Goal: Information Seeking & Learning: Learn about a topic

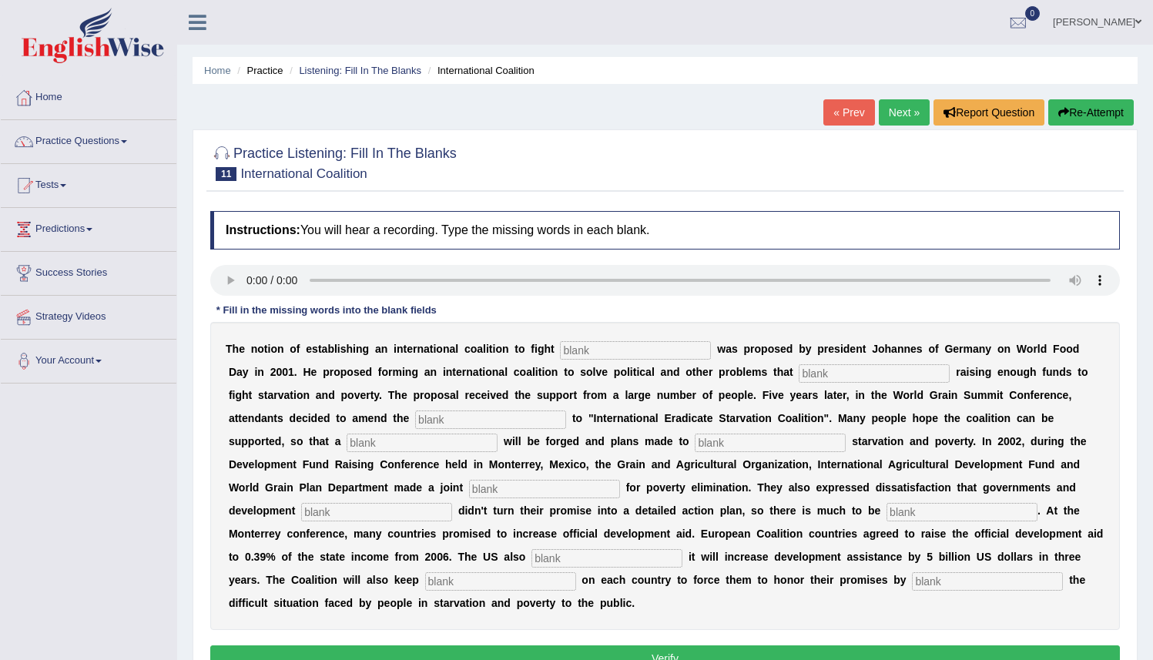
click at [585, 354] on input "text" at bounding box center [635, 350] width 151 height 18
click at [1091, 111] on button "Re-Attempt" at bounding box center [1090, 112] width 85 height 26
click at [600, 347] on input "text" at bounding box center [635, 350] width 151 height 18
type input "starvation"
click at [799, 372] on input "text" at bounding box center [874, 373] width 151 height 18
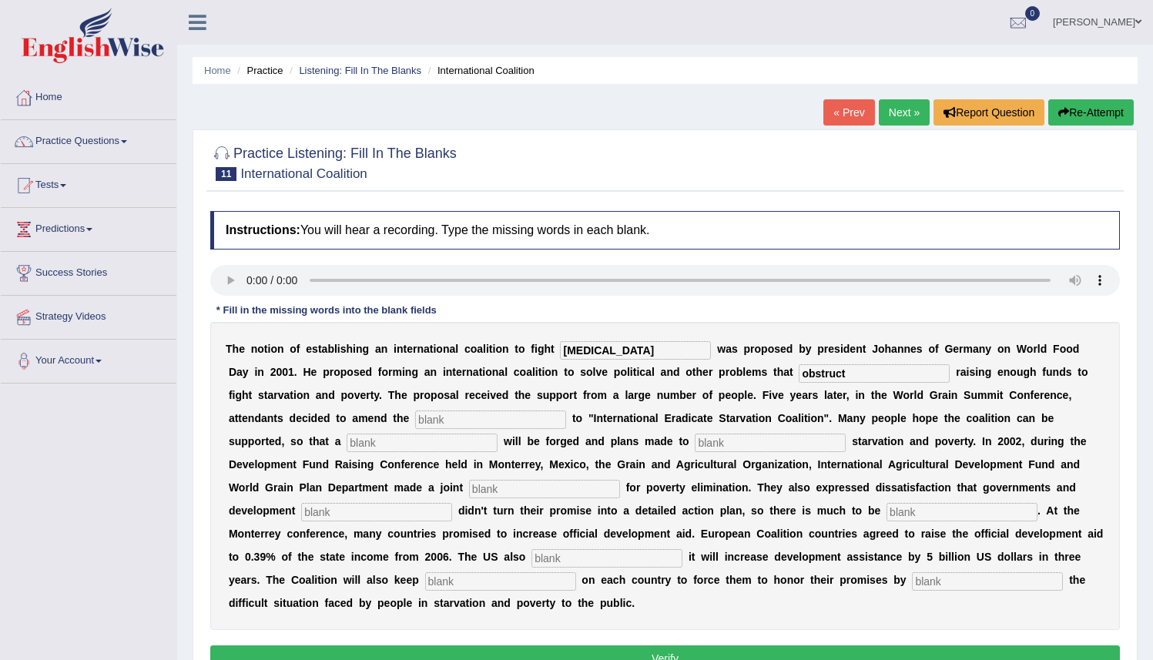
type input "obstruct"
click at [415, 425] on input "text" at bounding box center [490, 420] width 151 height 18
type input "manifesto"
click at [347, 435] on input "text" at bounding box center [422, 443] width 151 height 18
type input "resolution"
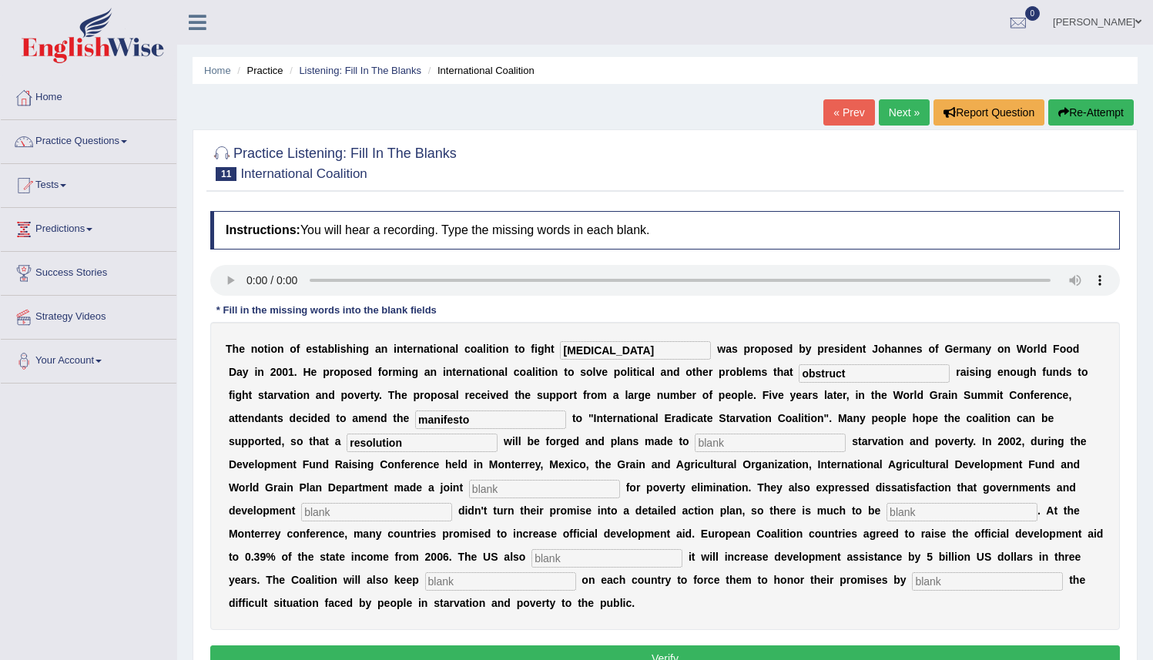
click at [469, 488] on input "text" at bounding box center [544, 489] width 151 height 18
type input "appeal"
click at [452, 503] on input "text" at bounding box center [376, 512] width 151 height 18
type input "partners"
click at [887, 517] on input "text" at bounding box center [962, 512] width 151 height 18
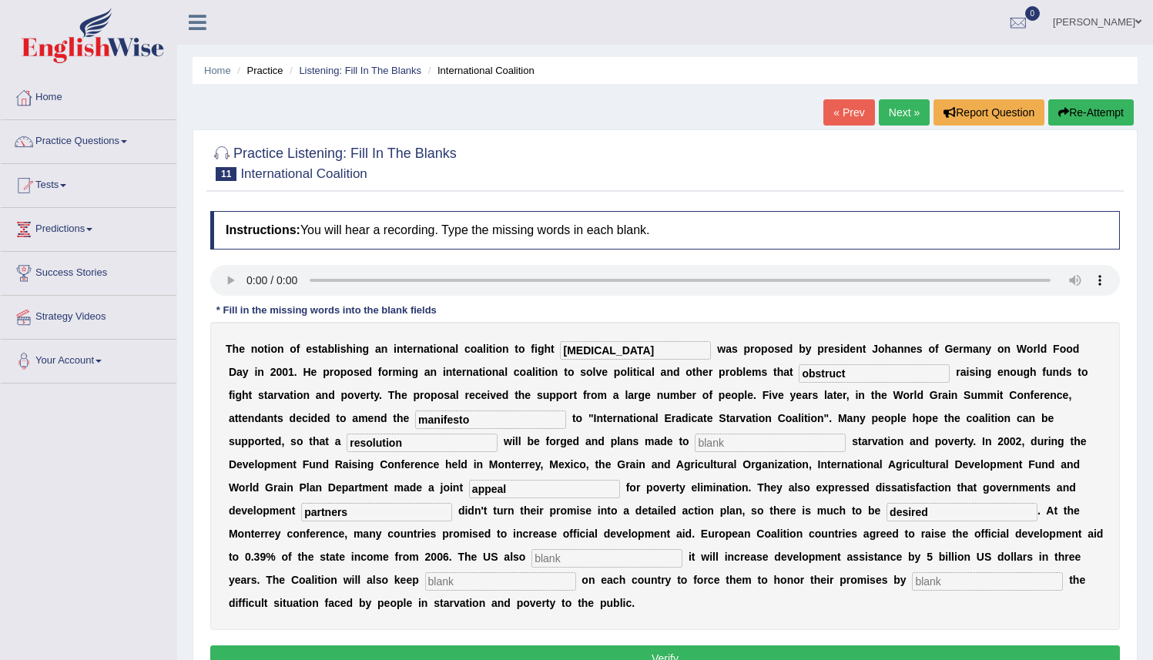
type input "desired"
click at [531, 558] on input "text" at bounding box center [606, 558] width 151 height 18
type input "announced"
click at [425, 575] on input "text" at bounding box center [500, 581] width 151 height 18
type input "pressure"
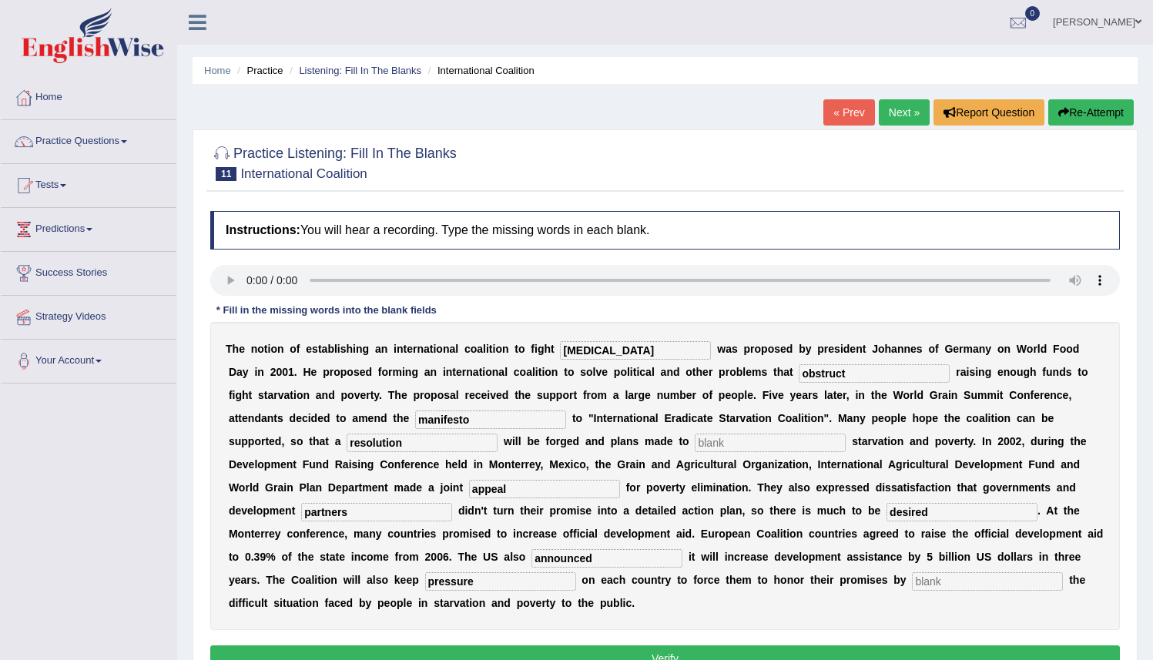
click at [912, 587] on input "text" at bounding box center [987, 581] width 151 height 18
type input "exposing"
click at [666, 653] on button "Verify" at bounding box center [665, 658] width 910 height 26
click at [695, 448] on input "text" at bounding box center [770, 443] width 151 height 18
type input "eliminate"
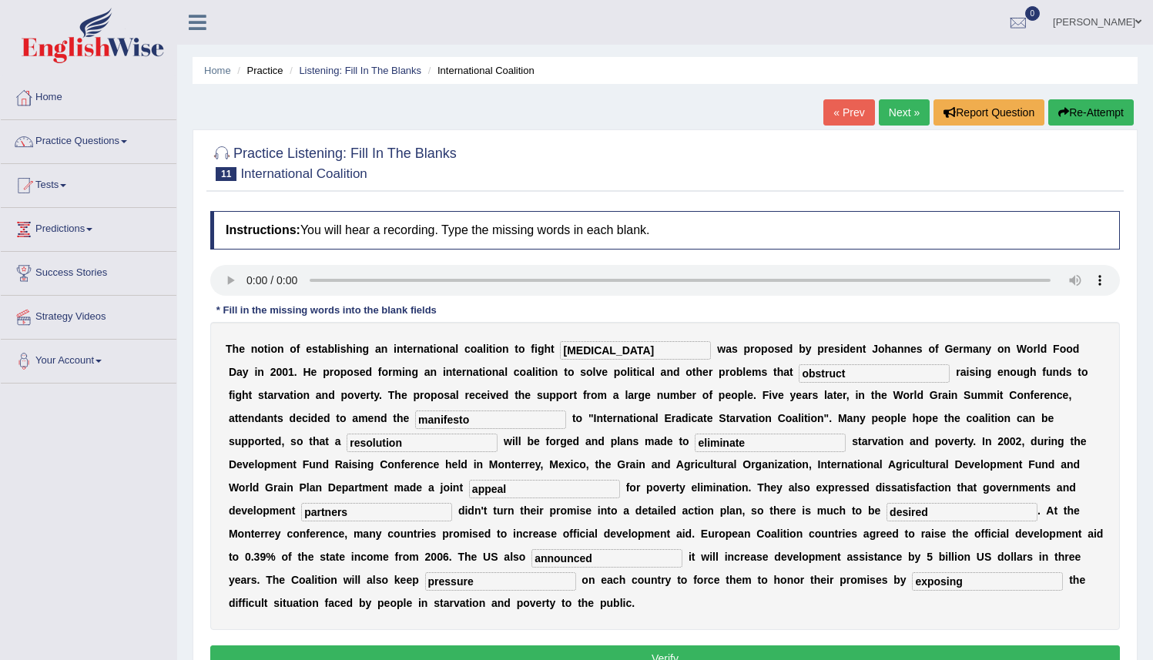
click at [649, 659] on button "Verify" at bounding box center [665, 658] width 910 height 26
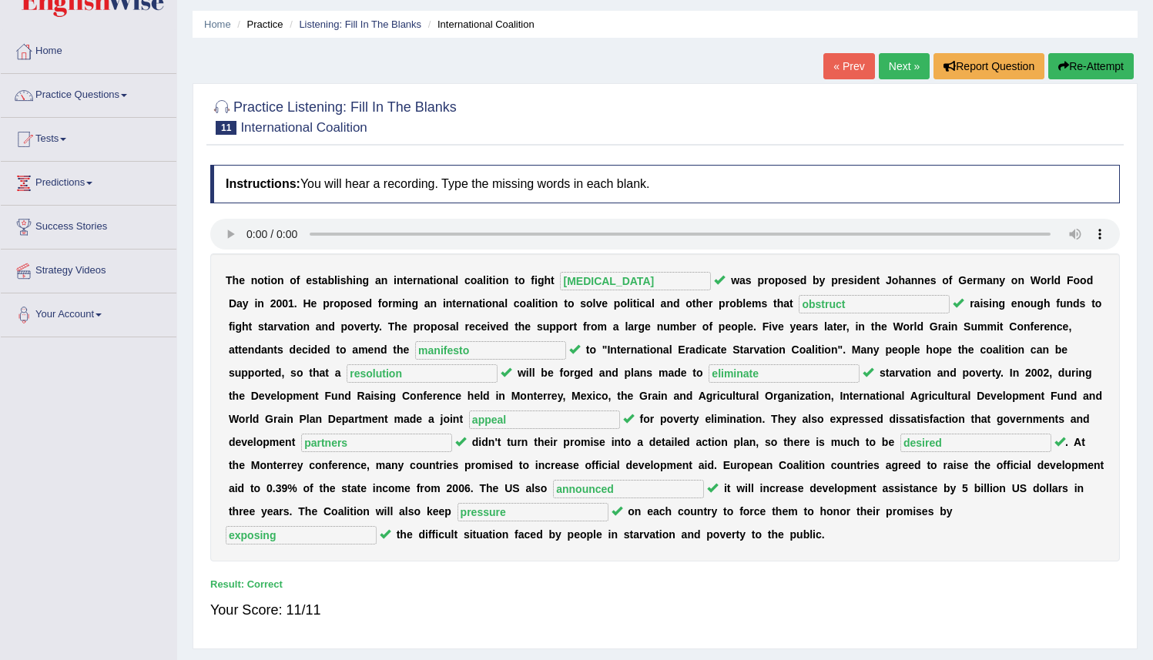
scroll to position [24, 0]
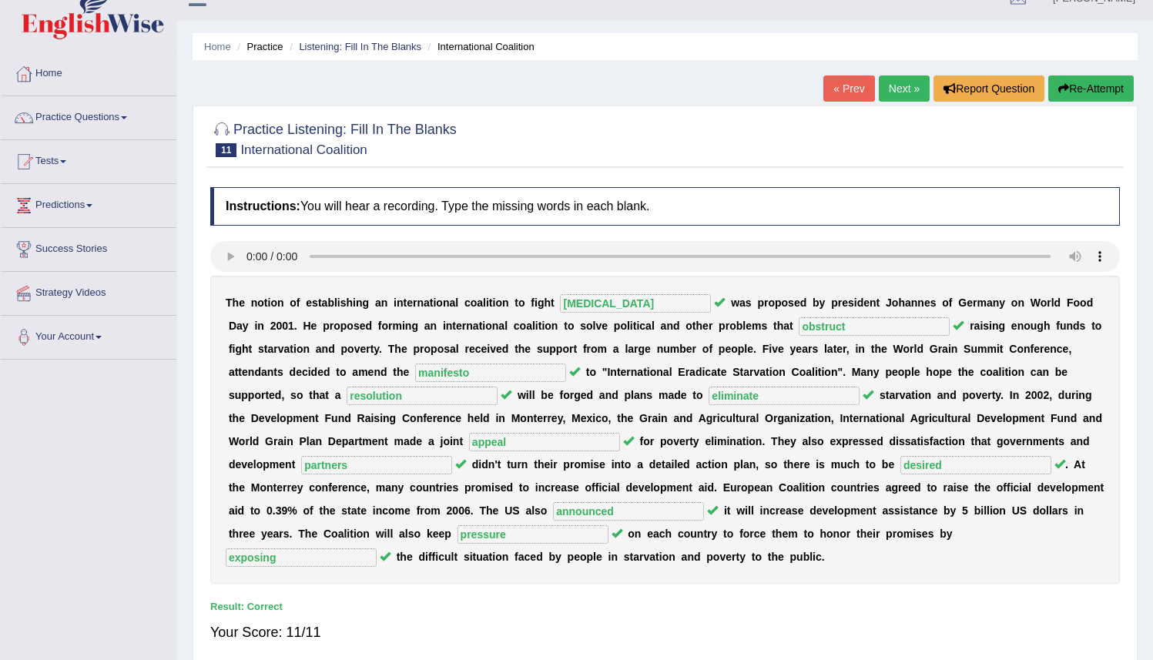
click at [900, 87] on link "Next »" at bounding box center [904, 88] width 51 height 26
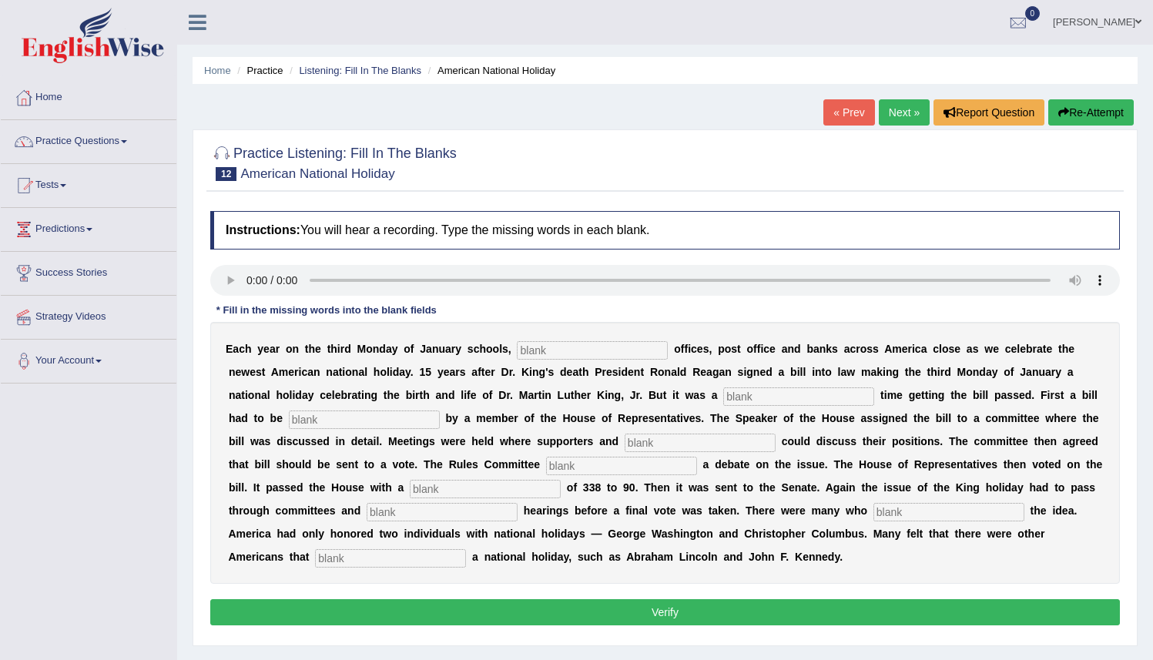
click at [550, 356] on input "text" at bounding box center [592, 350] width 151 height 18
type input "federal"
click at [723, 392] on input "text" at bounding box center [798, 396] width 151 height 18
type input "taught"
click at [289, 417] on input "text" at bounding box center [364, 420] width 151 height 18
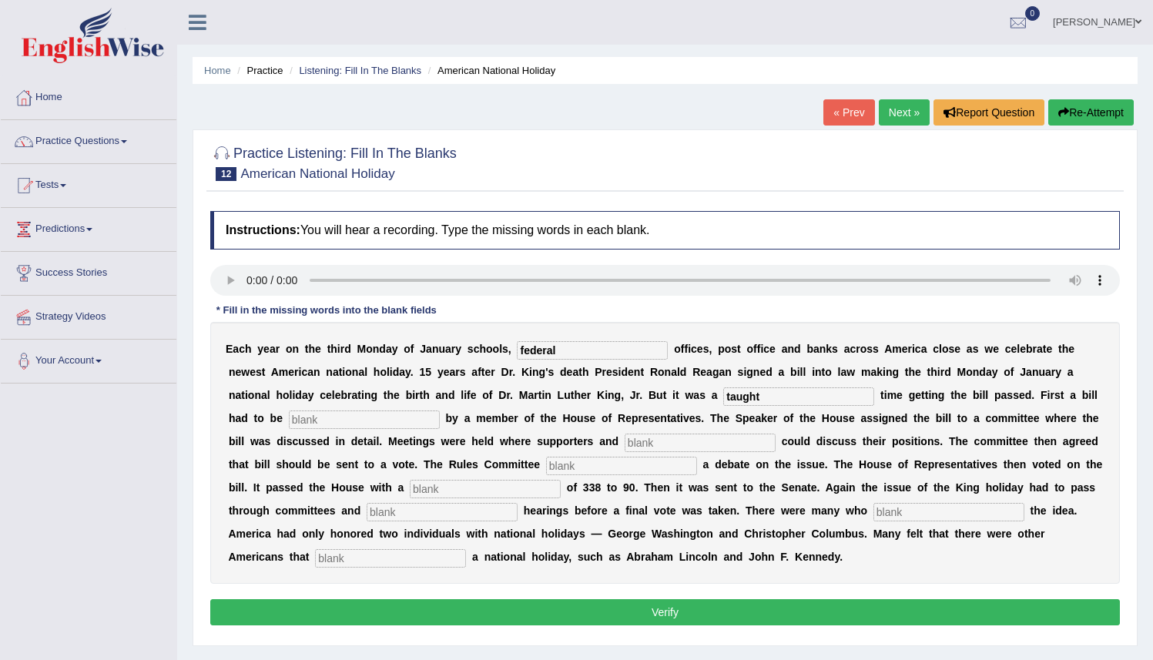
click at [743, 394] on input "taught" at bounding box center [798, 396] width 151 height 18
click at [754, 393] on input "taught" at bounding box center [798, 396] width 151 height 18
type input "tough"
click at [290, 422] on input "text" at bounding box center [364, 420] width 151 height 18
click at [289, 423] on input "itroduced" at bounding box center [364, 420] width 151 height 18
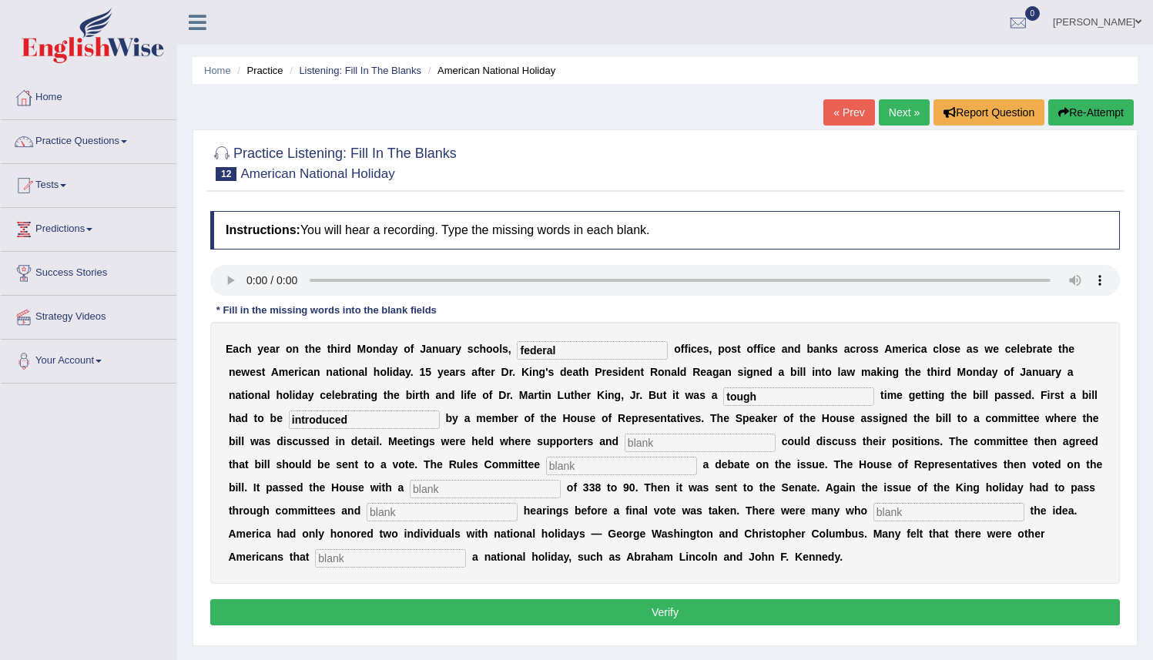
type input "introduced"
click at [625, 445] on input "text" at bounding box center [700, 443] width 151 height 18
type input "opponents"
click at [546, 466] on input "text" at bounding box center [621, 466] width 151 height 18
type input "schedule"
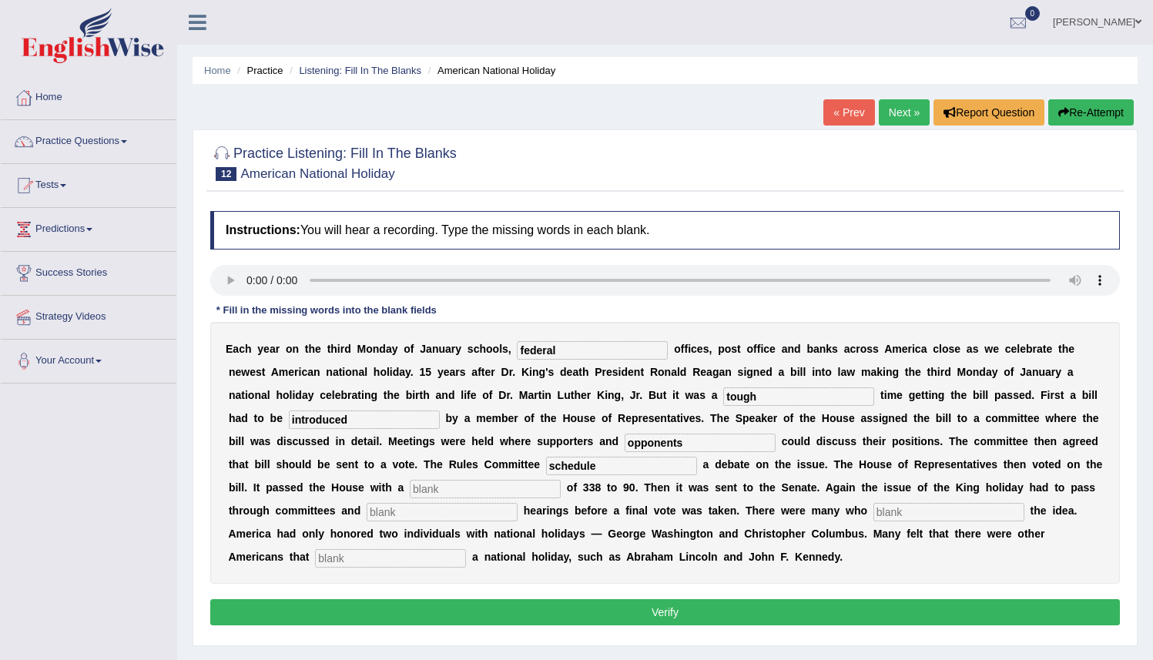
drag, startPoint x: 716, startPoint y: 451, endPoint x: 706, endPoint y: 480, distance: 30.0
click at [705, 485] on div "E a c h y e a r o n t h e t h i r d M o n d a y o f J a n u a r y s c h o o l s…" at bounding box center [665, 453] width 910 height 262
click at [410, 491] on input "text" at bounding box center [485, 489] width 151 height 18
type input "vote"
click at [367, 515] on input "text" at bounding box center [442, 512] width 151 height 18
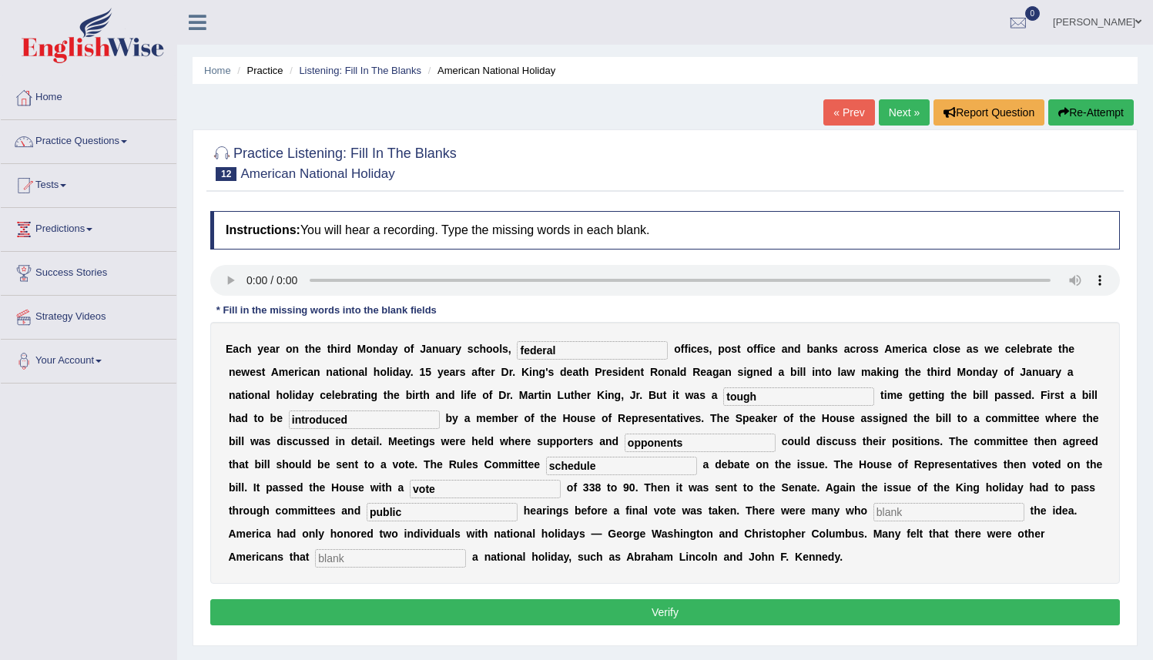
type input "public"
click at [873, 511] on input "text" at bounding box center [948, 512] width 151 height 18
type input "p"
type input "oppose"
click at [337, 559] on input "text" at bounding box center [390, 558] width 151 height 18
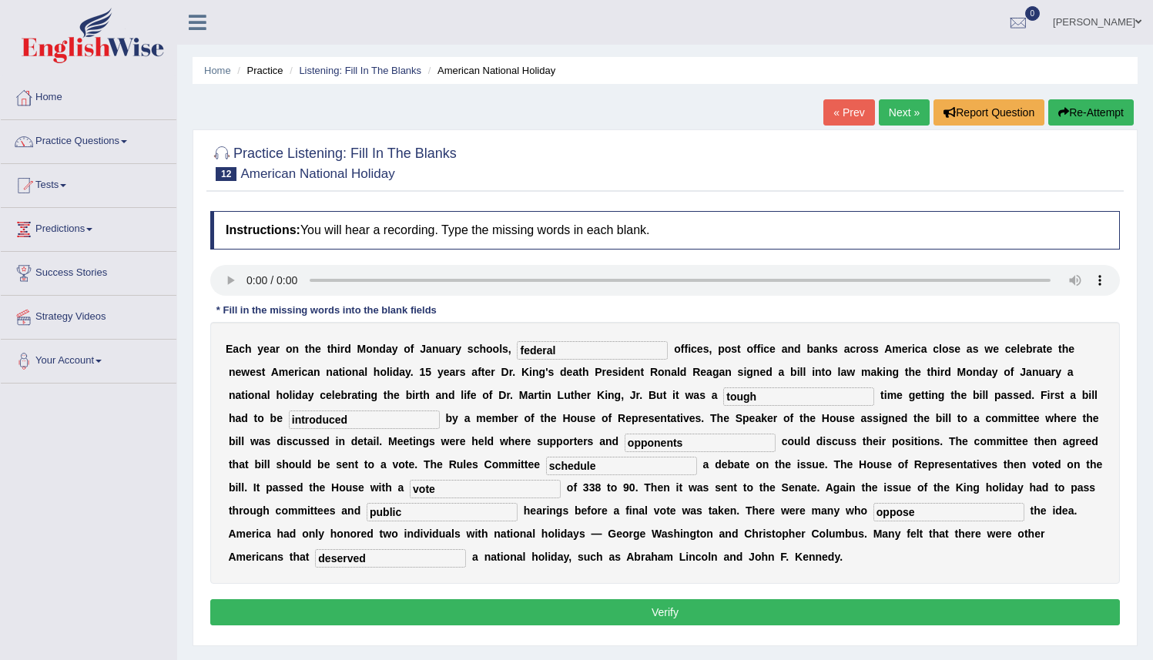
type input "deserved"
click at [612, 622] on button "Verify" at bounding box center [665, 612] width 910 height 26
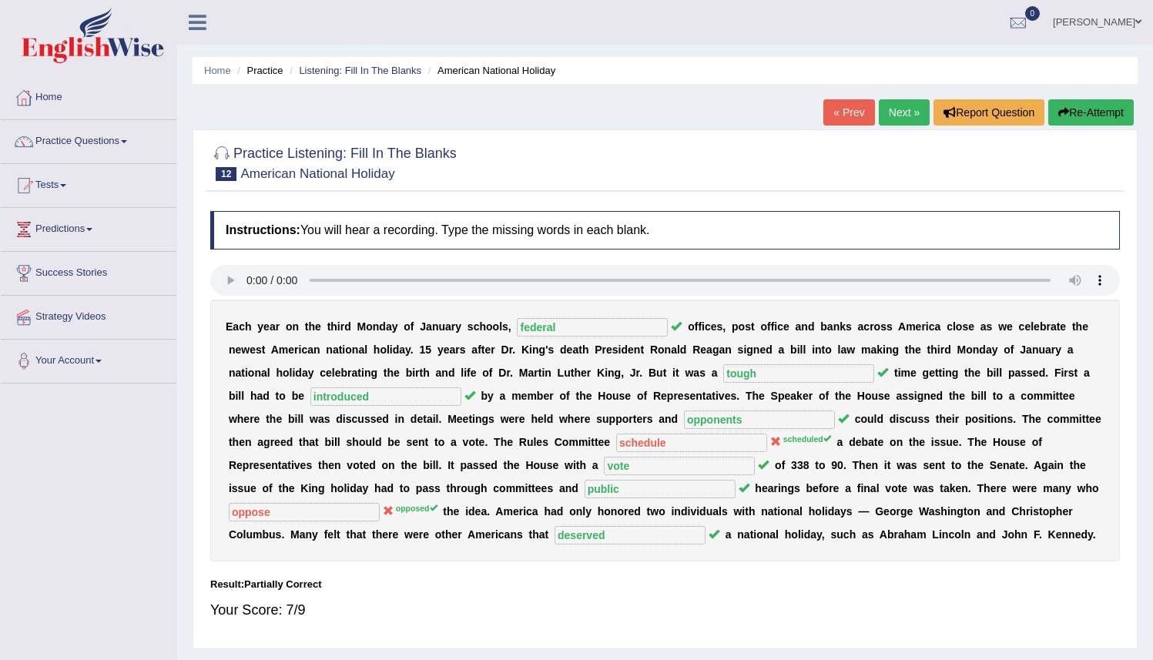
click at [1096, 120] on button "Re-Attempt" at bounding box center [1090, 112] width 85 height 26
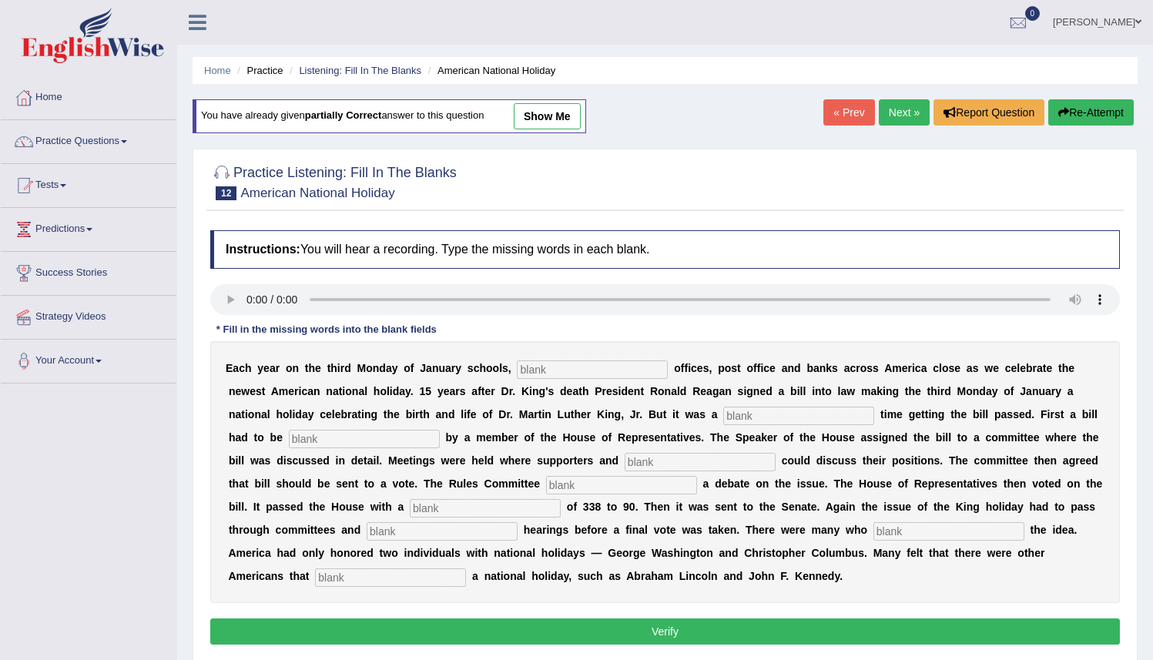
click at [231, 286] on div "Instructions: You will hear a recording. Type the missing words in each blank. …" at bounding box center [664, 440] width 917 height 434
click at [594, 367] on input "text" at bounding box center [592, 369] width 151 height 18
type input "federal"
drag, startPoint x: 705, startPoint y: 409, endPoint x: 702, endPoint y: 418, distance: 9.7
click at [723, 410] on input "text" at bounding box center [798, 416] width 151 height 18
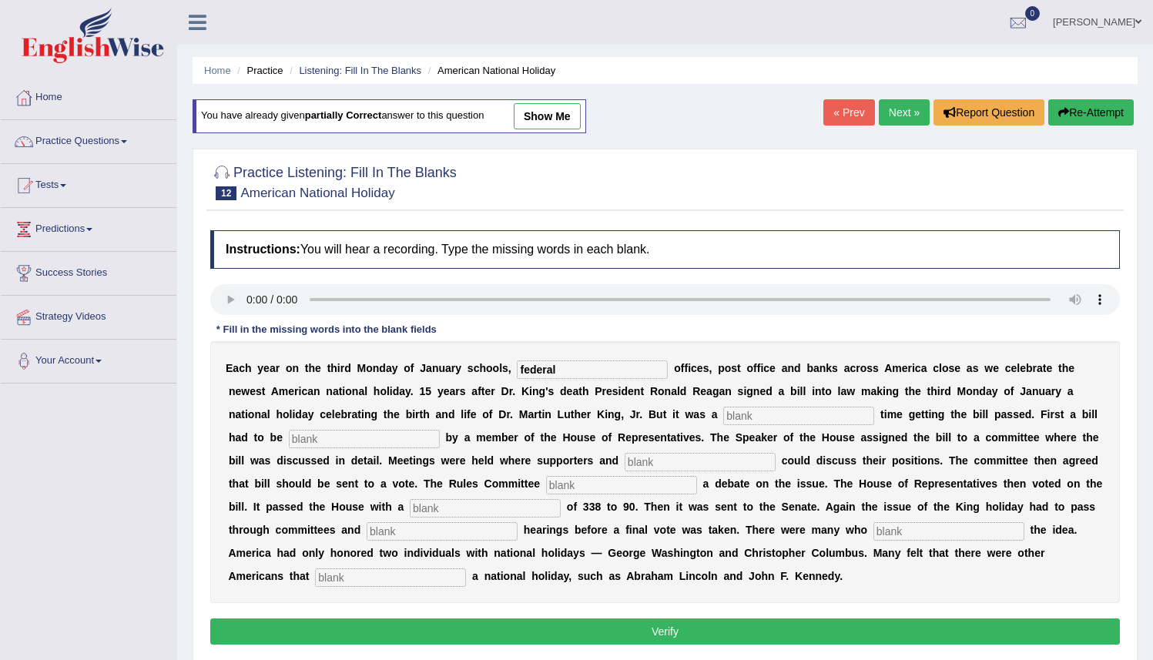
click at [630, 464] on input "text" at bounding box center [700, 462] width 151 height 18
type input "opponents"
click at [723, 410] on input "text" at bounding box center [798, 416] width 151 height 18
type input "a"
type input "tough"
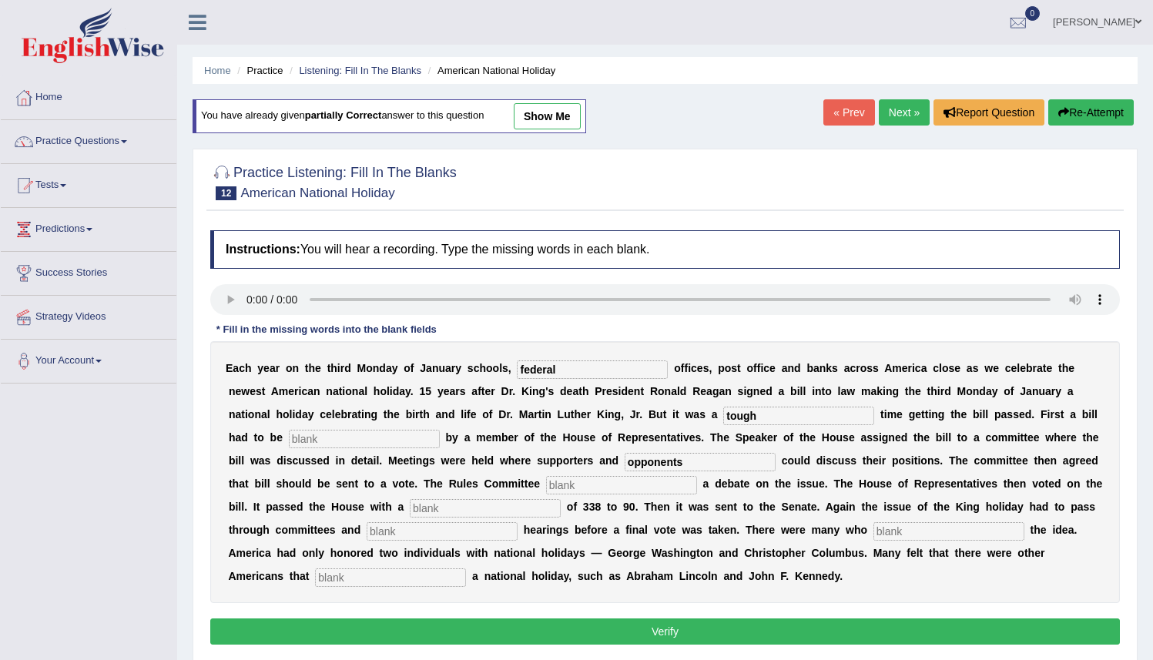
click at [274, 427] on div "E a c h y e a r o n t h e t h i r d M o n d a y o f J a n u a r y s c h o o l s…" at bounding box center [665, 472] width 910 height 262
click at [289, 438] on input "text" at bounding box center [364, 439] width 151 height 18
type input "introduced"
click at [585, 478] on input "text" at bounding box center [621, 485] width 151 height 18
type input "scheduled"
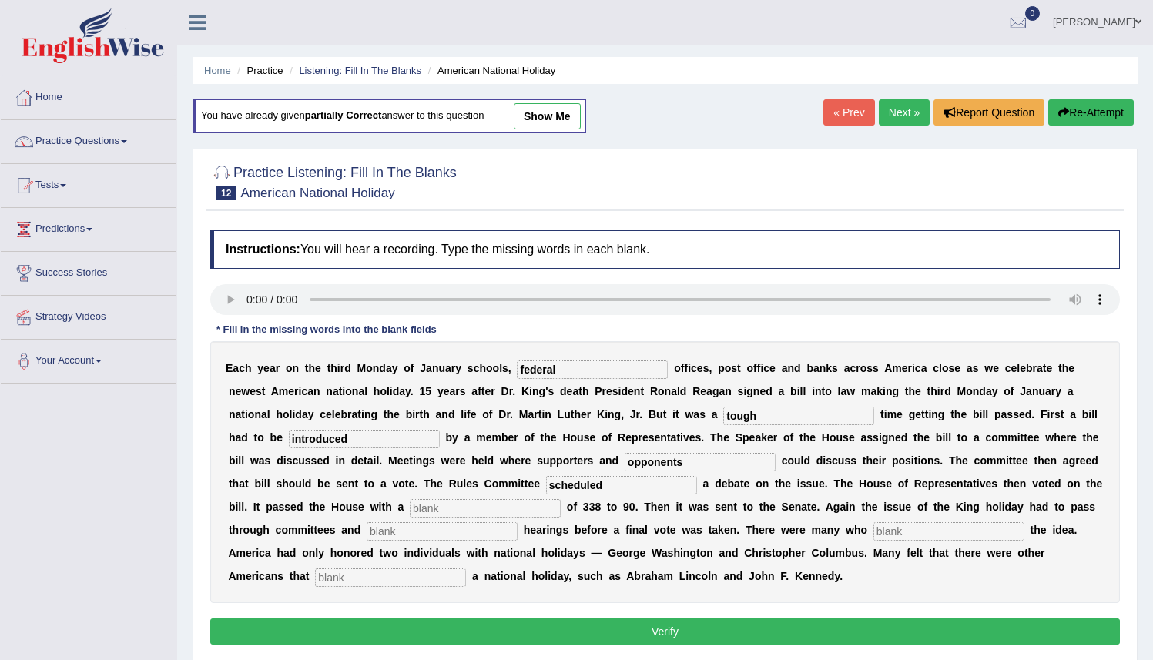
click at [418, 513] on input "text" at bounding box center [485, 508] width 151 height 18
type input "vote"
click at [410, 539] on input "text" at bounding box center [442, 531] width 151 height 18
type input "public"
click at [873, 533] on input "text" at bounding box center [948, 531] width 151 height 18
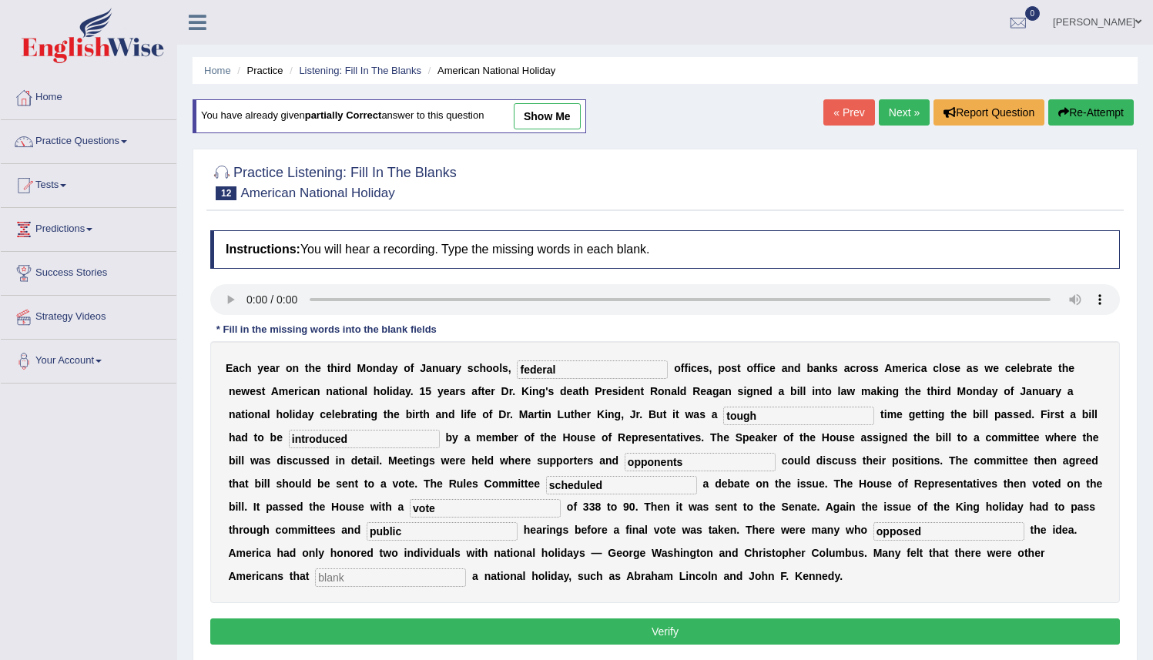
type input "opposed"
click at [320, 585] on input "text" at bounding box center [390, 577] width 151 height 18
type input "deserved"
click at [445, 621] on button "Verify" at bounding box center [665, 632] width 910 height 26
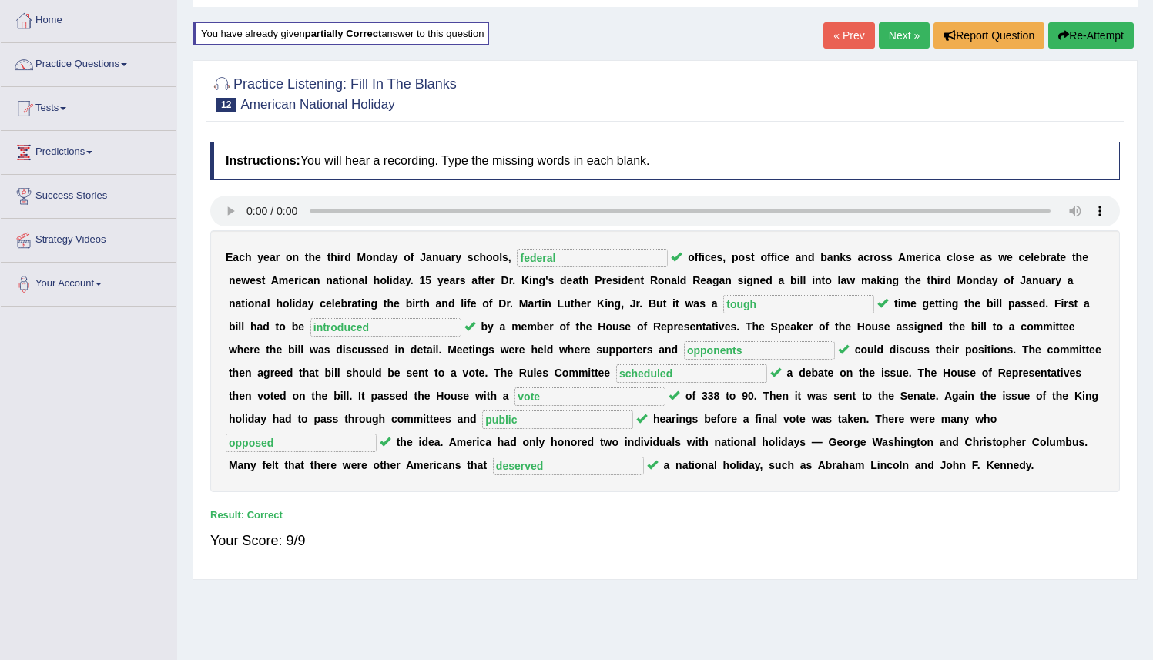
scroll to position [81, 0]
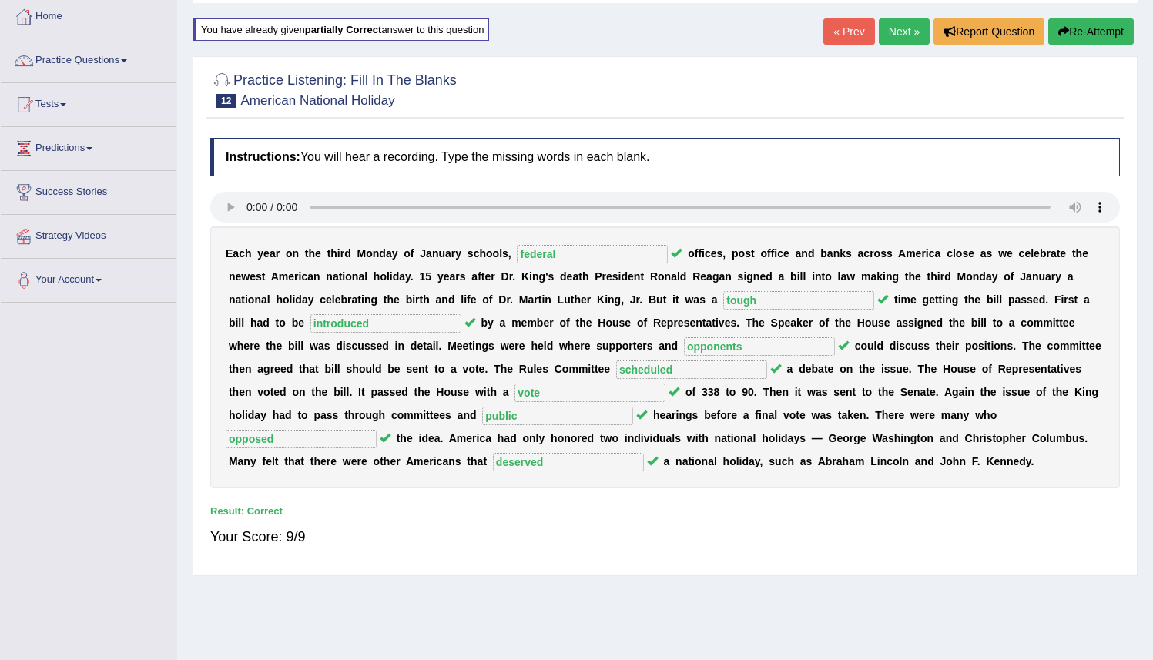
click at [910, 34] on link "Next »" at bounding box center [904, 31] width 51 height 26
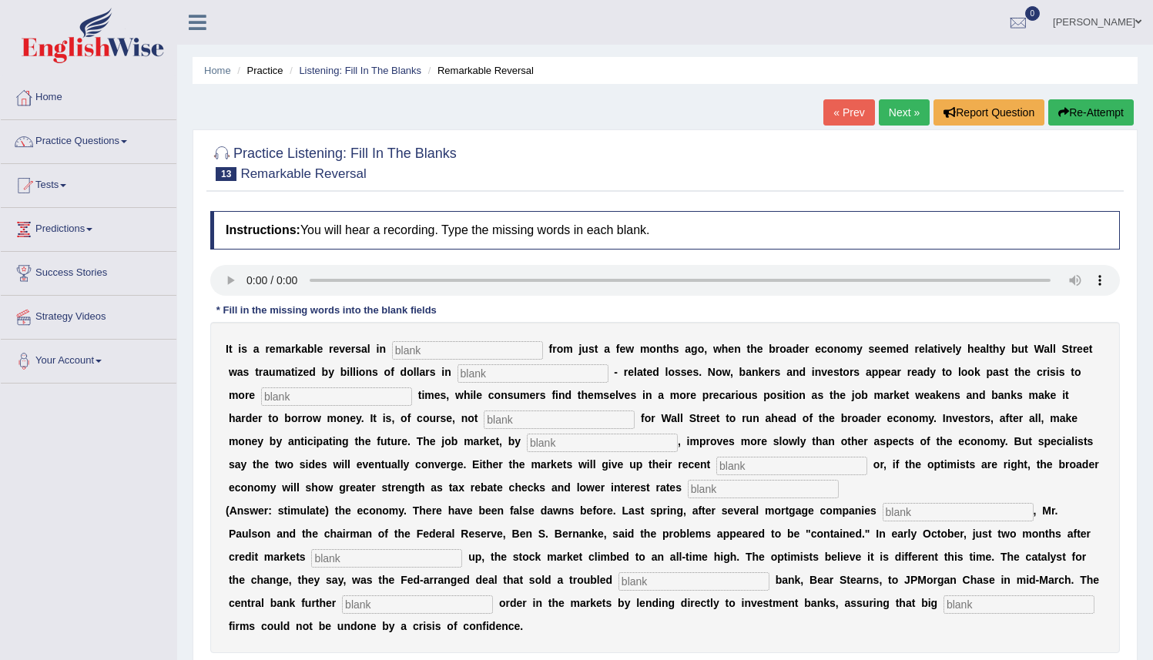
click at [491, 358] on input "text" at bounding box center [467, 350] width 151 height 18
click at [459, 353] on input "text" at bounding box center [467, 350] width 151 height 18
type input "attitudes"
click at [465, 370] on input "text" at bounding box center [533, 373] width 151 height 18
type input "mortgage"
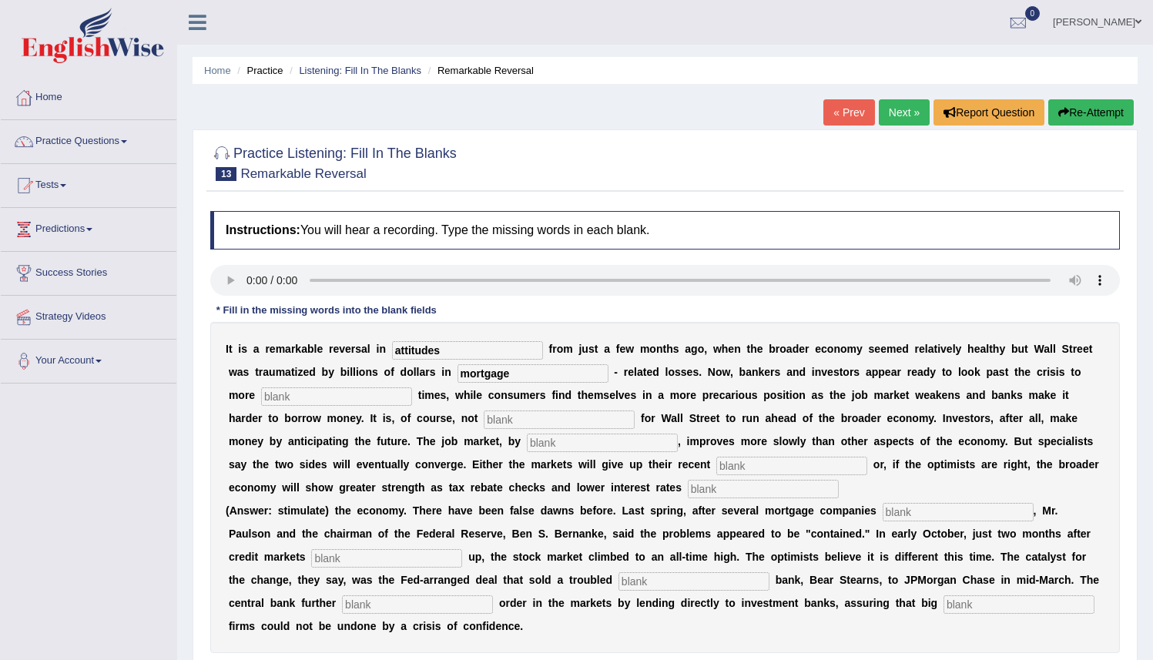
click at [261, 397] on input "text" at bounding box center [336, 396] width 151 height 18
type input "profitable"
click at [484, 428] on input "text" at bounding box center [559, 420] width 151 height 18
type input "uncommon"
click at [527, 438] on input "text" at bounding box center [602, 443] width 151 height 18
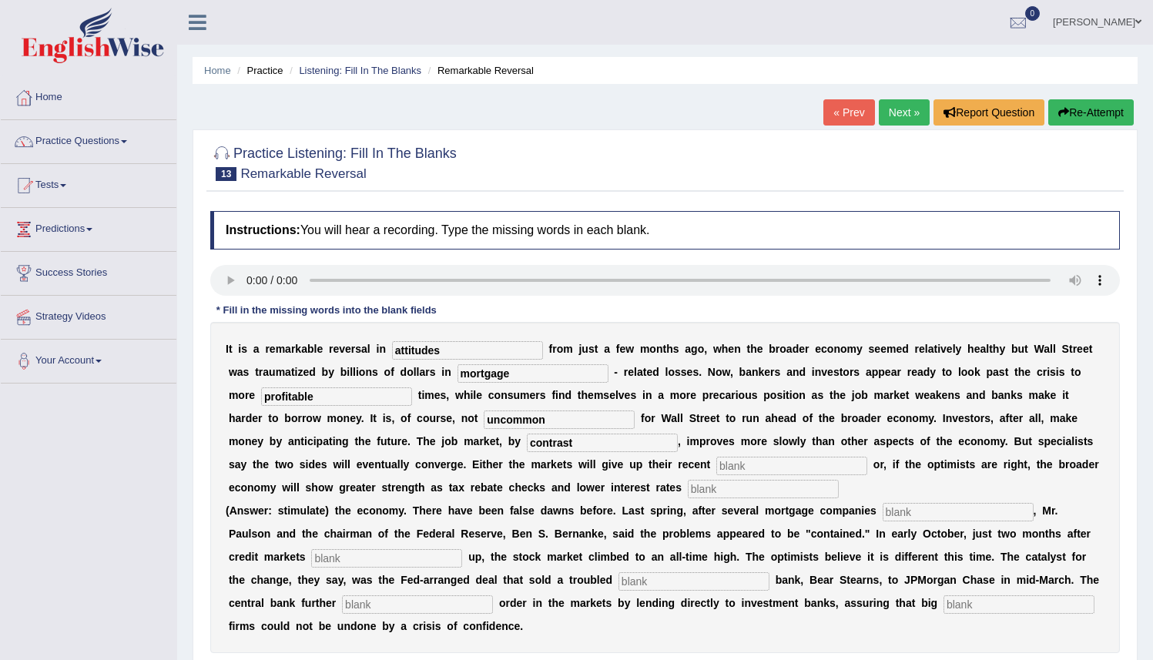
type input "contrast"
click at [716, 464] on input "text" at bounding box center [791, 466] width 151 height 18
type input "gains"
click at [688, 488] on input "text" at bounding box center [763, 489] width 151 height 18
type input "stimulate"
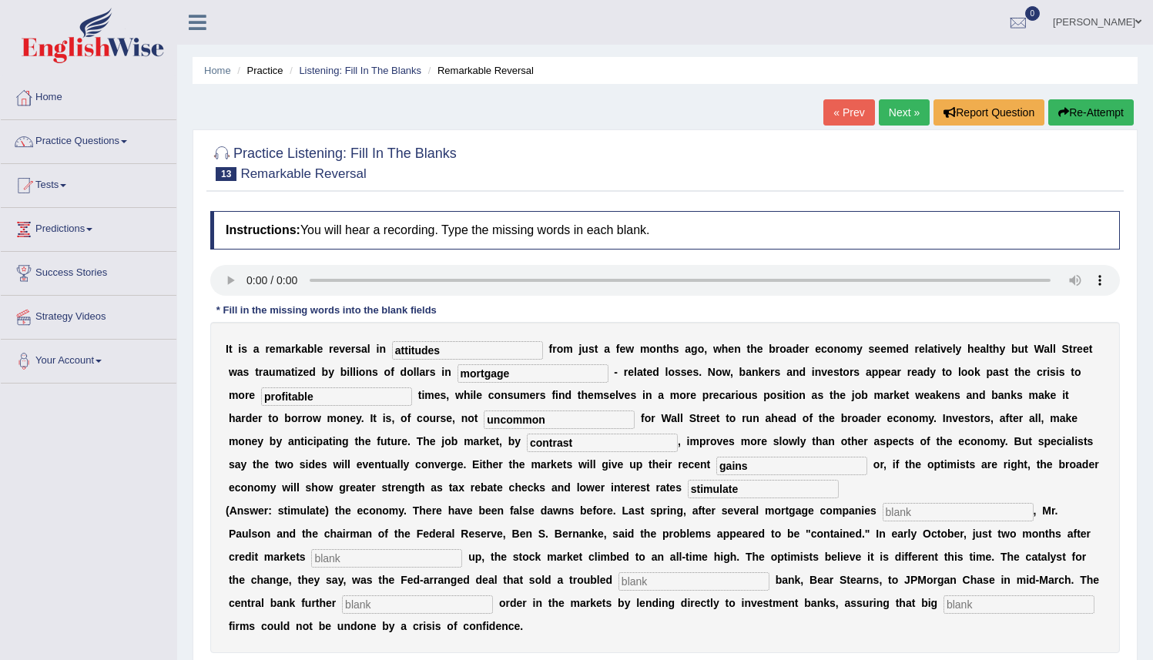
click at [891, 511] on input "text" at bounding box center [958, 512] width 151 height 18
type input "collapses"
click at [311, 555] on input "text" at bounding box center [386, 558] width 151 height 18
click at [311, 551] on input "text" at bounding box center [386, 558] width 151 height 18
click at [311, 565] on input "text" at bounding box center [386, 558] width 151 height 18
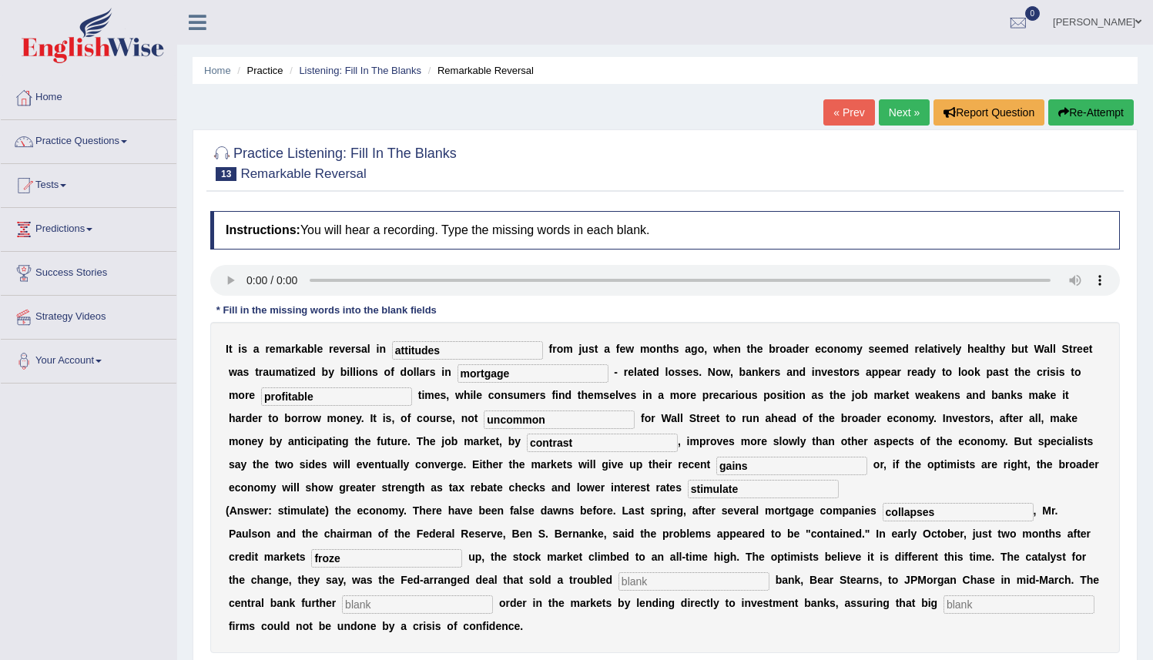
type input "froze"
click at [619, 578] on input "text" at bounding box center [694, 581] width 151 height 18
type input "investment"
click at [342, 608] on input "text" at bounding box center [417, 604] width 151 height 18
type input "restored"
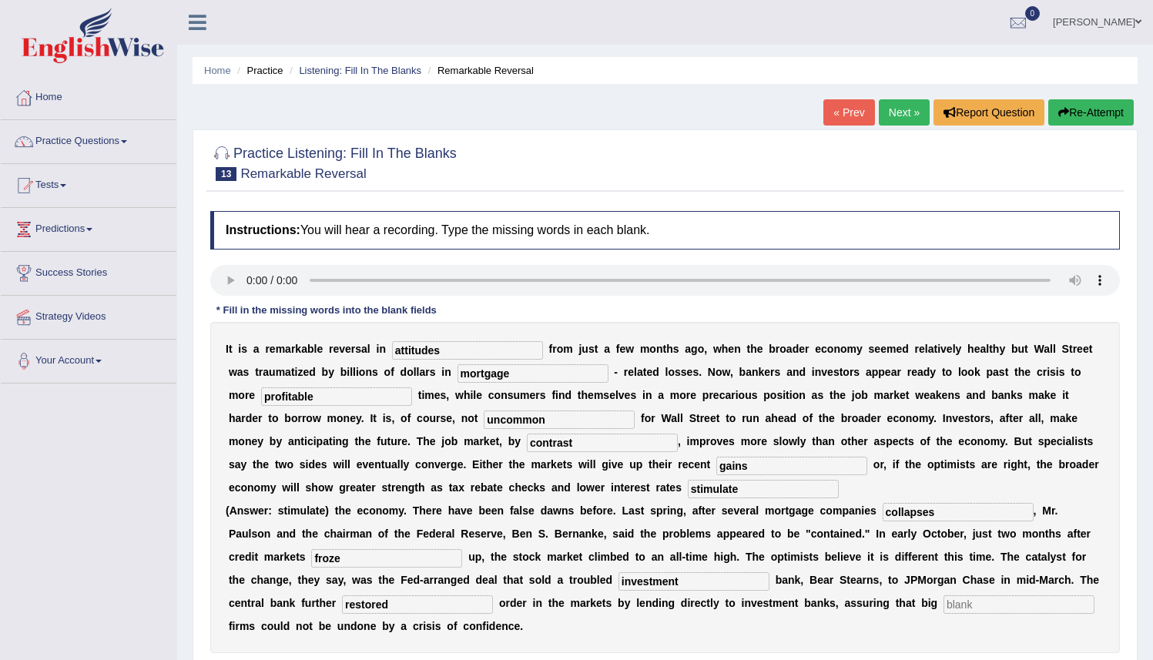
click at [880, 593] on div "I t i s a r e m a r k a b l e r e v e r s a l i n attitudes f r o m j u s t a f…" at bounding box center [665, 487] width 910 height 331
click at [944, 599] on input "text" at bounding box center [1019, 604] width 151 height 18
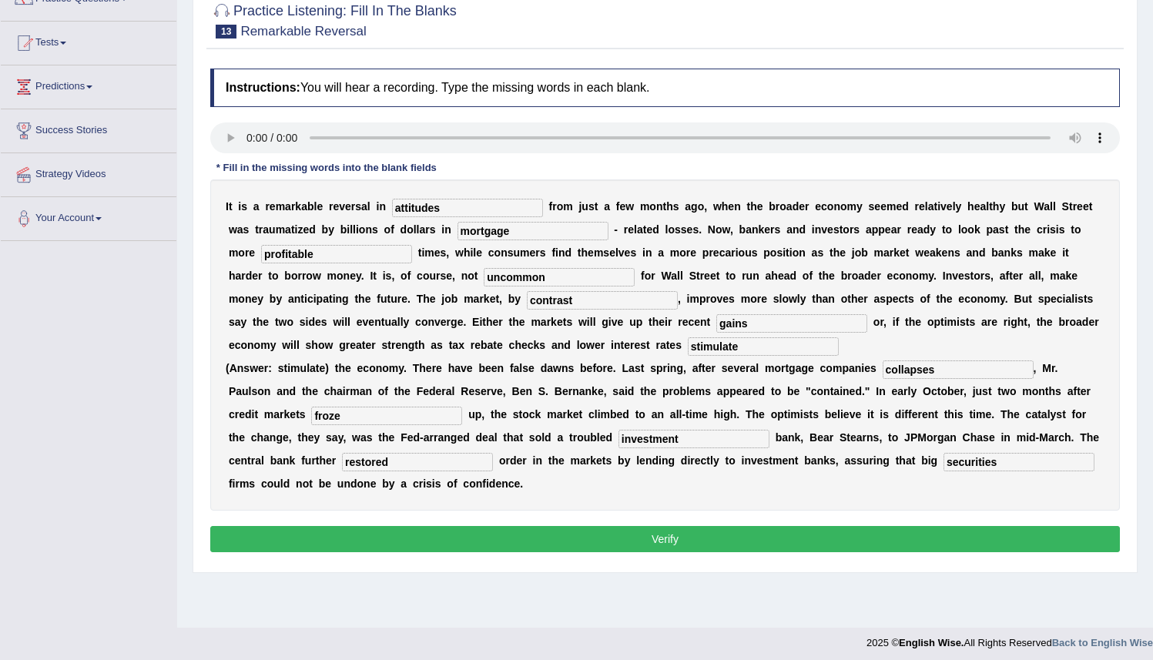
scroll to position [149, 0]
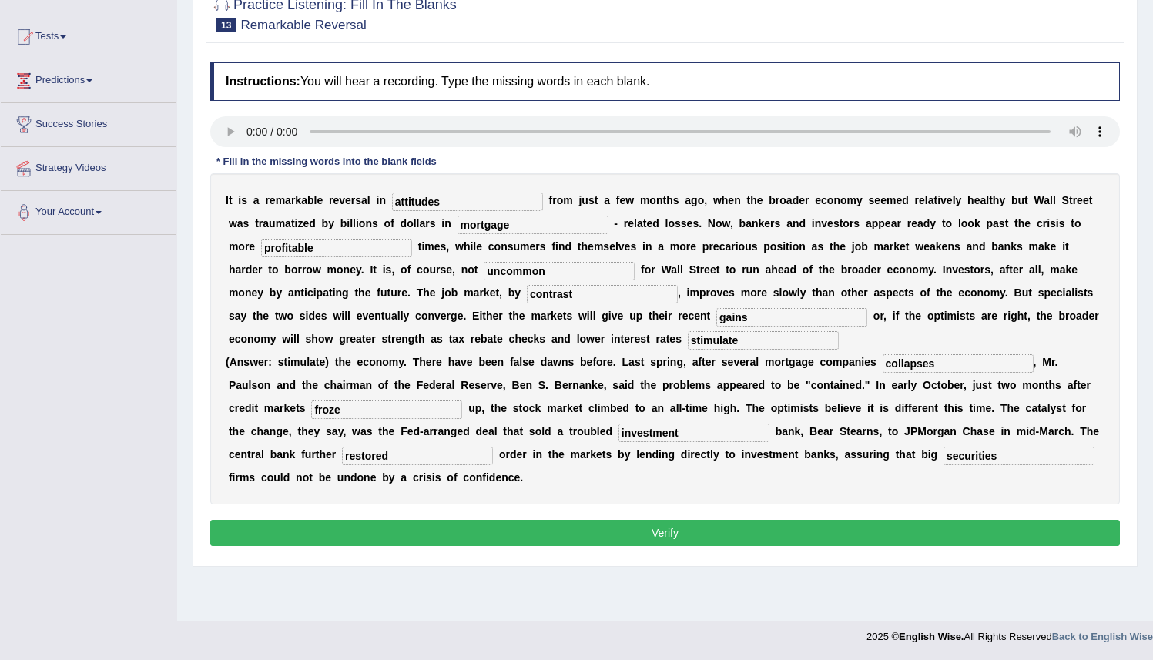
drag, startPoint x: 1164, startPoint y: 335, endPoint x: 1163, endPoint y: 478, distance: 143.3
click at [1152, 478] on html "Toggle navigation Home Practice Questions Speaking Practice Read Aloud Repeat S…" at bounding box center [576, 181] width 1153 height 660
type input "securities"
click at [623, 548] on div "Instructions: You will hear a recording. Type the missing words in each blank. …" at bounding box center [664, 307] width 917 height 504
click at [626, 540] on button "Verify" at bounding box center [665, 533] width 910 height 26
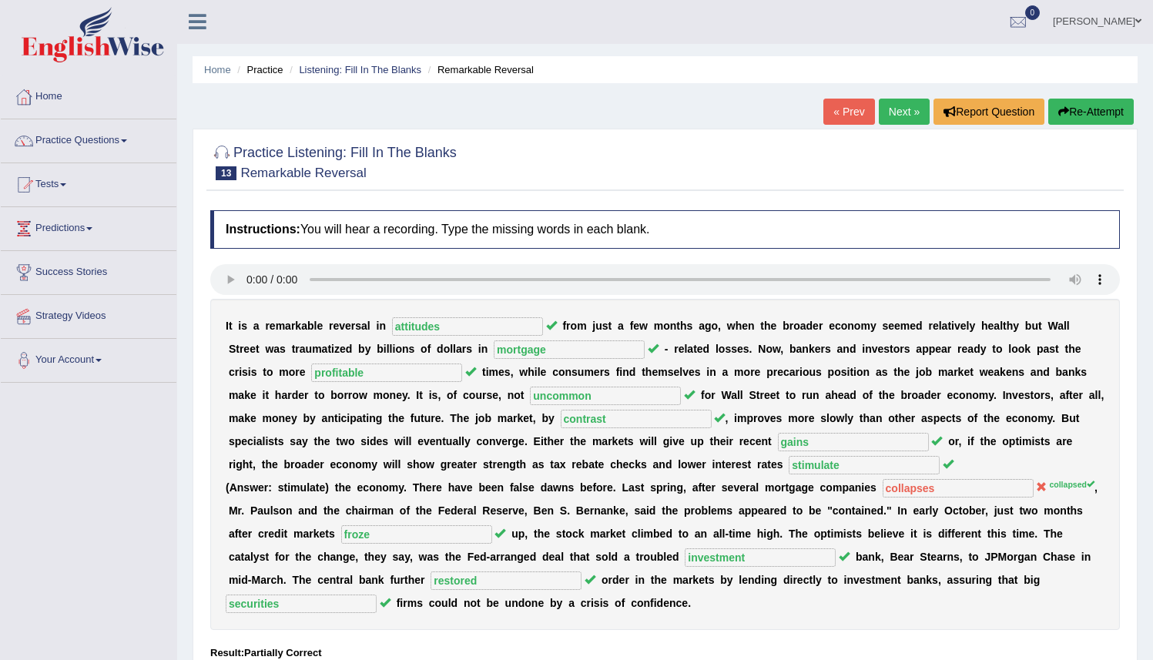
scroll to position [0, 0]
click at [905, 110] on link "Next »" at bounding box center [904, 112] width 51 height 26
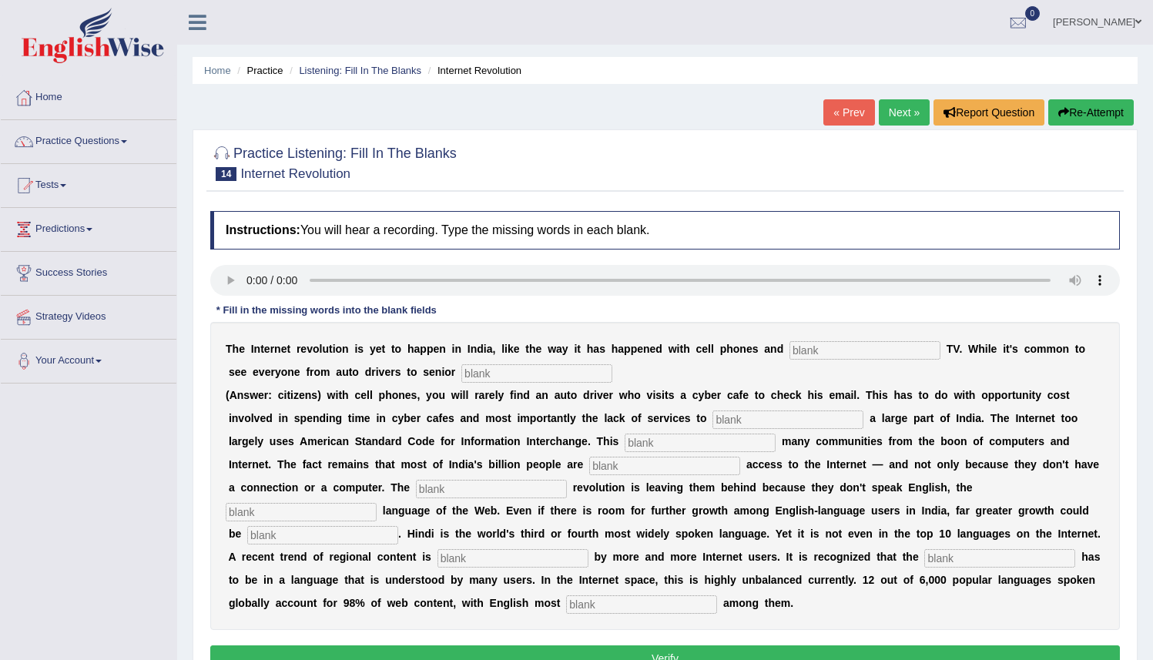
click at [797, 357] on input "text" at bounding box center [865, 350] width 151 height 18
click at [800, 357] on input "text" at bounding box center [865, 350] width 151 height 18
type input "cabled"
click at [468, 363] on div "T h e I n t e r n e t r e v o l u t i o n i s y e t t o h a p p e n i n I n d i…" at bounding box center [665, 476] width 910 height 308
click at [464, 378] on input "text" at bounding box center [536, 373] width 151 height 18
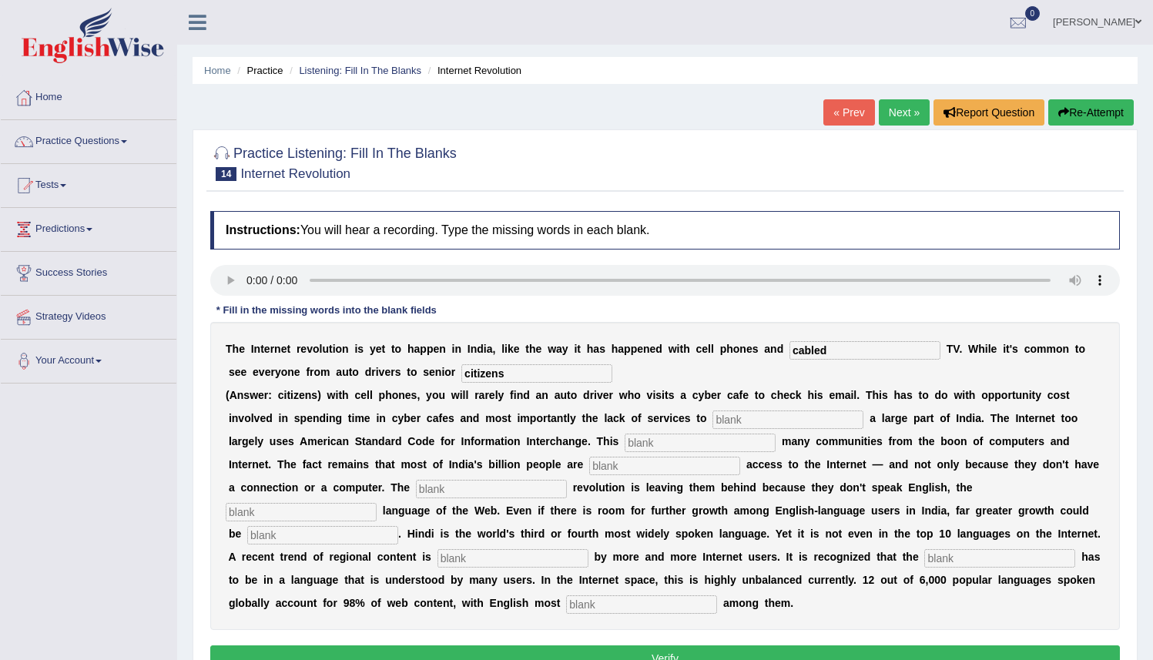
type input "citizens"
click at [762, 421] on input "text" at bounding box center [787, 420] width 151 height 18
type input "target"
click at [625, 441] on input "text" at bounding box center [700, 443] width 151 height 18
click at [619, 443] on b at bounding box center [622, 441] width 6 height 12
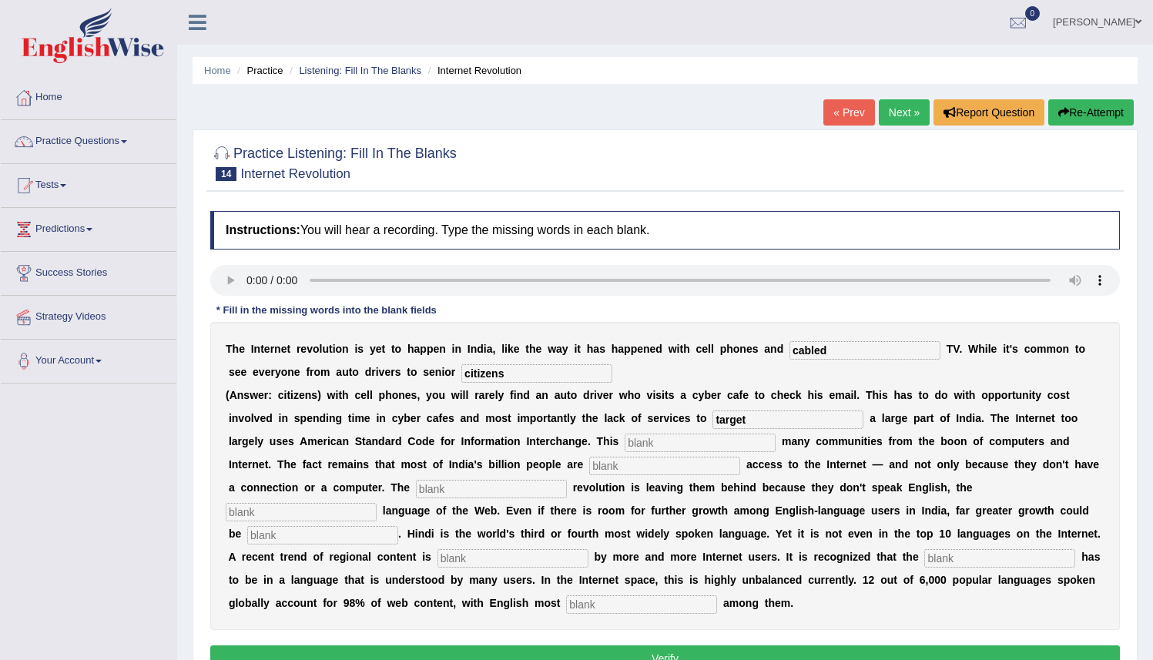
click at [625, 441] on input "text" at bounding box center [700, 443] width 151 height 18
type input "alienates"
click at [589, 468] on input "text" at bounding box center [664, 466] width 151 height 18
type input "denied"
click at [416, 492] on input "text" at bounding box center [491, 489] width 151 height 18
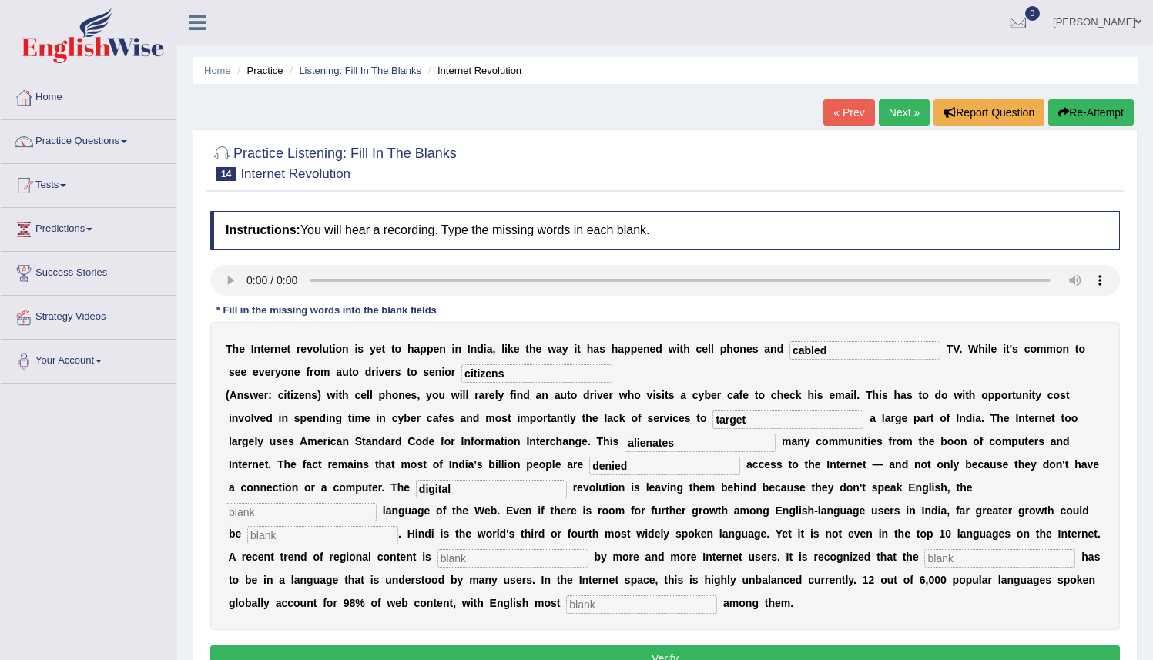
type input "digital"
click at [377, 503] on input "text" at bounding box center [301, 512] width 151 height 18
type input "dominant"
click at [882, 521] on div "T h e I n t e r n e t r e v o l u t i o n i s y e t t o h a p p e n i n I n d i…" at bounding box center [665, 476] width 910 height 308
click at [398, 526] on input "text" at bounding box center [322, 535] width 151 height 18
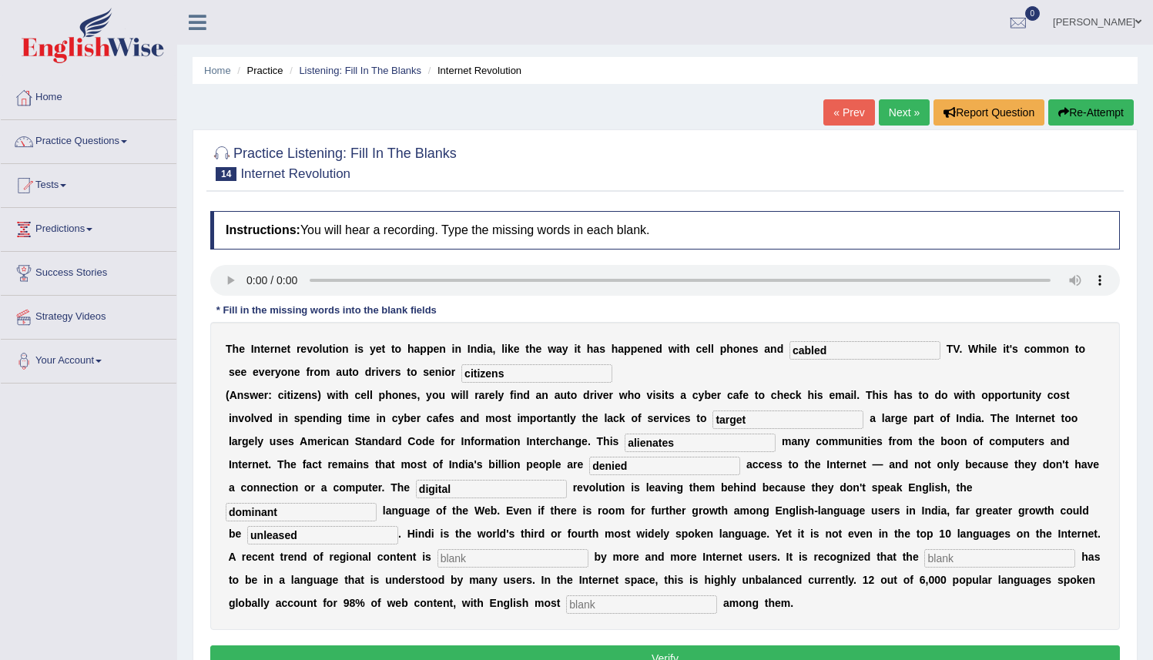
type input "unleased"
drag, startPoint x: 754, startPoint y: 520, endPoint x: 743, endPoint y: 515, distance: 12.1
click at [751, 519] on div "T h e I n t e r n e t r e v o l u t i o n i s y e t t o h a p p e n i n I n d i…" at bounding box center [665, 476] width 910 height 308
click at [438, 553] on input "text" at bounding box center [513, 558] width 151 height 18
type input "prefered"
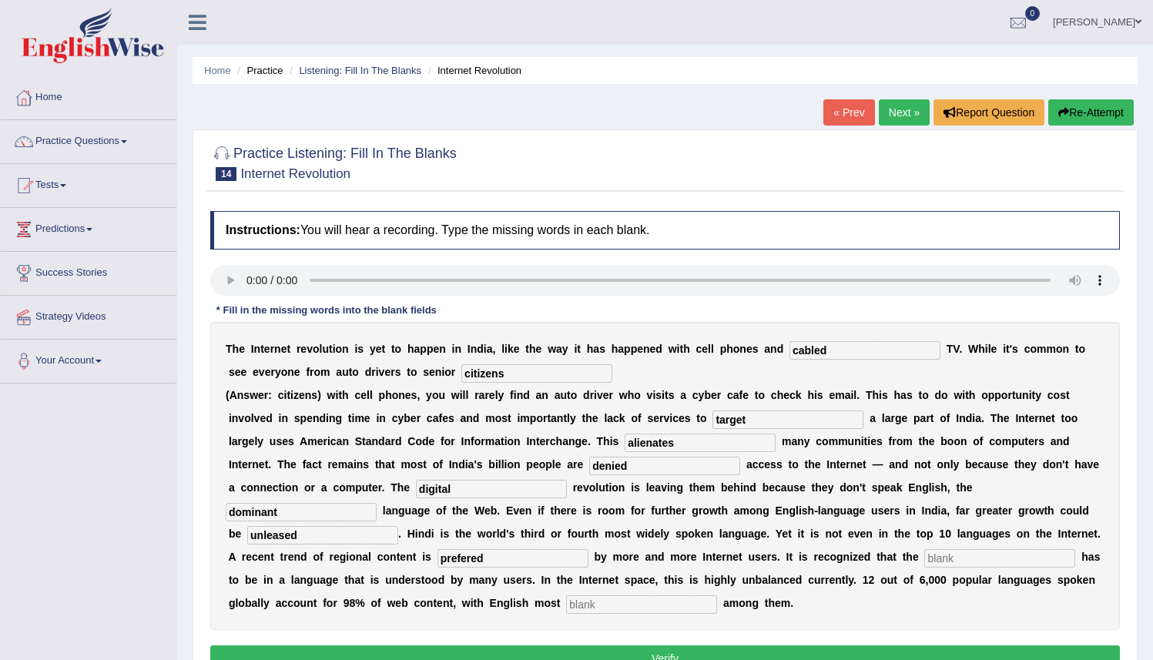
click at [924, 560] on input "text" at bounding box center [999, 558] width 151 height 18
type input "content"
drag, startPoint x: 210, startPoint y: 509, endPoint x: 660, endPoint y: 588, distance: 457.5
click at [505, 551] on div "Practice Listening: Fill In The Blanks 14 Internet Revolution Instructions: You…" at bounding box center [665, 410] width 945 height 563
click at [566, 603] on input "text" at bounding box center [641, 604] width 151 height 18
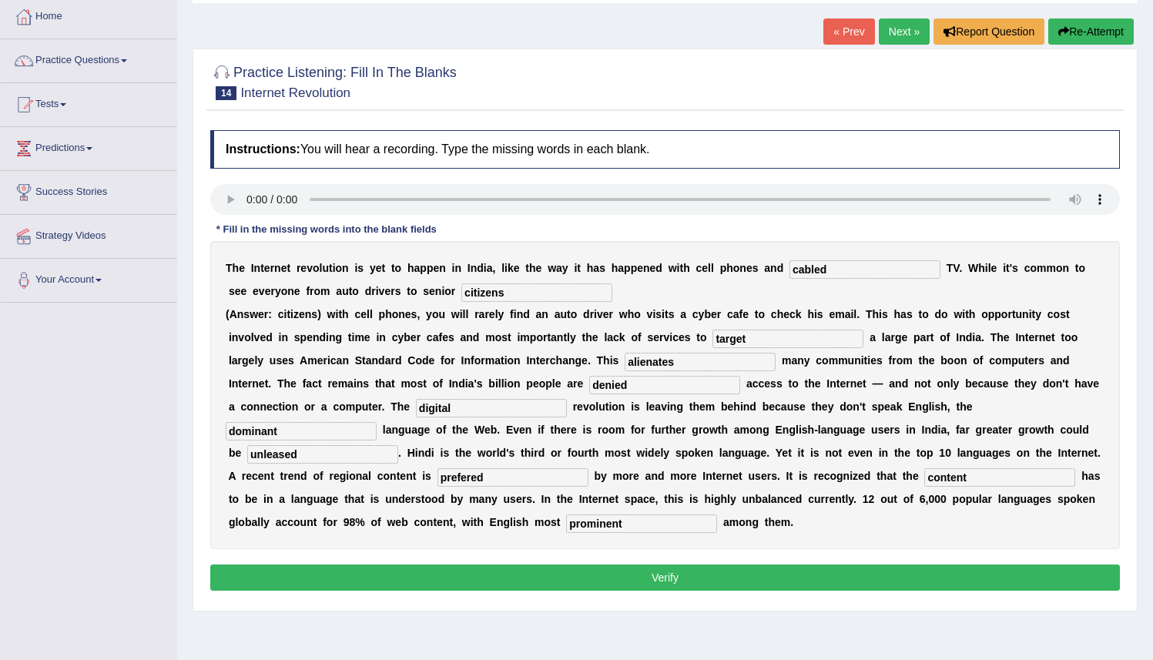
scroll to position [121, 0]
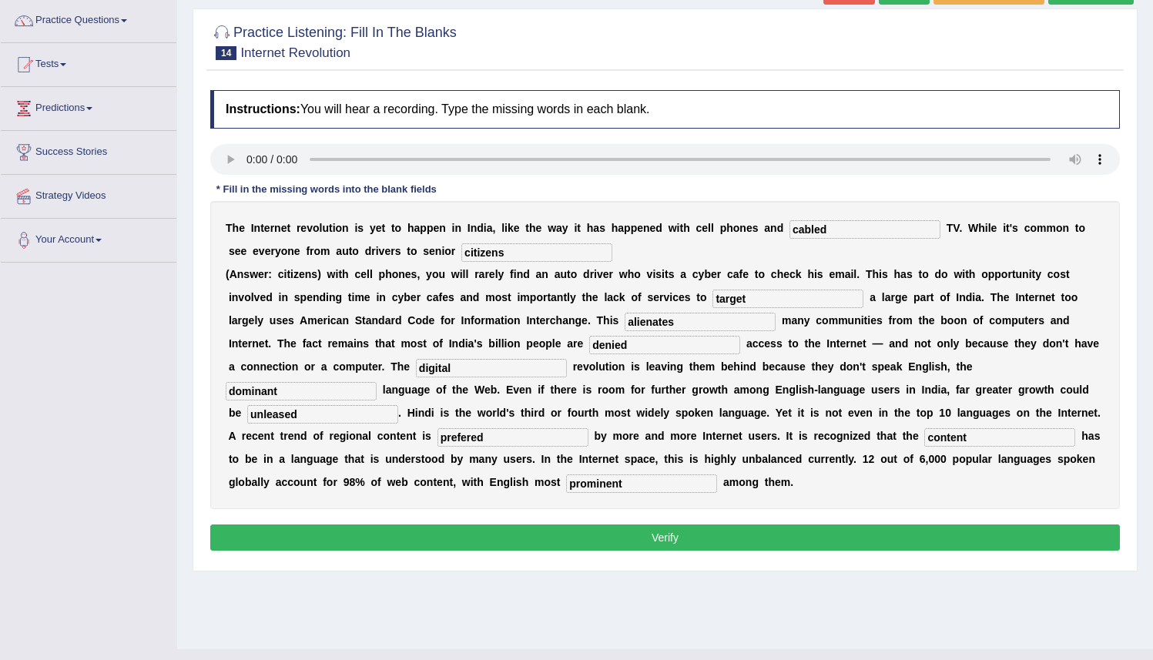
type input "prominent"
click at [966, 511] on div "Instructions: You will hear a recording. Type the missing words in each blank. …" at bounding box center [664, 322] width 917 height 481
click at [954, 527] on button "Verify" at bounding box center [665, 538] width 910 height 26
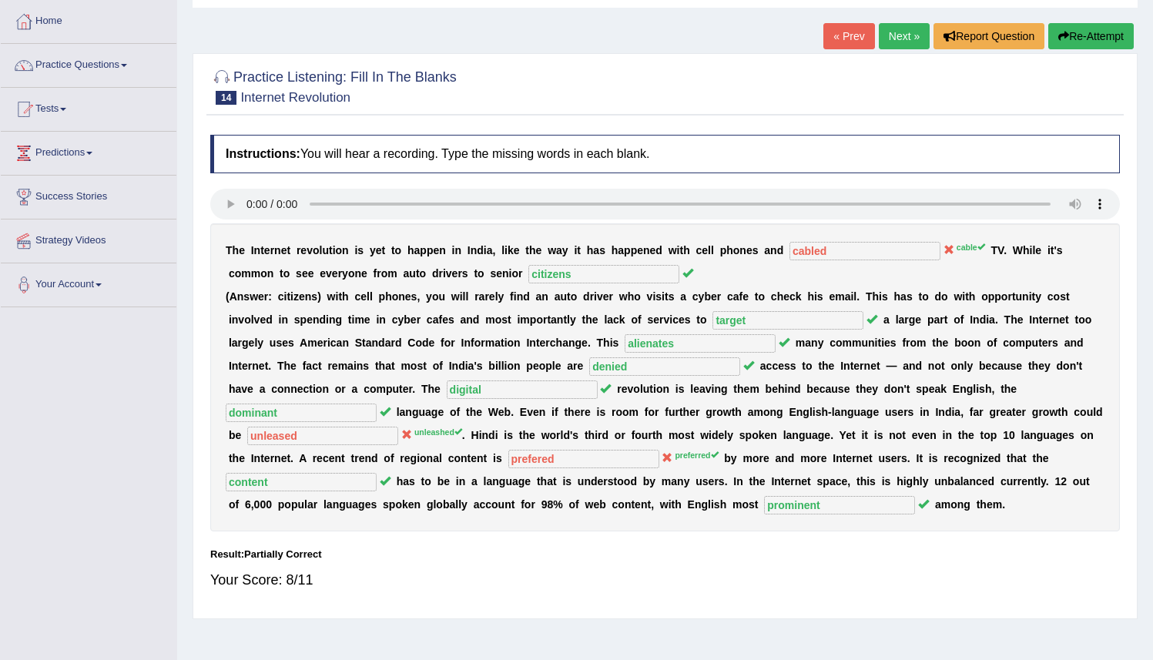
scroll to position [0, 0]
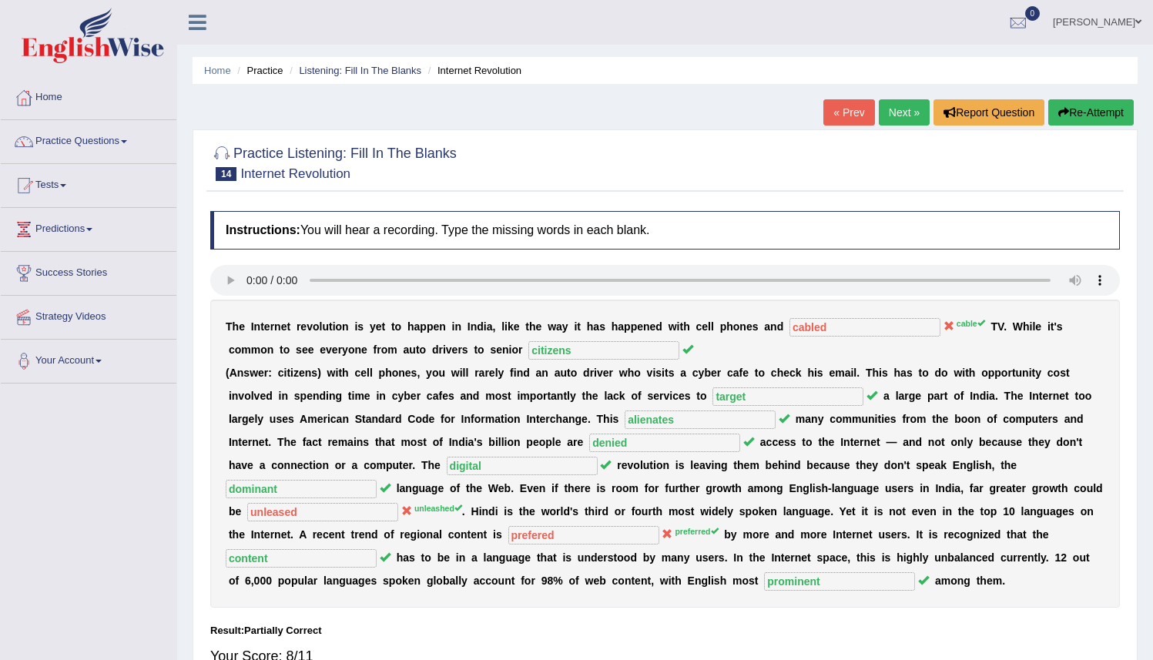
click at [897, 103] on link "Next »" at bounding box center [904, 112] width 51 height 26
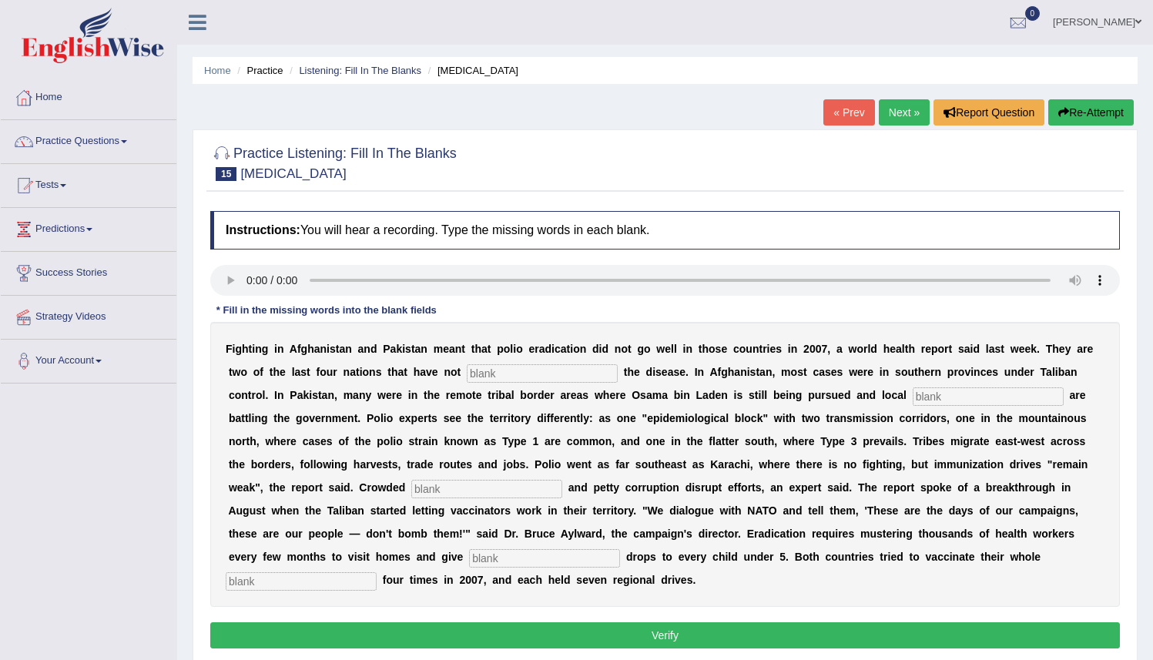
click at [504, 376] on input "text" at bounding box center [542, 373] width 151 height 18
type input "elimanated"
click at [913, 398] on input "text" at bounding box center [988, 396] width 151 height 18
type input "militants"
click at [411, 495] on input "text" at bounding box center [486, 489] width 151 height 18
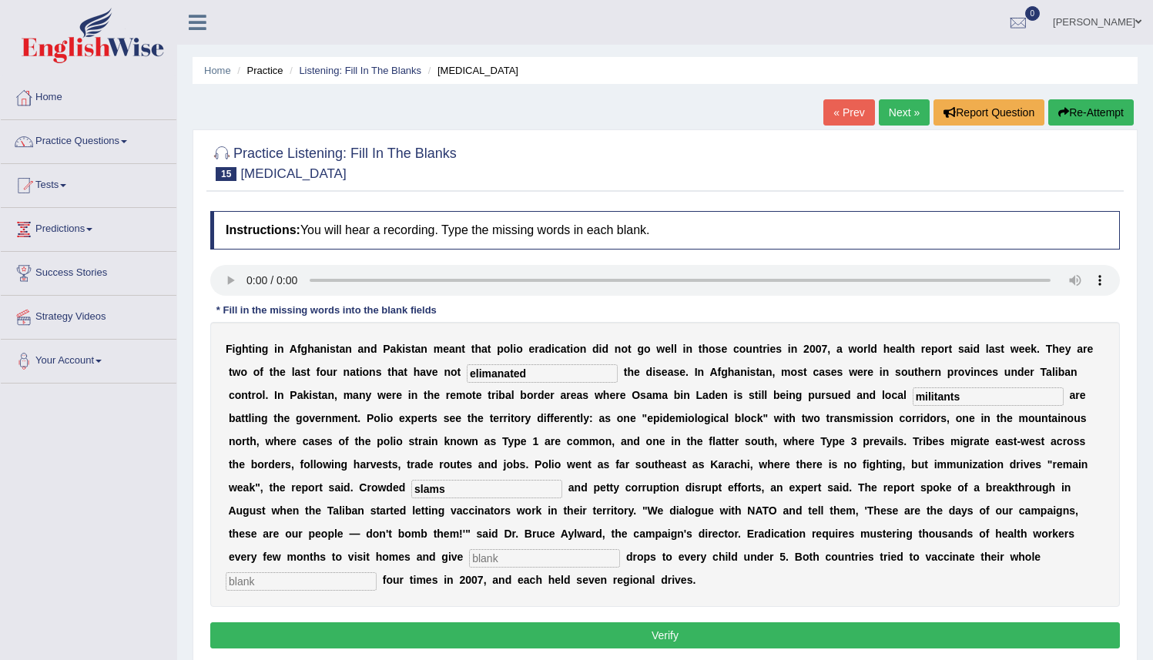
type input "slams"
click at [469, 565] on input "text" at bounding box center [544, 558] width 151 height 18
type input "vaccine"
click at [377, 572] on input "text" at bounding box center [301, 581] width 151 height 18
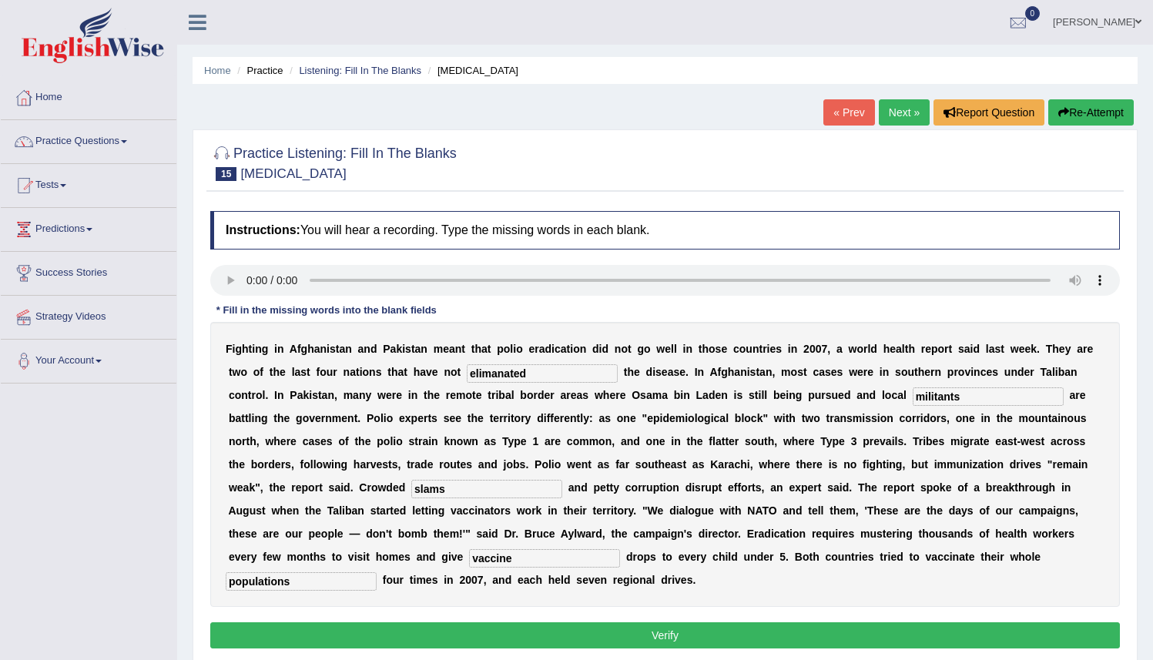
type input "populations"
click at [542, 629] on button "Verify" at bounding box center [665, 635] width 910 height 26
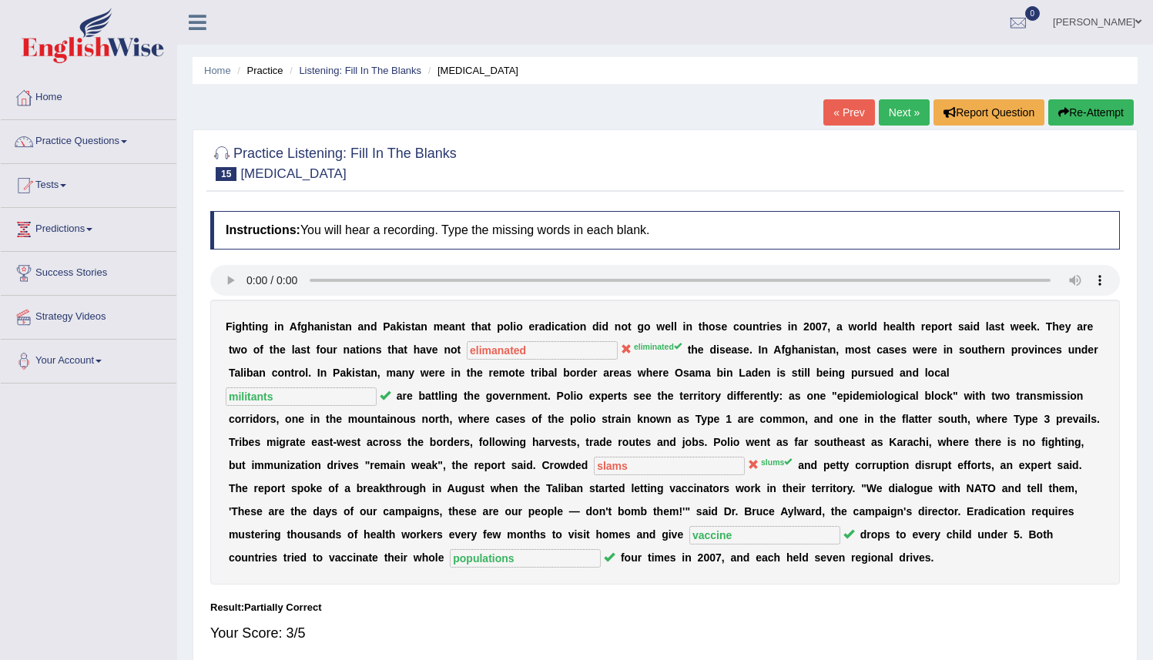
click at [1091, 106] on button "Re-Attempt" at bounding box center [1090, 112] width 85 height 26
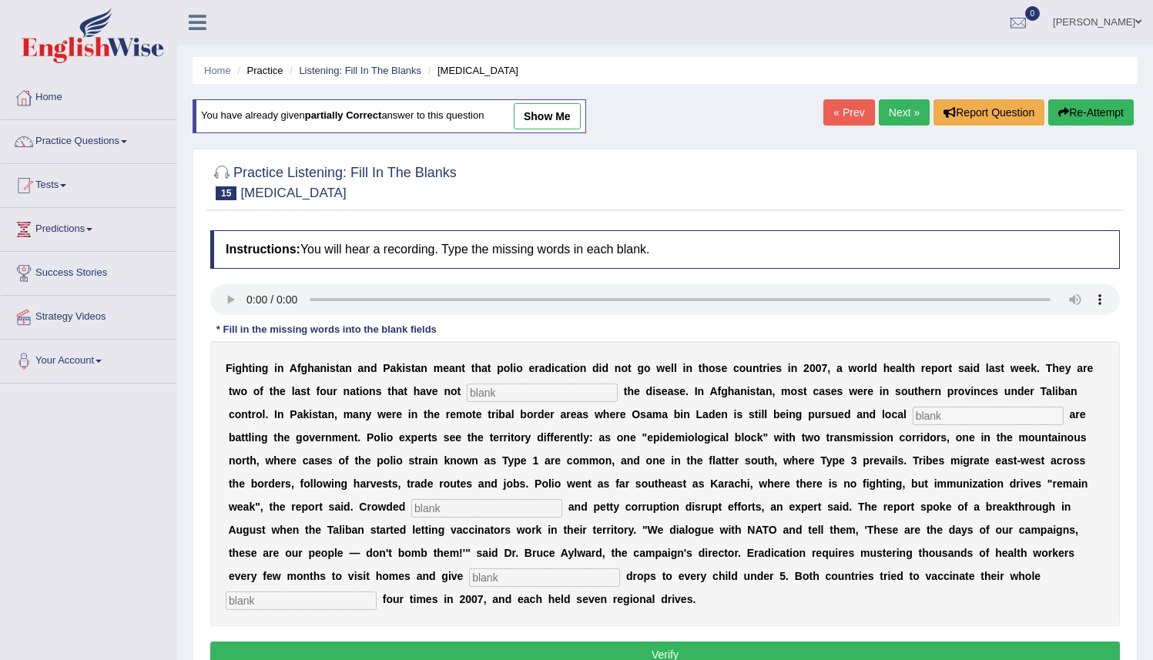
click at [518, 384] on input "text" at bounding box center [542, 393] width 151 height 18
type input "elimanated"
click at [950, 424] on input "text" at bounding box center [988, 416] width 151 height 18
click at [913, 418] on input "text" at bounding box center [988, 416] width 151 height 18
type input "militants"
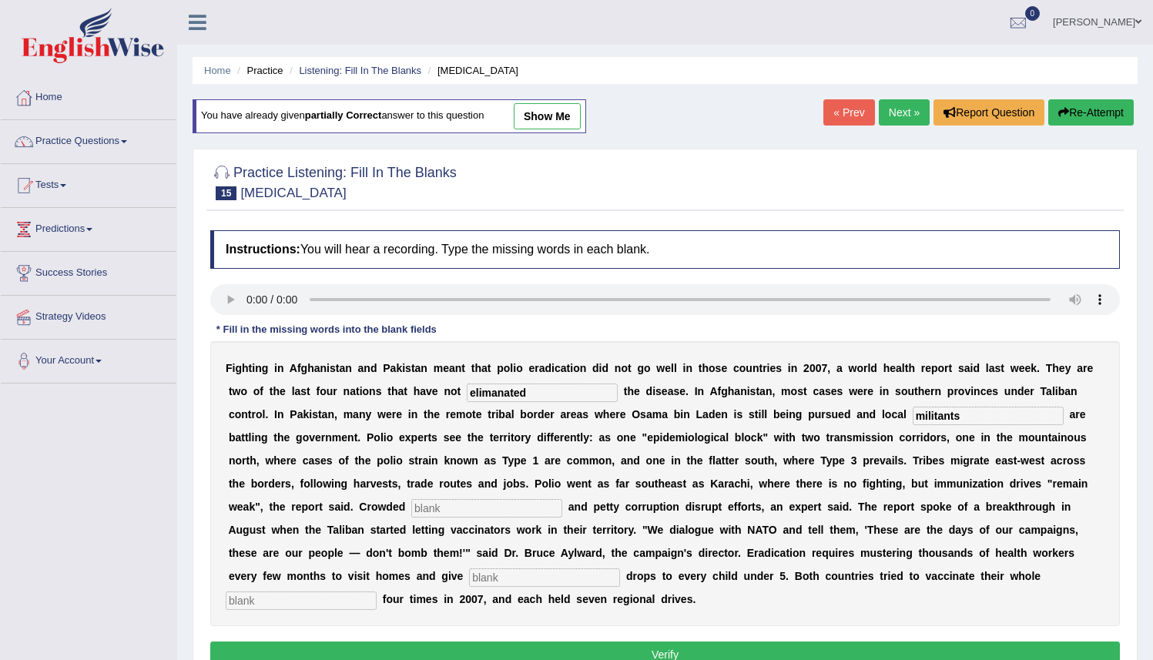
click at [411, 511] on input "text" at bounding box center [486, 508] width 151 height 18
click at [411, 517] on input "text" at bounding box center [486, 508] width 151 height 18
type input "slums"
click at [469, 577] on input "text" at bounding box center [544, 577] width 151 height 18
type input "vaccine"
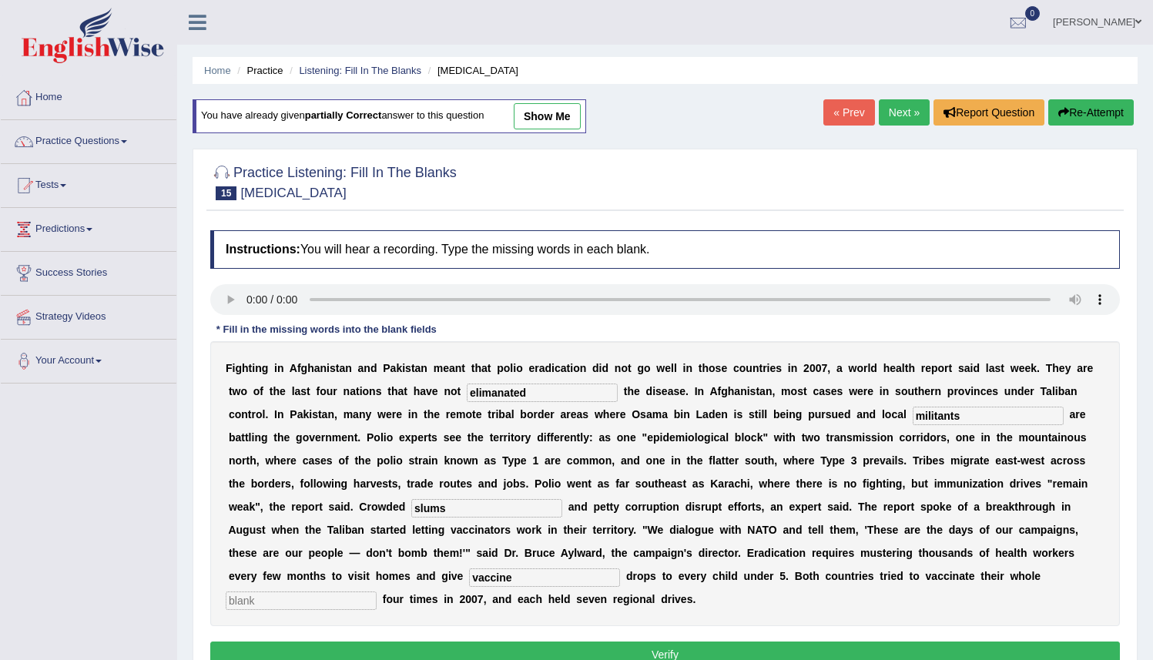
click at [377, 592] on input "text" at bounding box center [301, 601] width 151 height 18
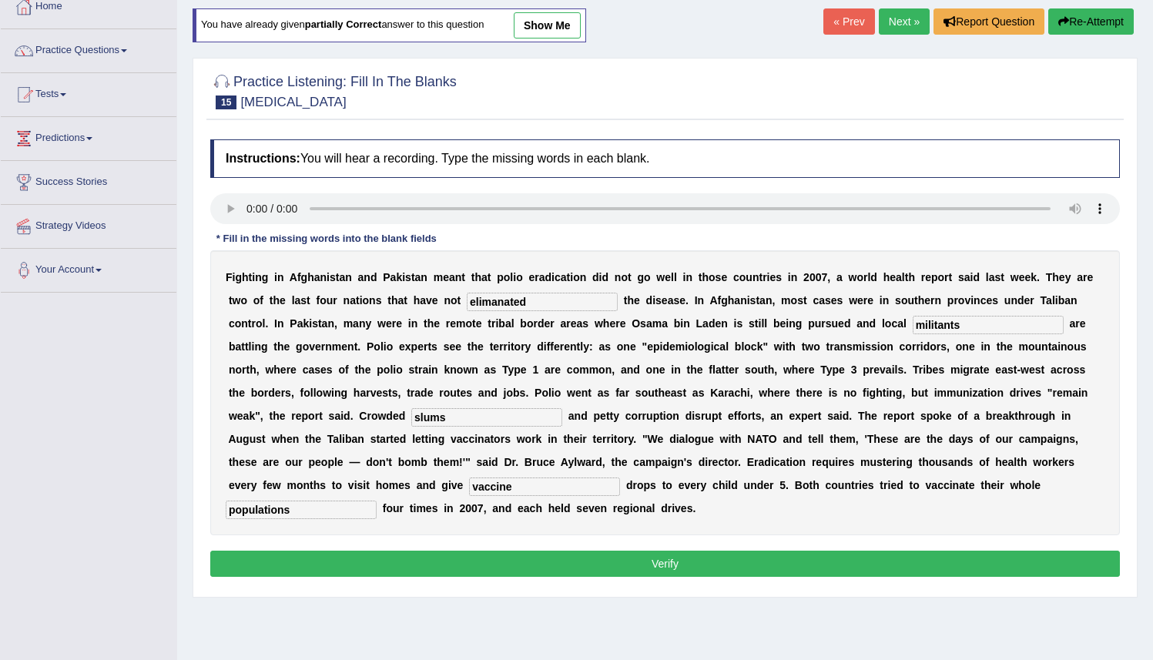
scroll to position [120, 0]
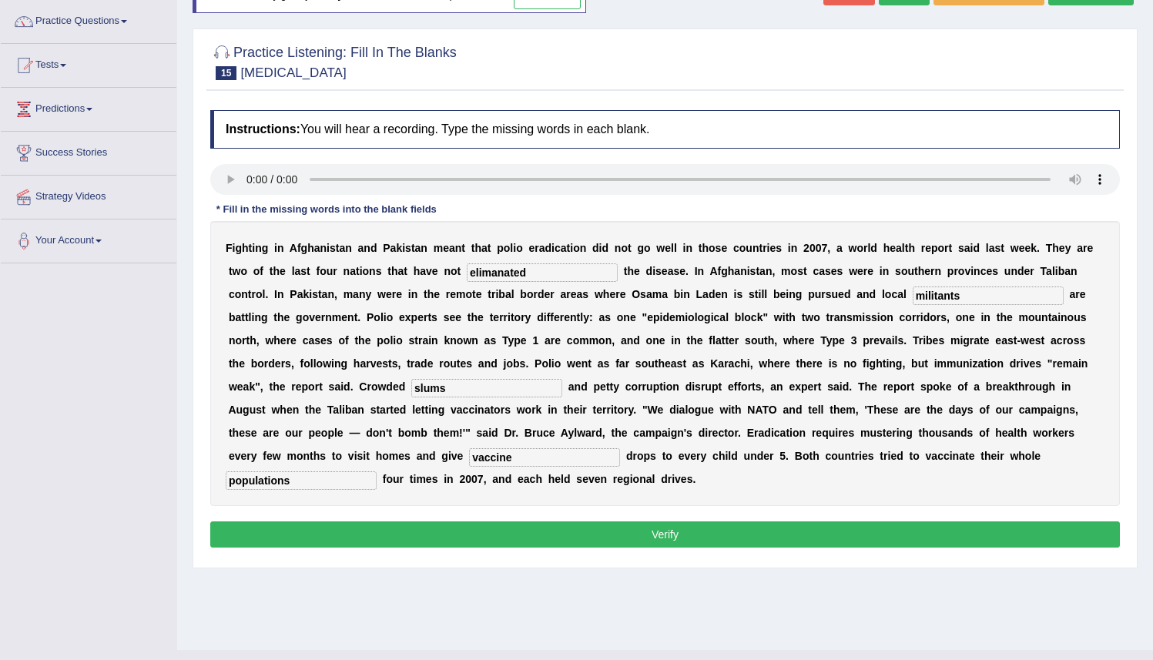
drag, startPoint x: 1164, startPoint y: 374, endPoint x: 1164, endPoint y: 472, distance: 97.8
click at [1152, 472] on html "Toggle navigation Home Practice Questions Speaking Practice Read Aloud Repeat S…" at bounding box center [576, 210] width 1153 height 660
type input "populations"
click at [924, 552] on div "Instructions: You will hear a recording. Type the missing words in each blank. …" at bounding box center [664, 331] width 917 height 458
click at [906, 540] on button "Verify" at bounding box center [665, 534] width 910 height 26
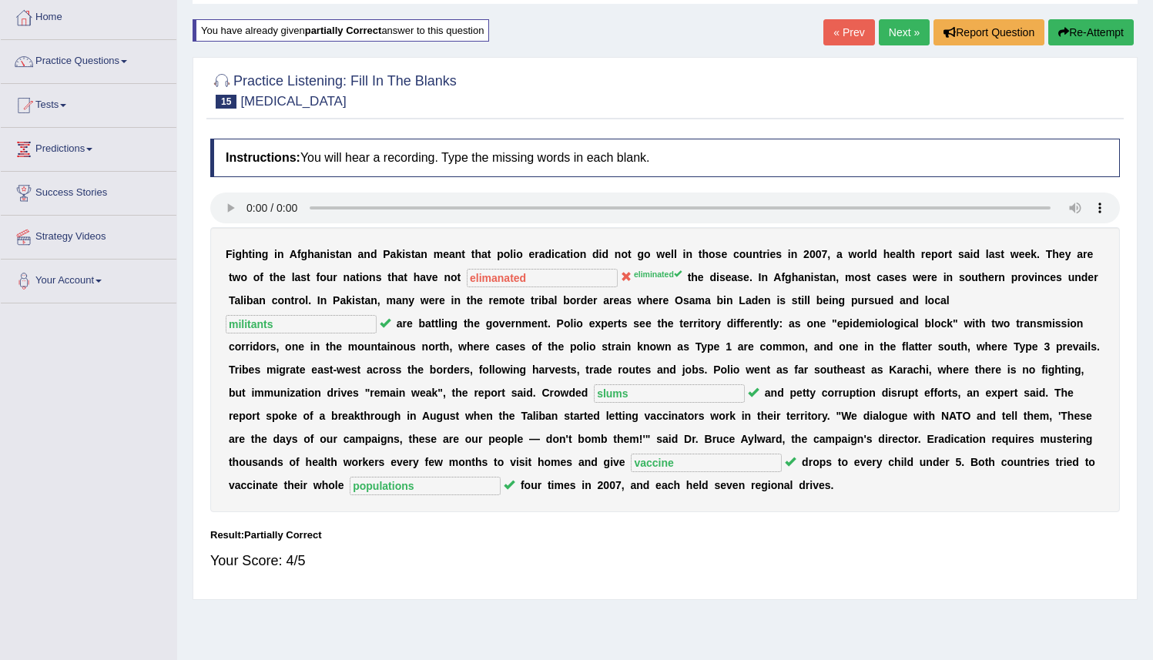
scroll to position [0, 0]
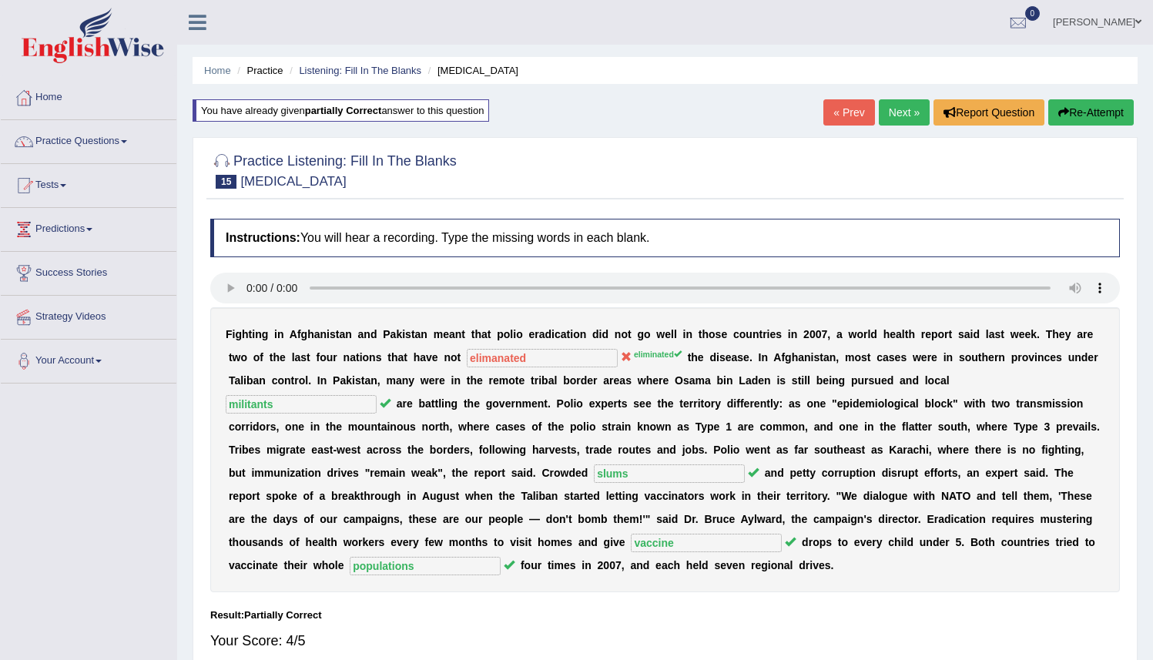
click at [1100, 119] on button "Re-Attempt" at bounding box center [1090, 112] width 85 height 26
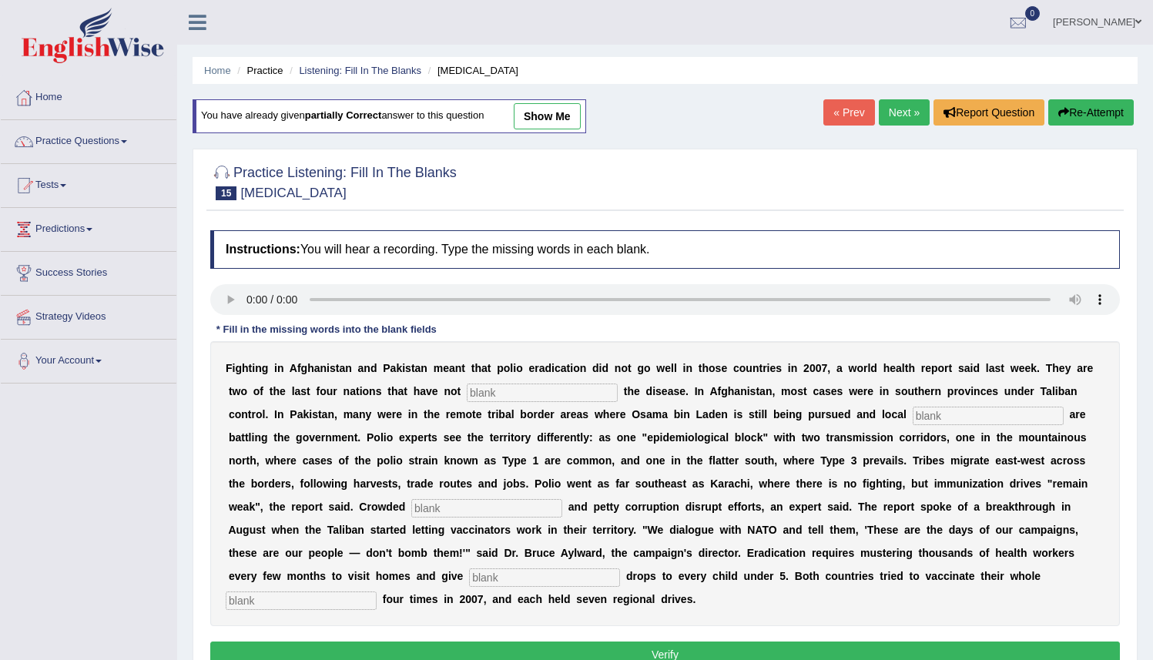
click at [494, 397] on input "text" at bounding box center [542, 393] width 151 height 18
type input "eliminated"
click at [913, 407] on input "text" at bounding box center [988, 416] width 151 height 18
type input "miloitants"
click at [367, 496] on div "F i g h t i n g i n A f g h a n i s t a n a n d P a k i s t a n m e a n t t h a…" at bounding box center [665, 483] width 910 height 285
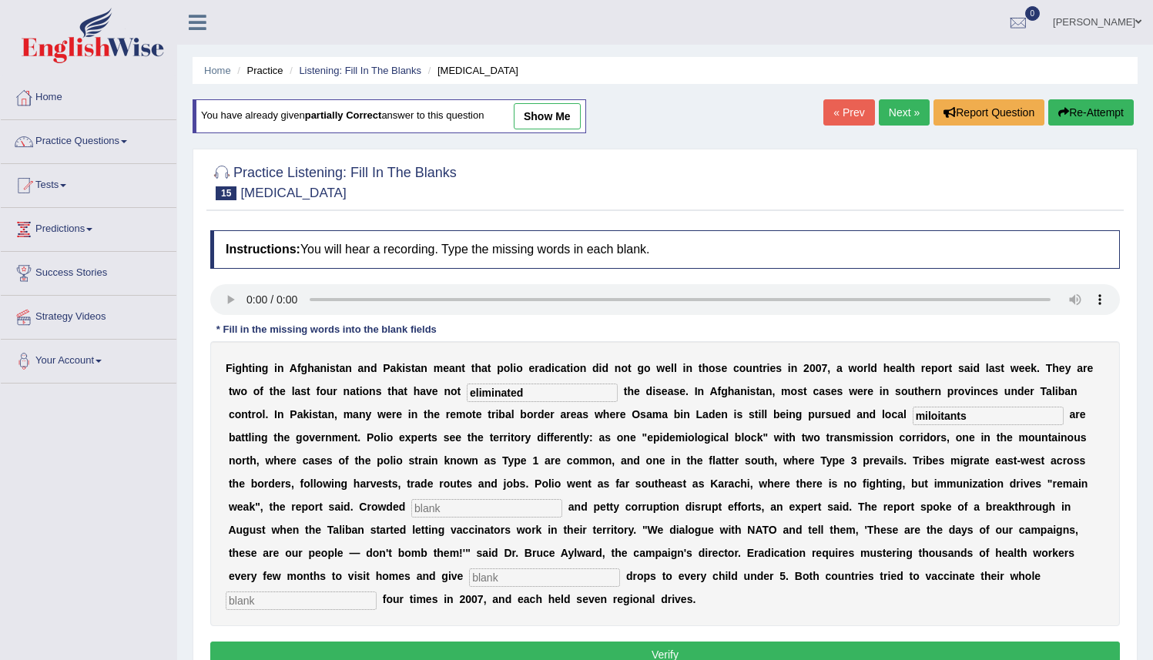
click at [411, 504] on input "text" at bounding box center [486, 508] width 151 height 18
type input "slums"
click at [391, 588] on div "F i g h t i n g i n A f g h a n i s t a n a n d P a k i s t a n m e a n t t h a…" at bounding box center [665, 483] width 910 height 285
click at [469, 583] on input "text" at bounding box center [544, 577] width 151 height 18
type input "vaccine"
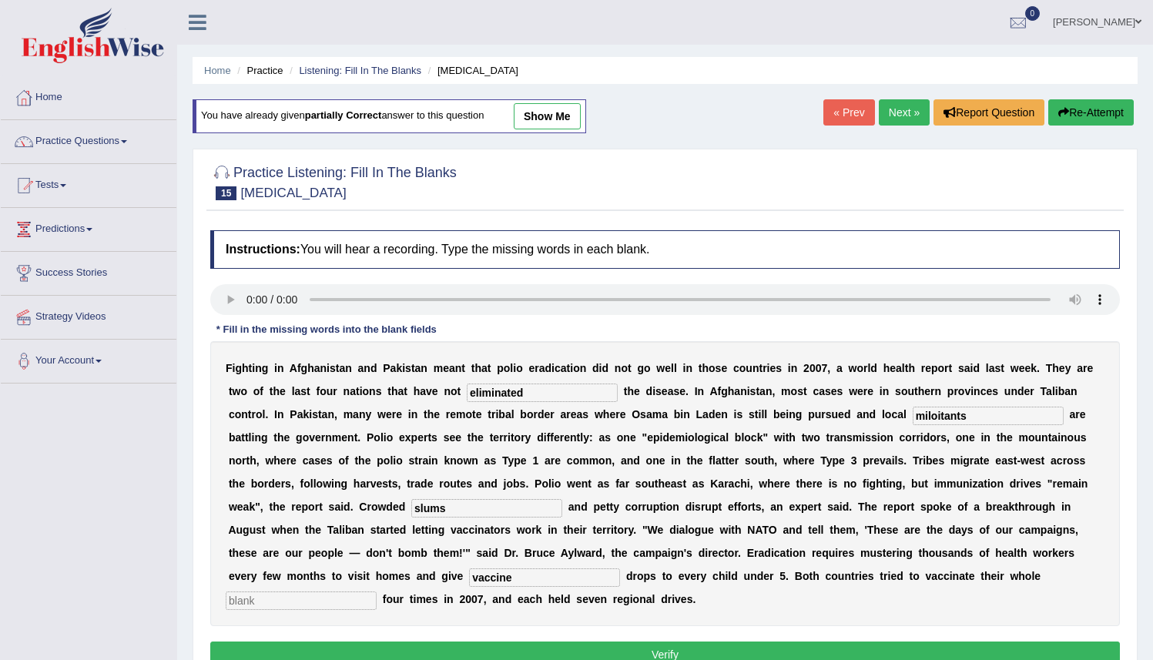
click at [377, 592] on input "text" at bounding box center [301, 601] width 151 height 18
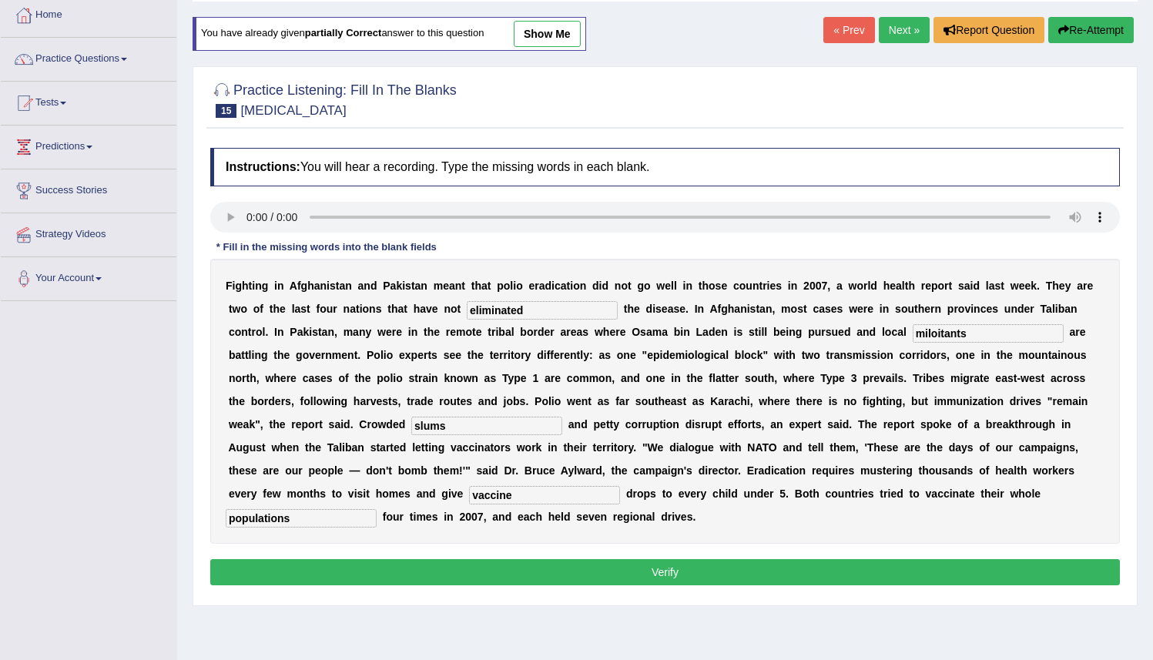
scroll to position [110, 0]
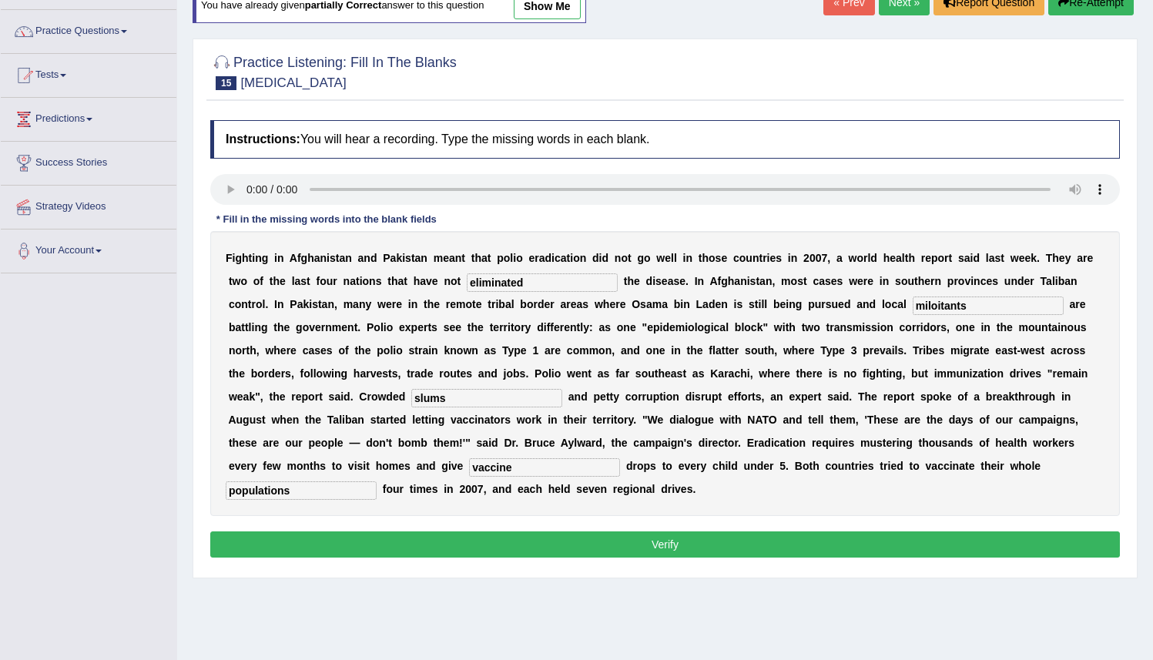
type input "populations"
click at [880, 538] on button "Verify" at bounding box center [665, 544] width 910 height 26
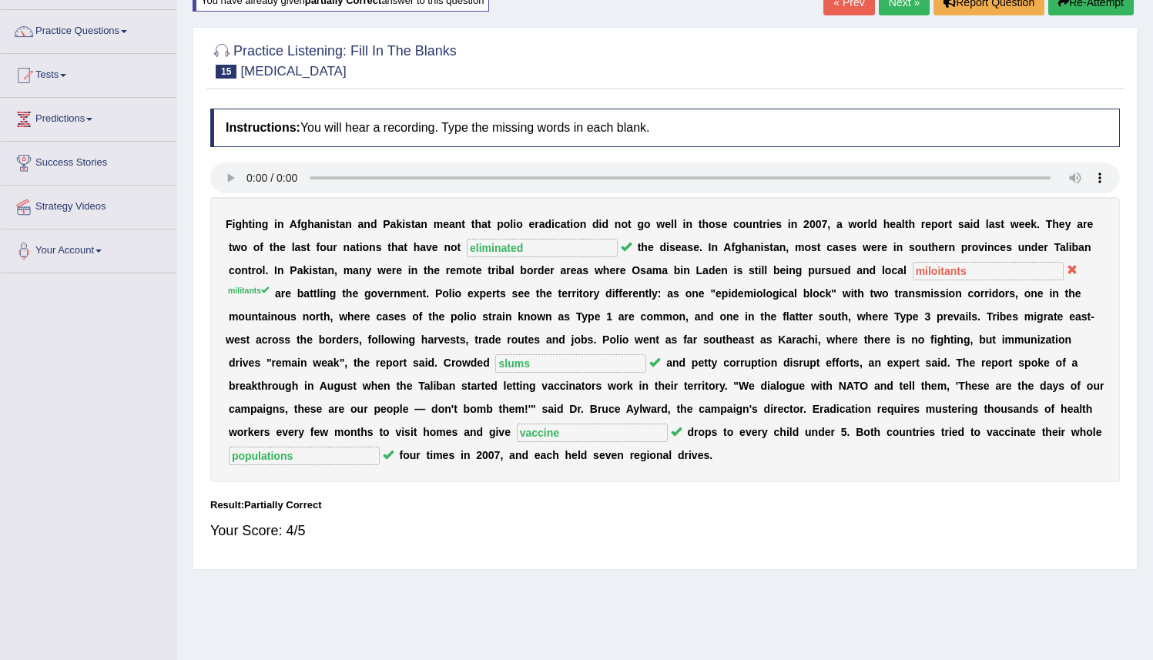
drag, startPoint x: 955, startPoint y: 241, endPoint x: 957, endPoint y: 253, distance: 11.8
click at [955, 241] on div "F i g h t i n g i n A f g h a n i s t a n a n d P a k i s t a n m e a n t t h a…" at bounding box center [665, 339] width 910 height 285
click at [958, 260] on div "F i g h t i n g i n A f g h a n i s t a n a n d P a k i s t a n m e a n t t h a…" at bounding box center [665, 339] width 910 height 285
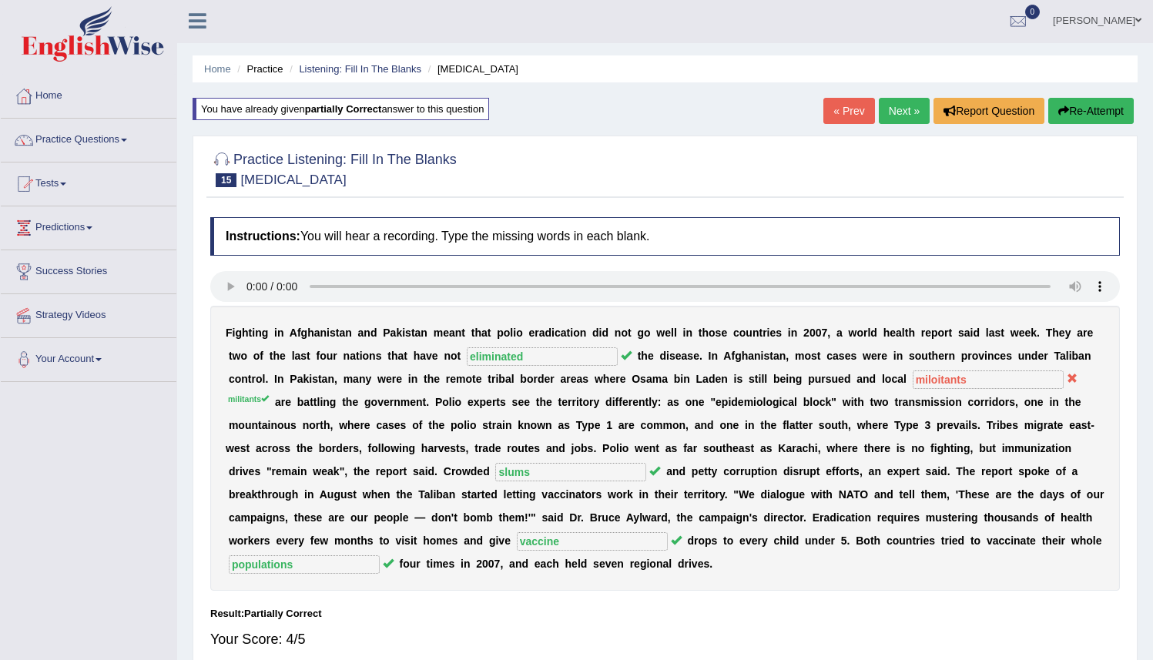
scroll to position [0, 0]
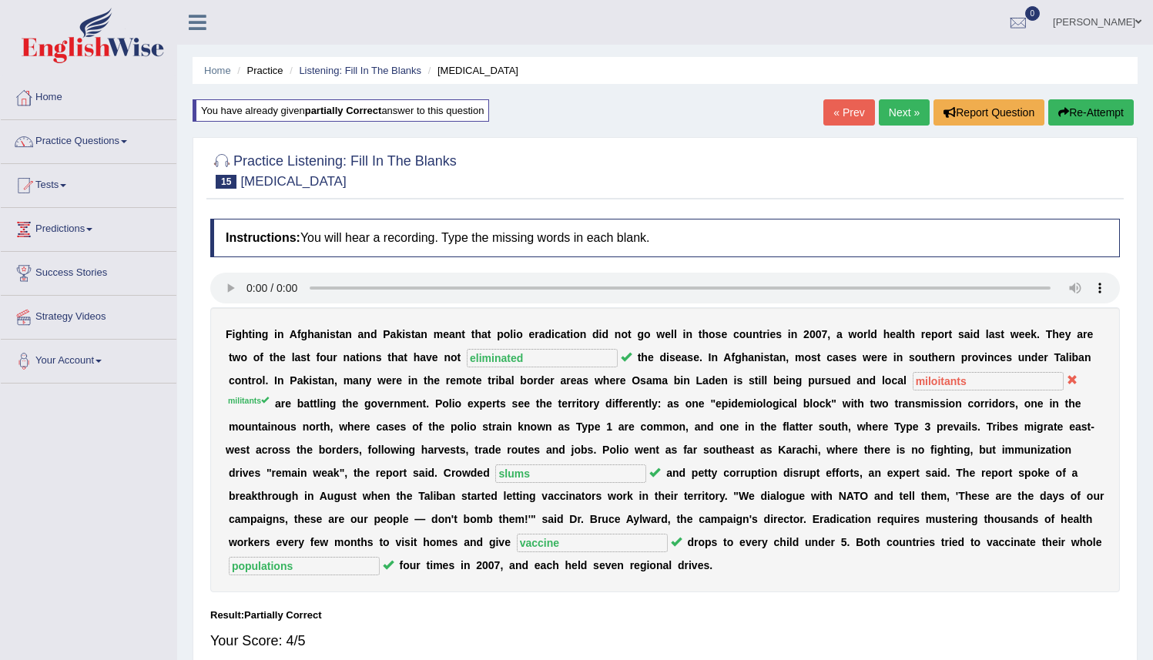
click at [1063, 113] on icon "button" at bounding box center [1063, 112] width 11 height 11
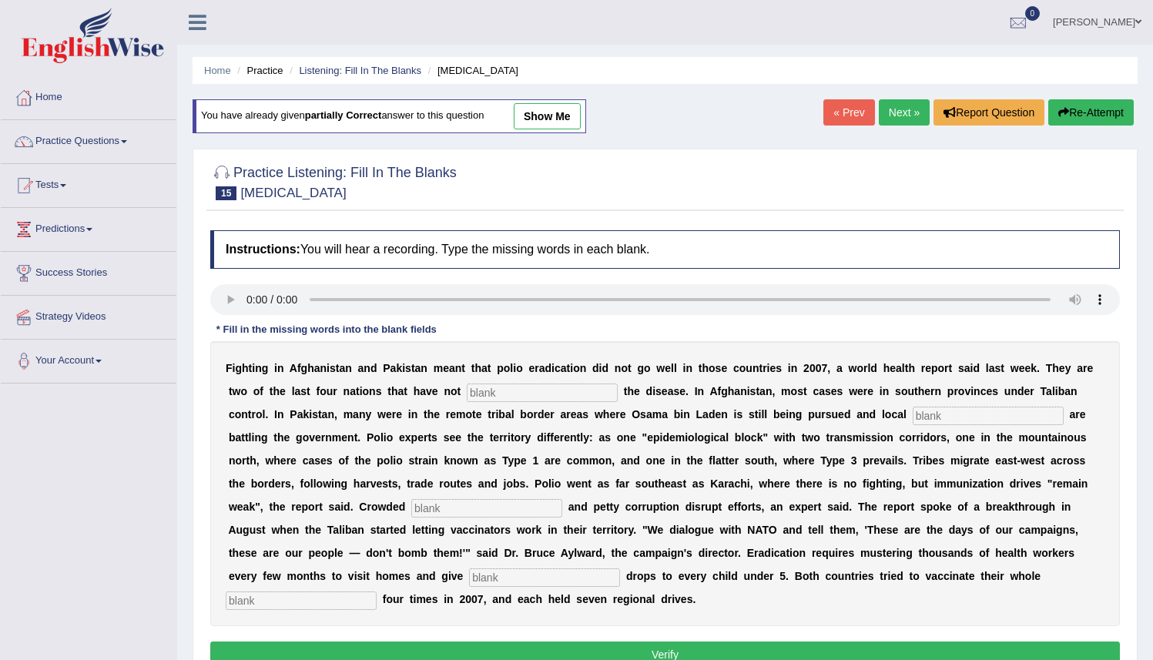
click at [552, 395] on input "text" at bounding box center [542, 393] width 151 height 18
type input "eliminated"
click at [913, 421] on input "text" at bounding box center [988, 416] width 151 height 18
type input "militants"
drag, startPoint x: 356, startPoint y: 509, endPoint x: 396, endPoint y: 511, distance: 40.1
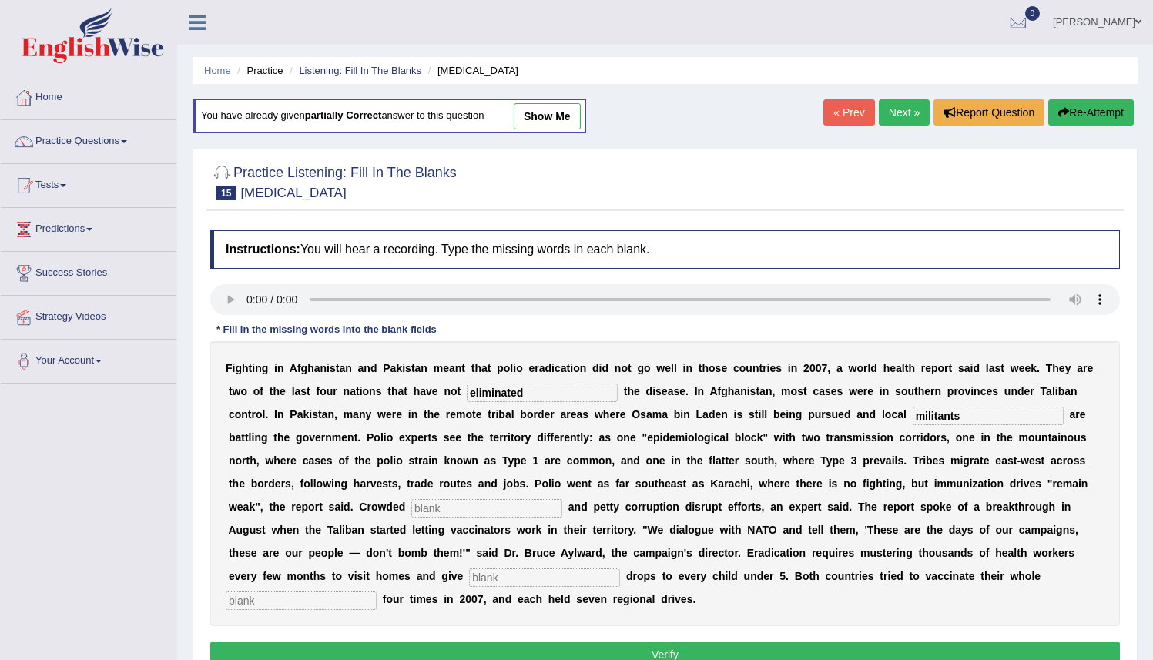
click at [411, 509] on input "text" at bounding box center [486, 508] width 151 height 18
type input "slums"
click at [555, 597] on b "e" at bounding box center [558, 599] width 6 height 12
click at [469, 583] on input "text" at bounding box center [544, 577] width 151 height 18
type input "vaccine"
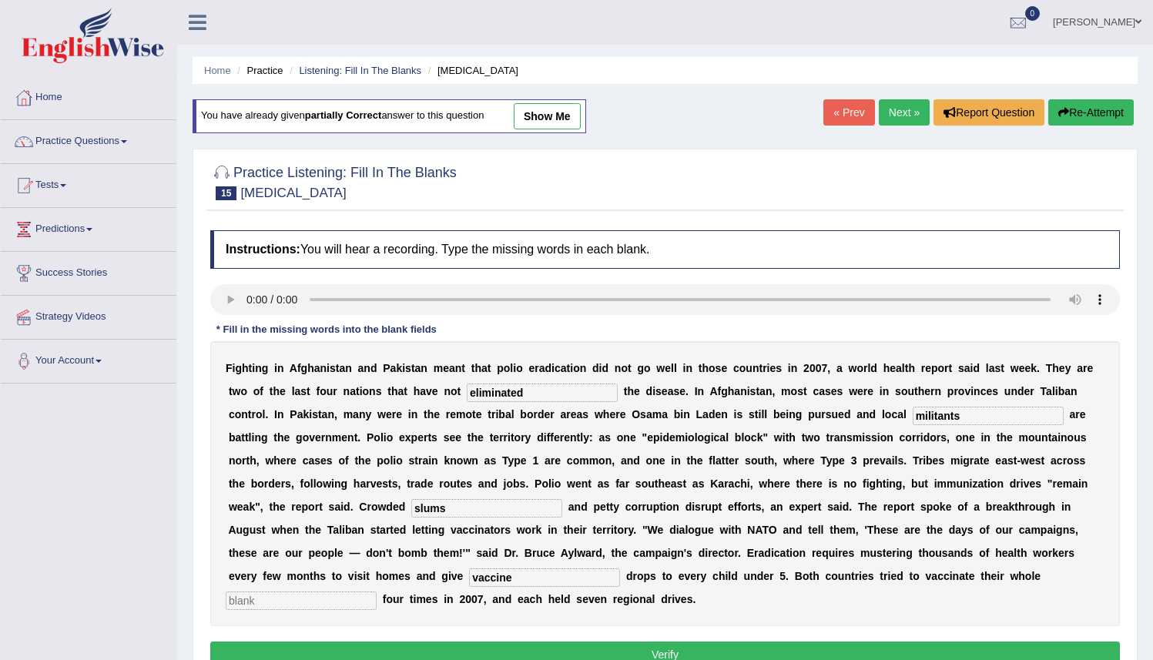
click at [913, 565] on div "F i g h t i n g i n A f g h a n i s t a n a n d P a k i s t a n m e a n t t h a…" at bounding box center [665, 483] width 910 height 285
click at [377, 592] on input "text" at bounding box center [301, 601] width 151 height 18
type input "populations"
click at [1143, 516] on div "Home Practice Listening: Fill In The Blanks Polio You have already given partia…" at bounding box center [665, 385] width 976 height 770
drag, startPoint x: 1148, startPoint y: 511, endPoint x: 1163, endPoint y: 509, distance: 15.6
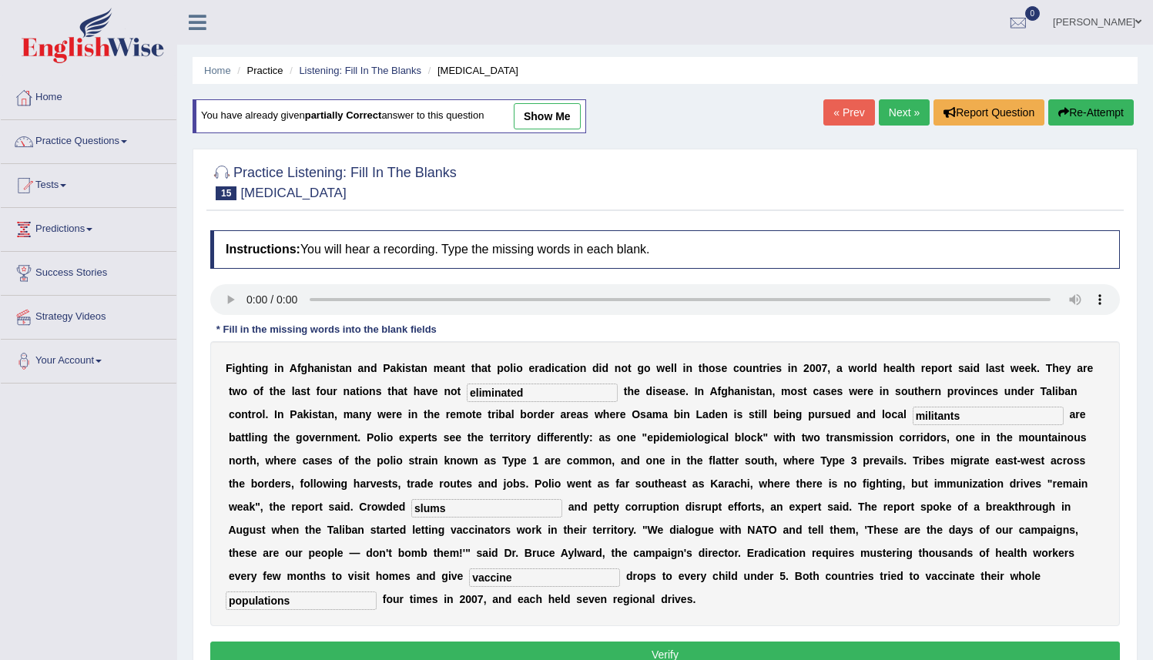
click at [1153, 524] on html "Toggle navigation Home Practice Questions Speaking Practice Read Aloud Repeat S…" at bounding box center [576, 330] width 1153 height 660
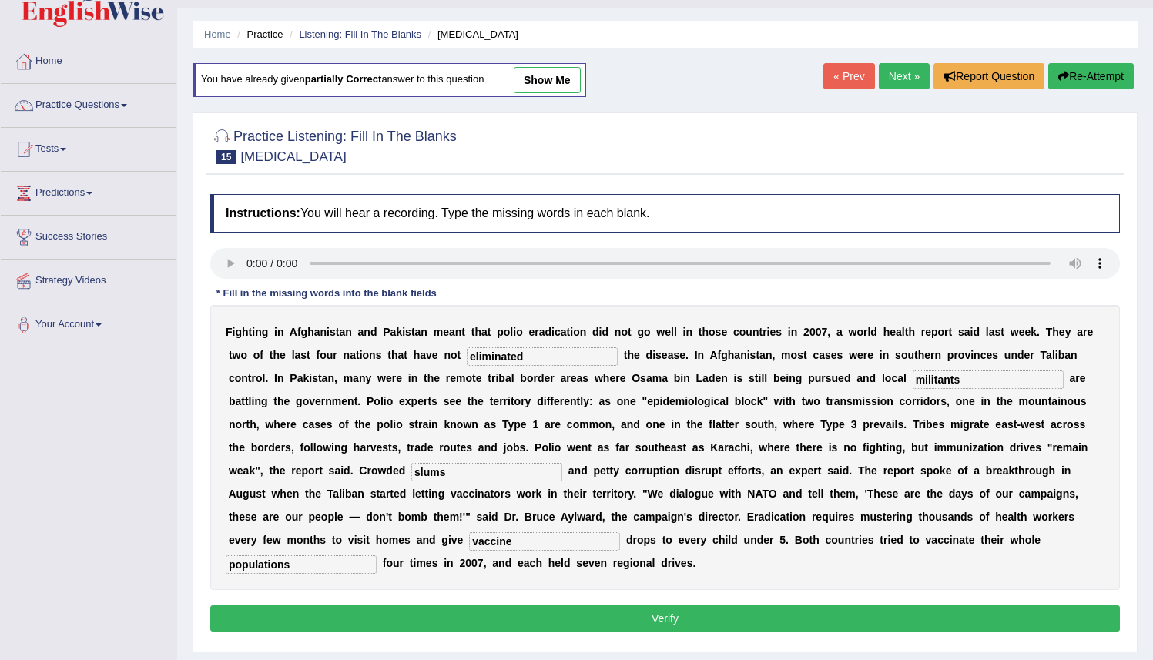
scroll to position [149, 0]
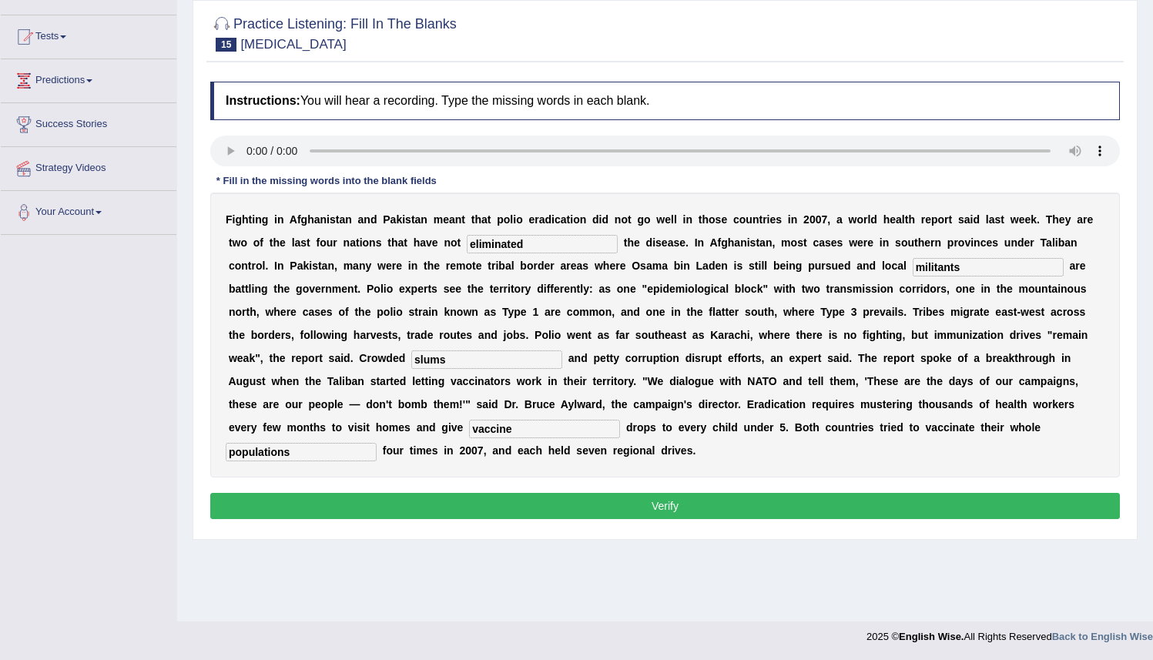
drag, startPoint x: 1158, startPoint y: 536, endPoint x: 1147, endPoint y: 659, distance: 123.8
click at [1147, 511] on html "Toggle navigation Home Practice Questions Speaking Practice Read Aloud Repeat S…" at bounding box center [576, 181] width 1153 height 660
click at [821, 501] on button "Verify" at bounding box center [665, 506] width 910 height 26
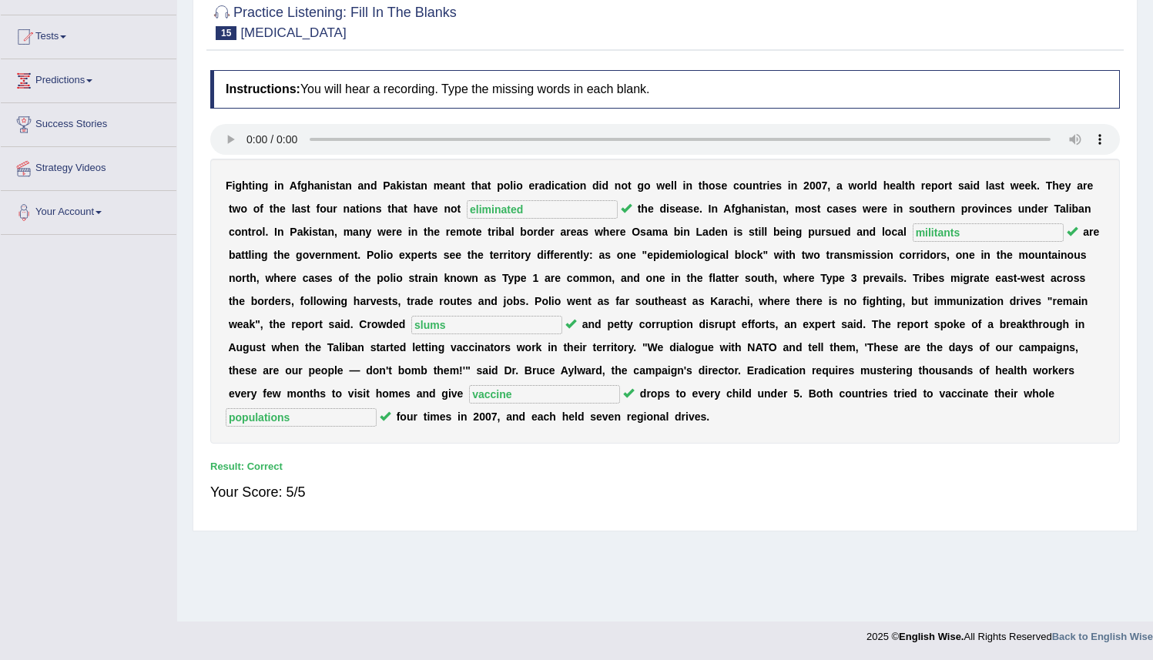
scroll to position [0, 0]
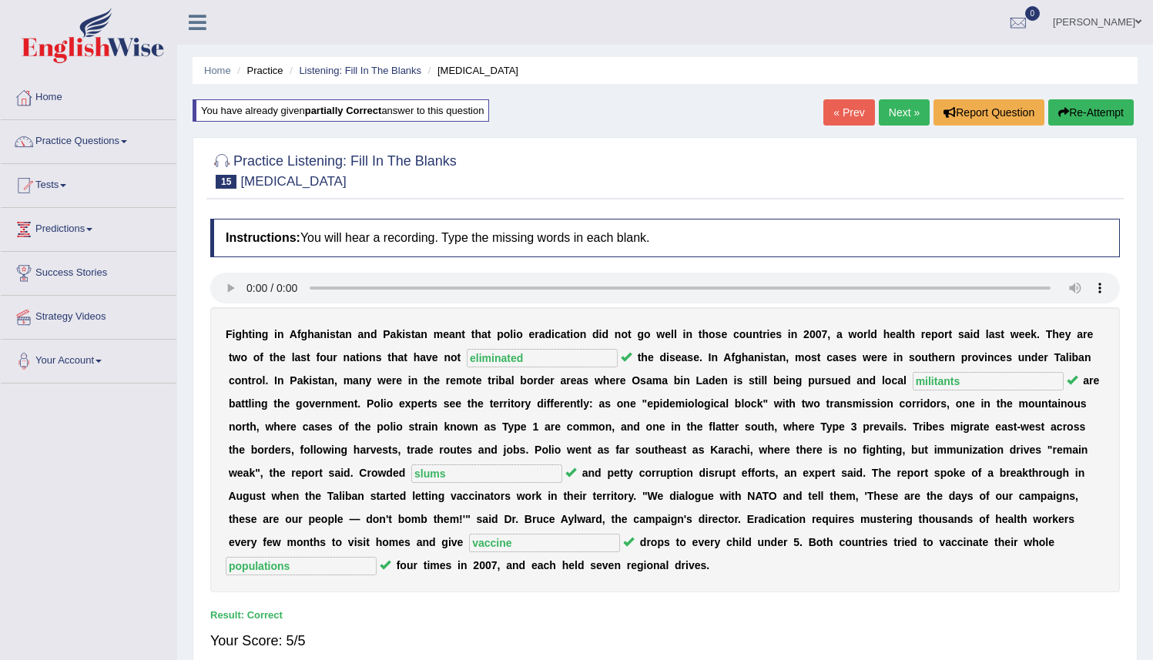
click at [891, 117] on link "Next »" at bounding box center [904, 112] width 51 height 26
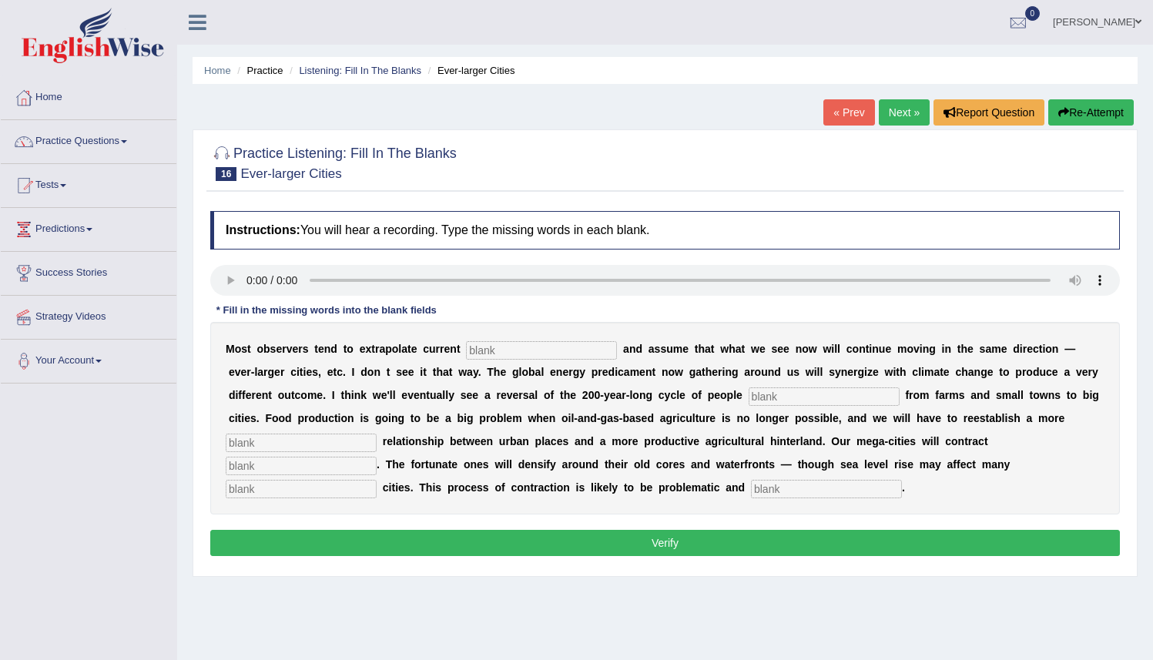
click at [501, 362] on div "M o s t o b s e r v e r s t e n d t o e x t r a p o l a t e c u r r e n t a n d…" at bounding box center [665, 418] width 910 height 193
click at [499, 354] on input "text" at bounding box center [541, 350] width 151 height 18
type input "trends"
click at [767, 398] on input "text" at bounding box center [824, 396] width 151 height 18
type input "moving"
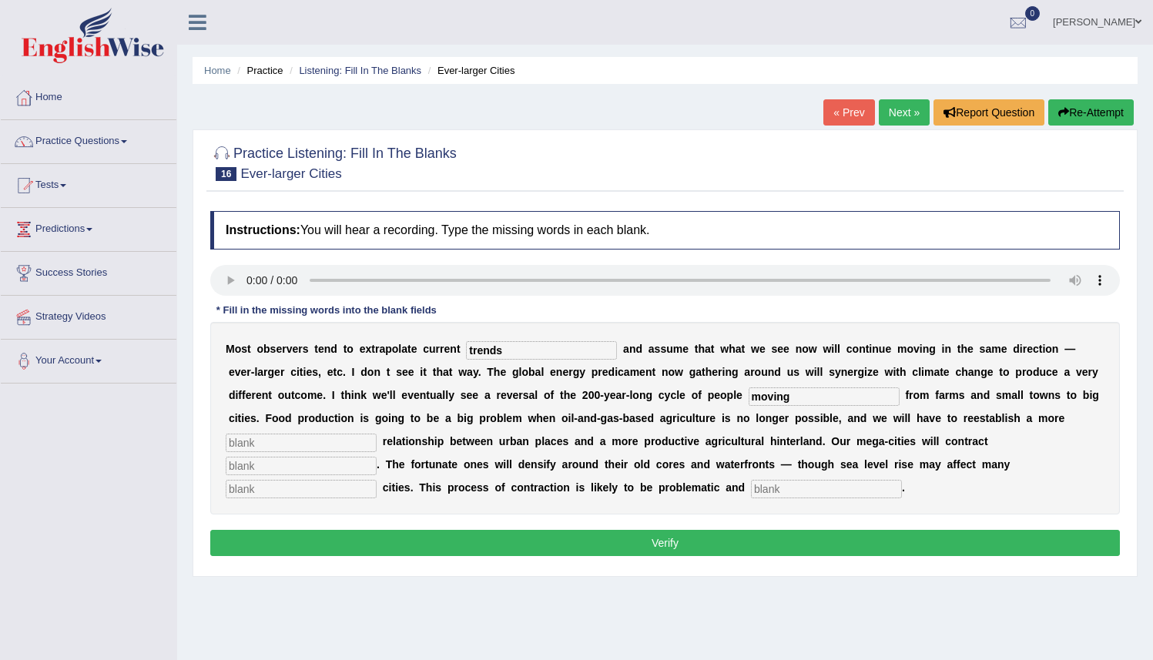
click at [311, 448] on input "text" at bounding box center [301, 443] width 151 height 18
type input "meaningful"
click at [377, 457] on input "text" at bounding box center [301, 466] width 151 height 18
click at [377, 457] on input "substansially" at bounding box center [301, 466] width 151 height 18
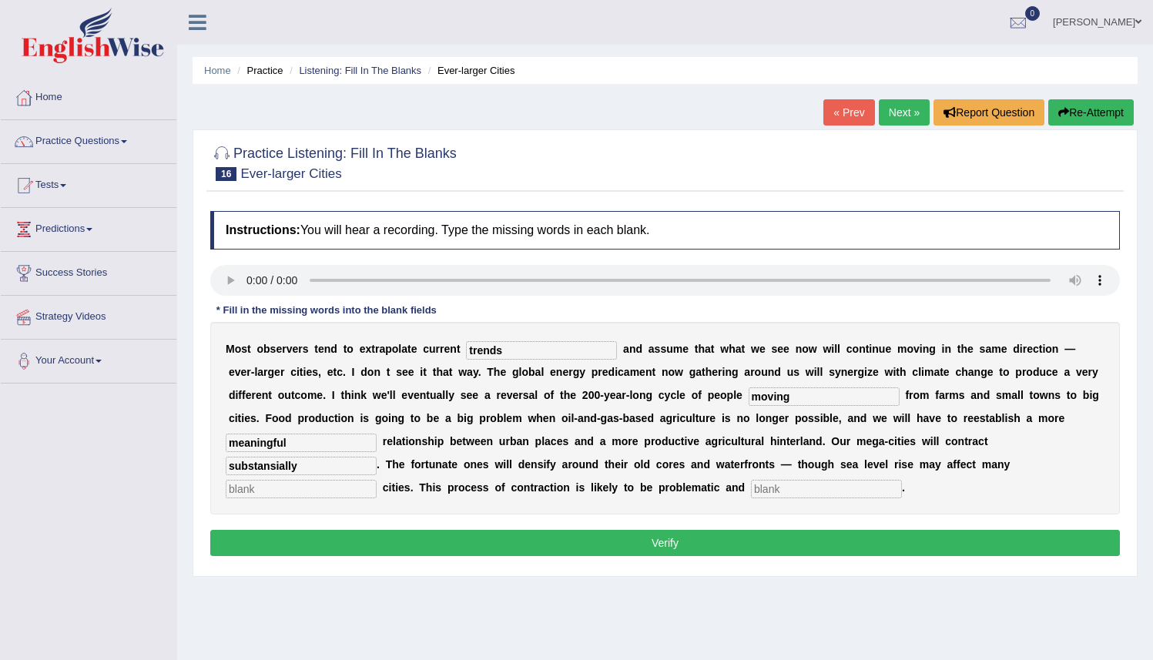
click at [377, 457] on input "substansially" at bounding box center [301, 466] width 151 height 18
type input "substansially"
click at [377, 480] on input "text" at bounding box center [301, 489] width 151 height 18
type input "harvor"
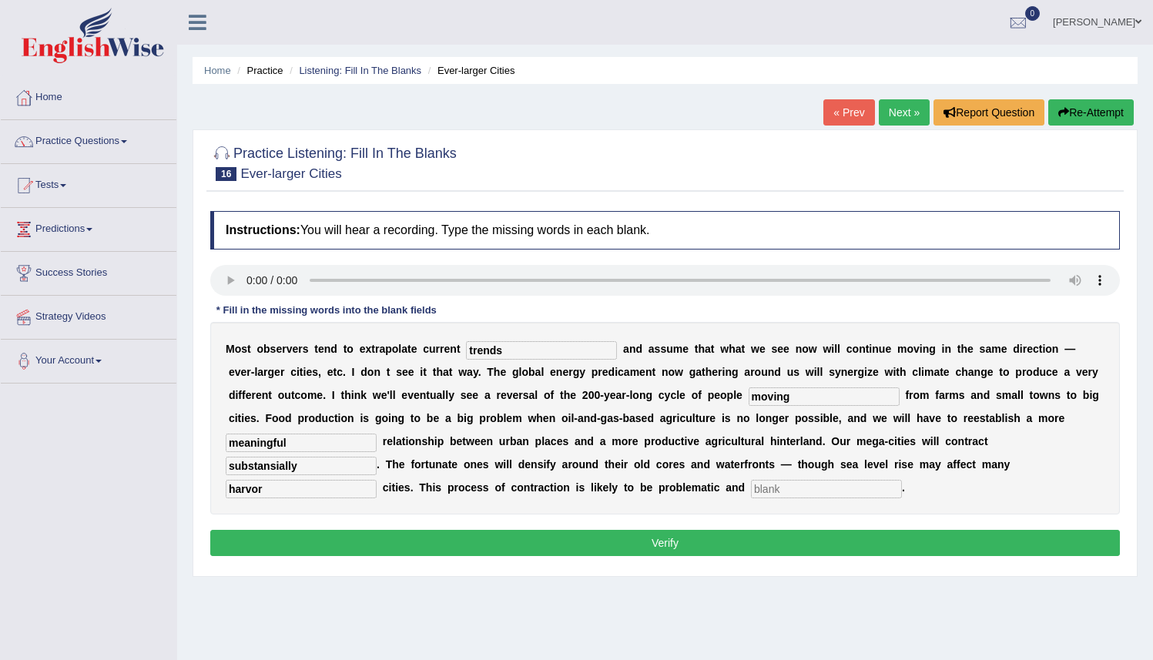
click at [751, 488] on input "text" at bounding box center [826, 489] width 151 height 18
type input "desorderly"
click at [655, 538] on button "Verify" at bounding box center [665, 543] width 910 height 26
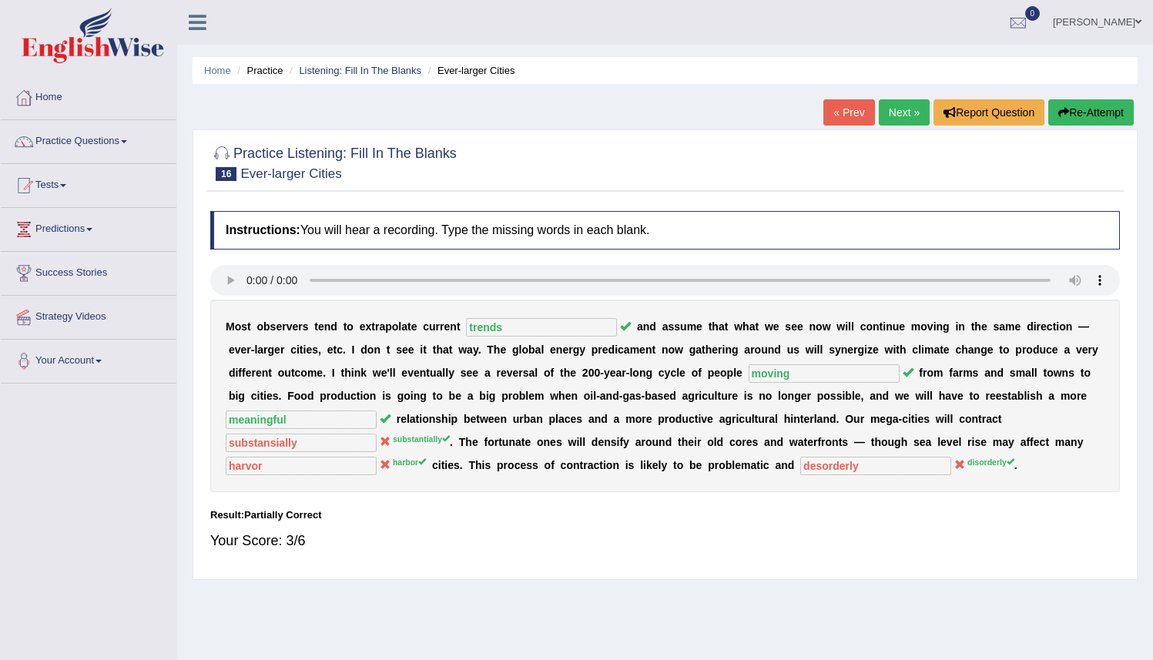
click at [1071, 112] on button "Re-Attempt" at bounding box center [1090, 112] width 85 height 26
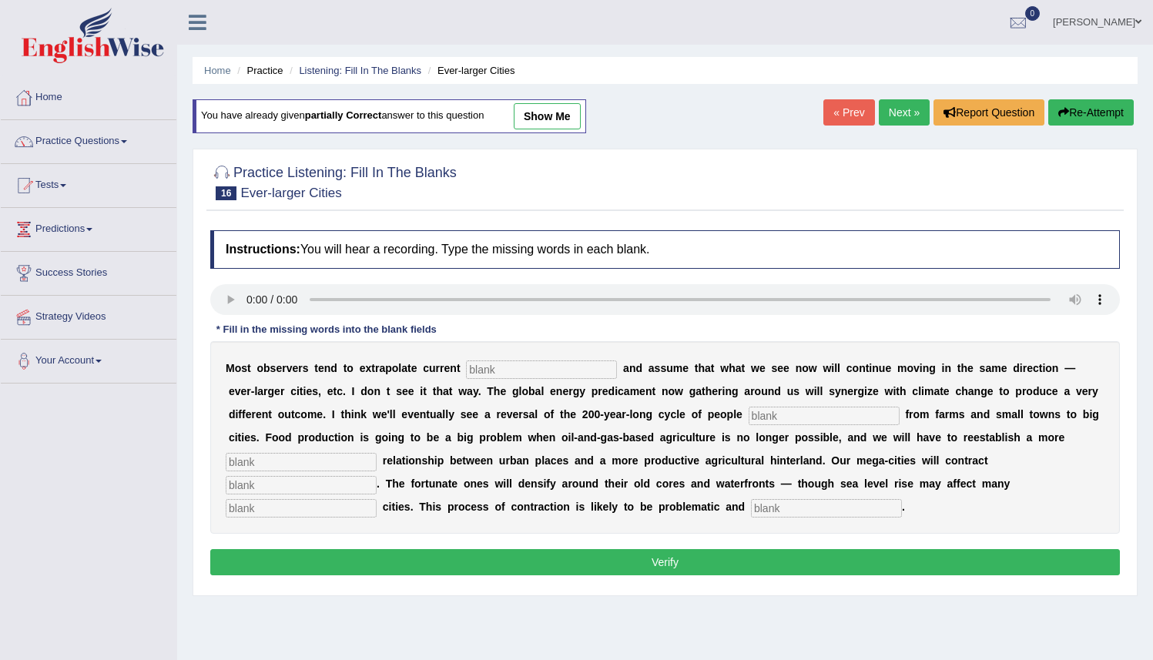
click at [487, 377] on input "text" at bounding box center [541, 369] width 151 height 18
type input "r"
type input "trends"
click at [767, 419] on input "text" at bounding box center [824, 416] width 151 height 18
type input "moving"
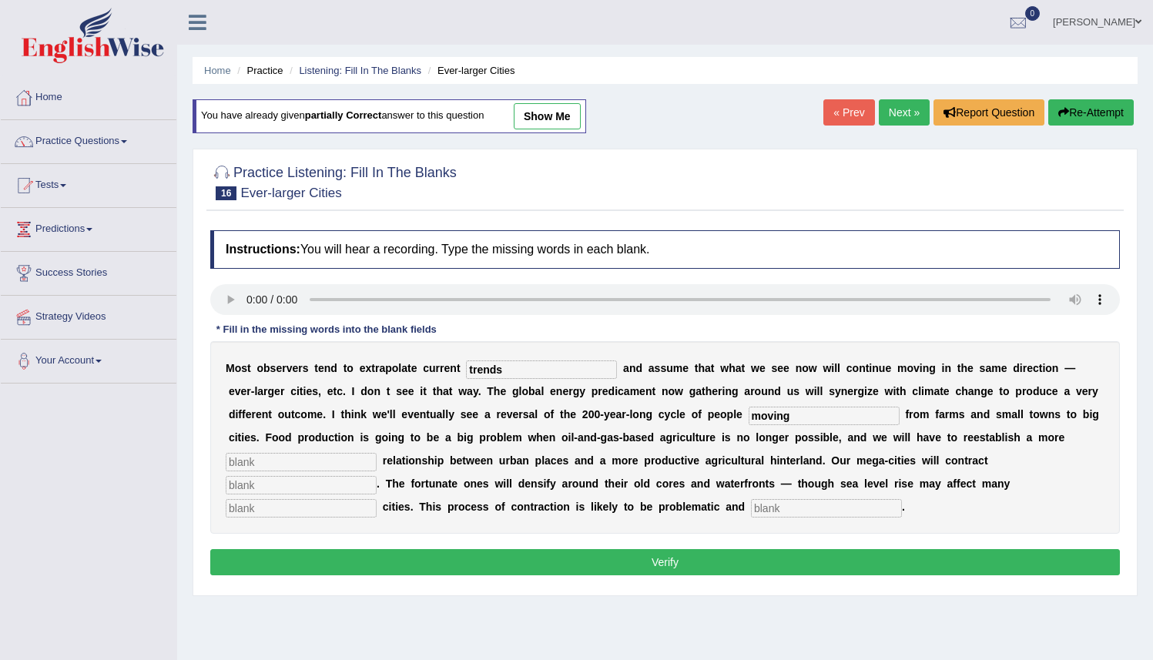
click at [311, 454] on input "text" at bounding box center [301, 462] width 151 height 18
type input "meaningful"
click at [1006, 474] on div "M o s t o b s e r v e r s t e n d t o e x t r a p o l a t e c u r r e n t trend…" at bounding box center [665, 437] width 910 height 193
click at [377, 476] on input "text" at bounding box center [301, 485] width 151 height 18
click at [924, 497] on div "M o s t o b s e r v e r s t e n d t o e x t r a p o l a t e c u r r e n t trend…" at bounding box center [665, 437] width 910 height 193
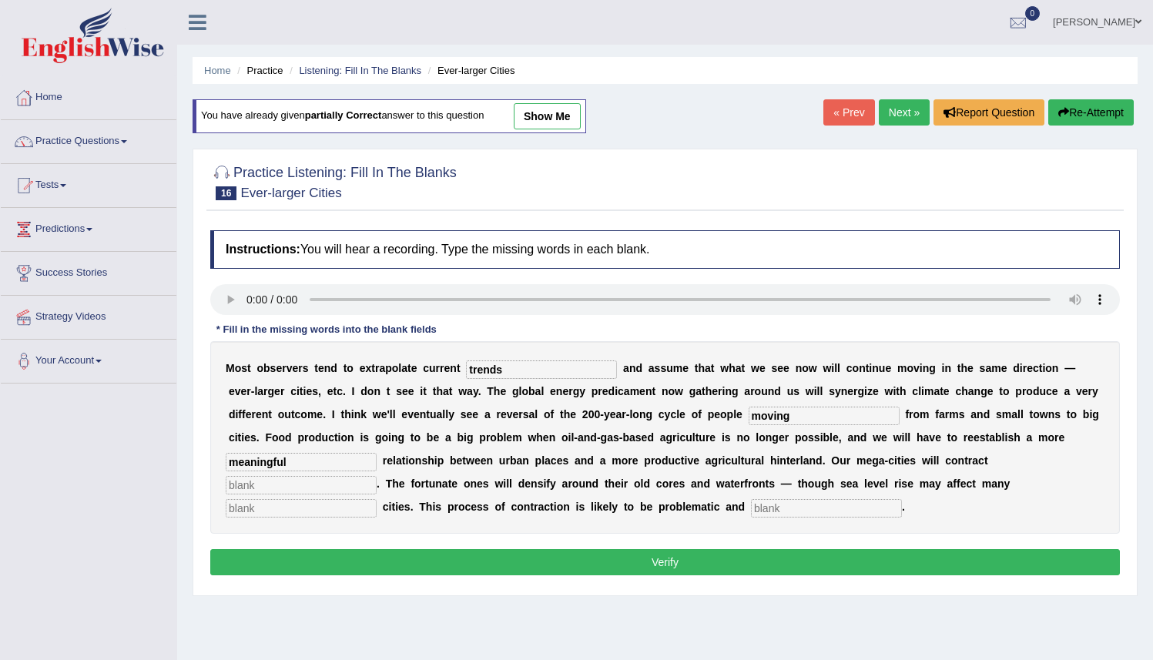
click at [489, 499] on div "M o s t o b s e r v e r s t e n d t o e x t r a p o l a t e c u r r e n t trend…" at bounding box center [665, 437] width 910 height 193
click at [751, 500] on input "text" at bounding box center [826, 508] width 151 height 18
type input "disorderly"
click at [377, 476] on input "text" at bounding box center [301, 485] width 151 height 18
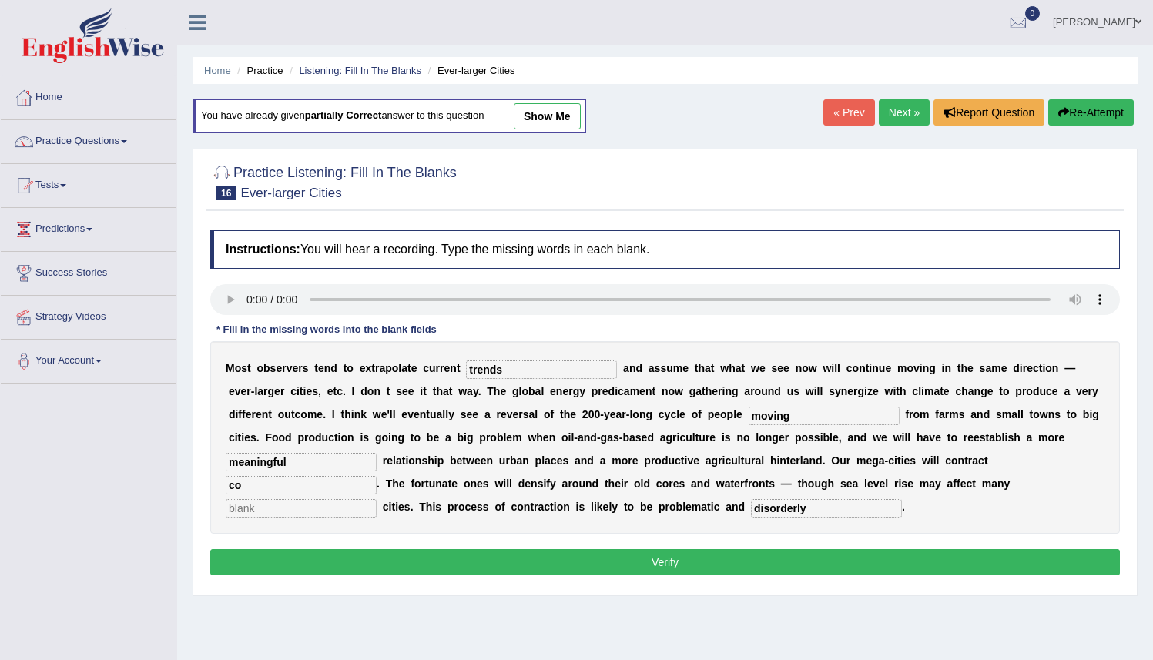
click at [377, 476] on input "co" at bounding box center [301, 485] width 151 height 18
type input "c"
type input "substantially"
click at [377, 499] on input "text" at bounding box center [301, 508] width 151 height 18
type input "harbor"
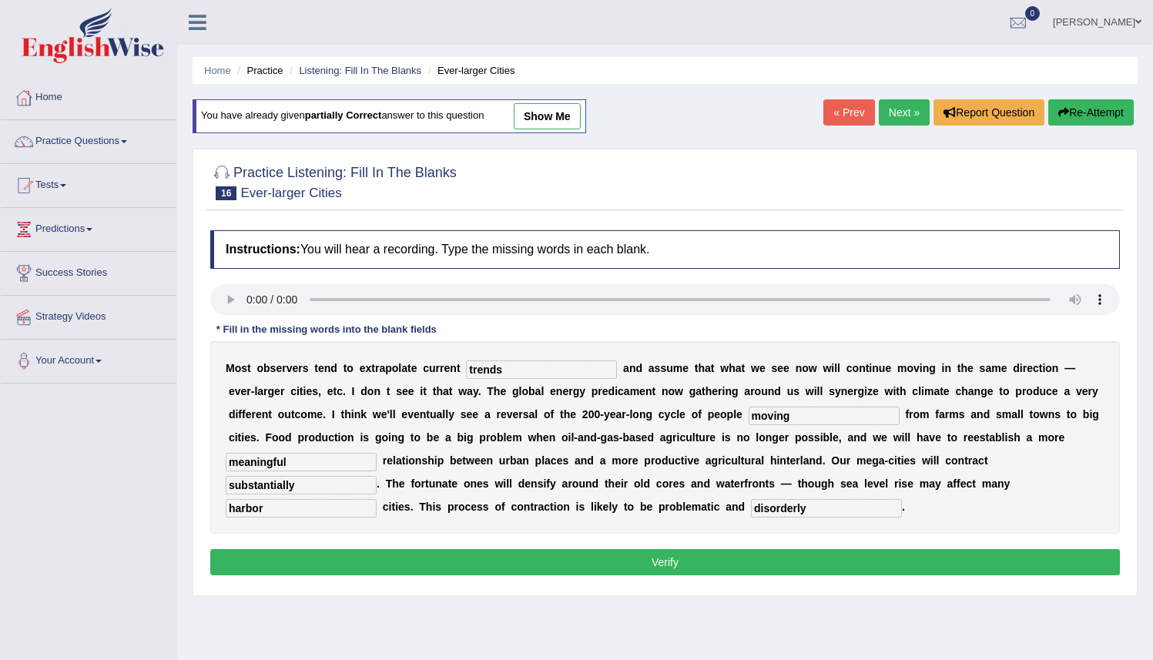
click at [711, 545] on div "Instructions: You will hear a recording. Type the missing words in each blank. …" at bounding box center [664, 405] width 917 height 365
click at [710, 555] on button "Verify" at bounding box center [665, 562] width 910 height 26
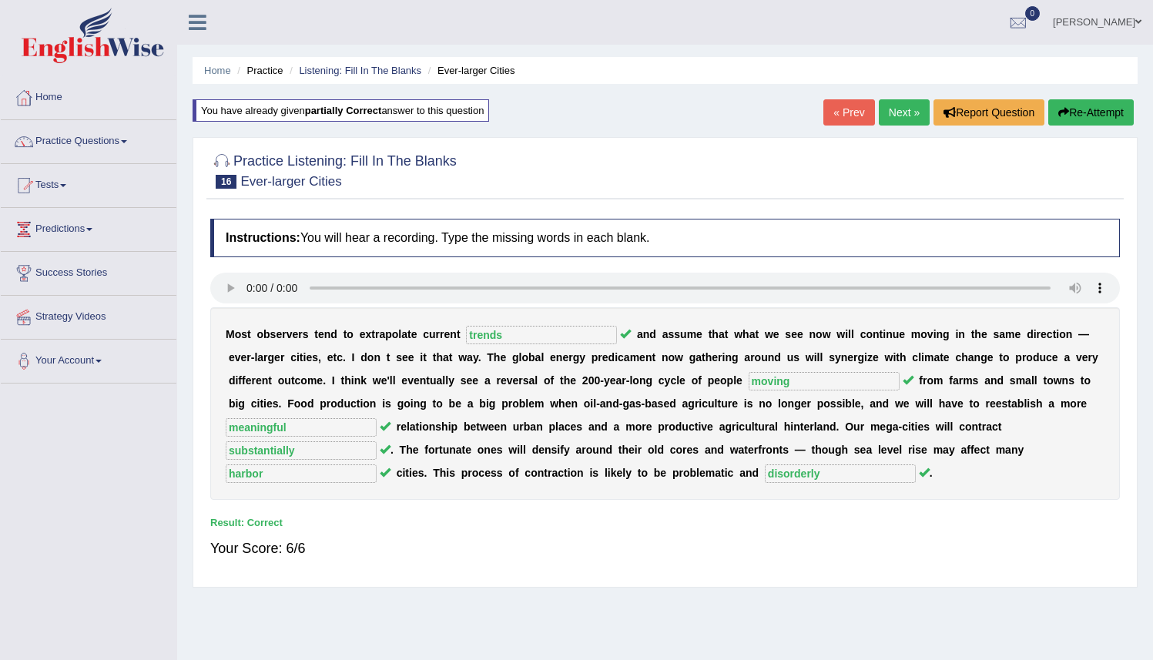
click at [902, 116] on link "Next »" at bounding box center [904, 112] width 51 height 26
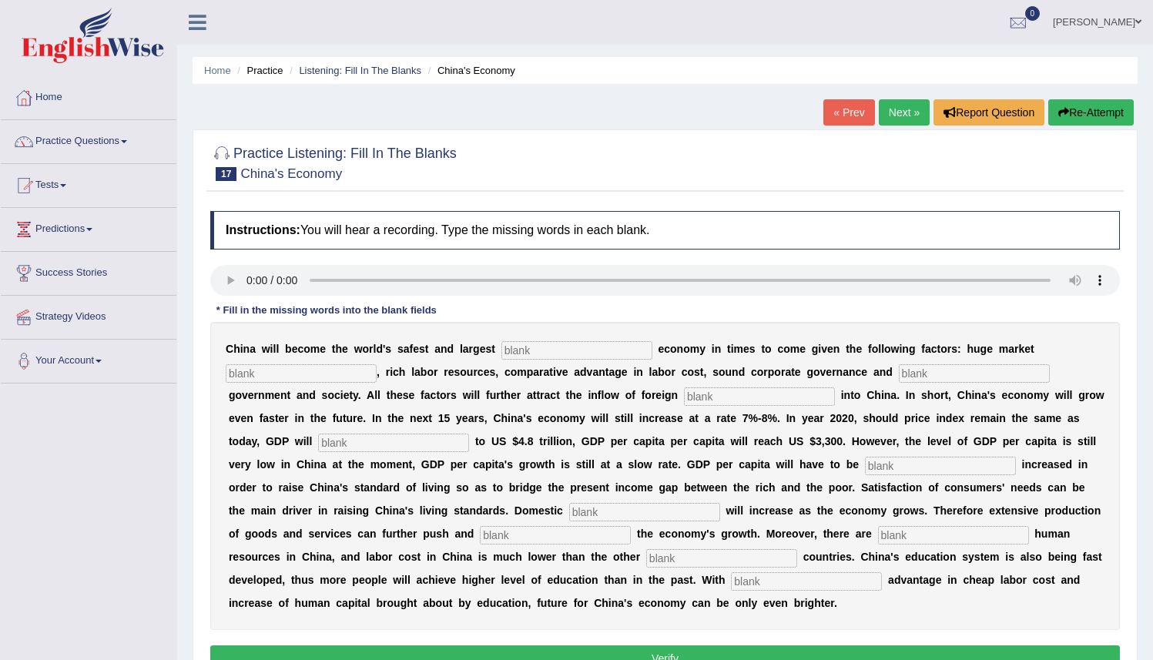
click at [524, 354] on input "text" at bounding box center [576, 350] width 151 height 18
click at [525, 354] on input "invetment" at bounding box center [576, 350] width 151 height 18
click at [521, 355] on input "investment" at bounding box center [576, 350] width 151 height 18
type input "investment"
click at [320, 367] on input "text" at bounding box center [301, 373] width 151 height 18
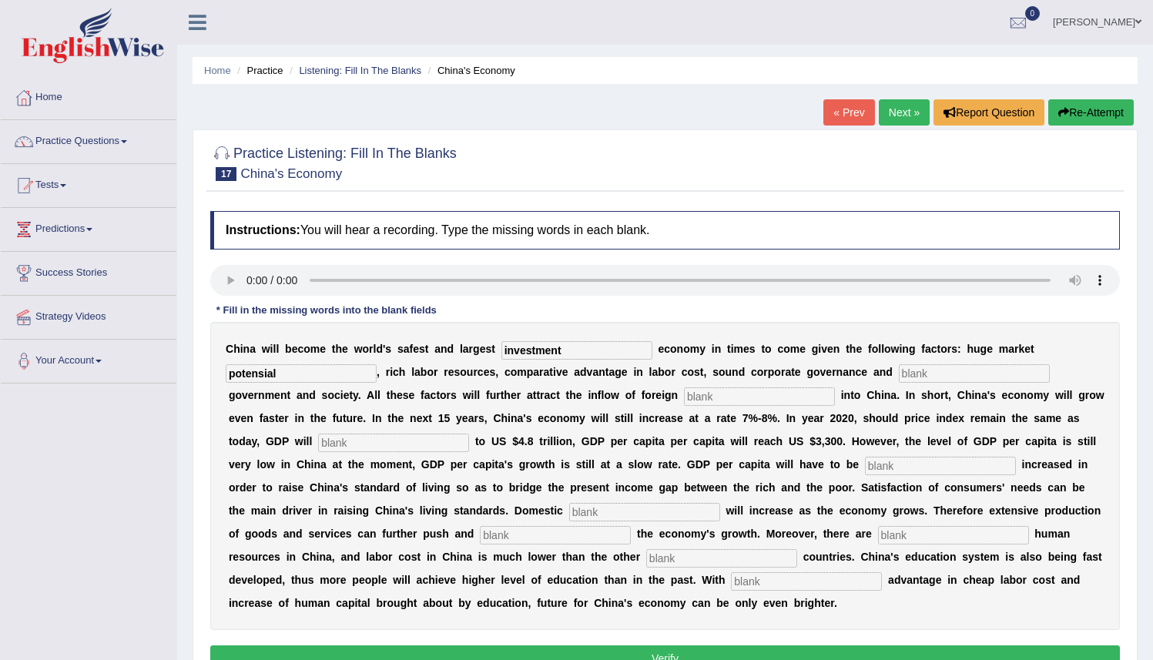
type input "potensial"
click at [266, 372] on input "potensial" at bounding box center [301, 373] width 151 height 18
click at [265, 371] on input "potensial" at bounding box center [301, 373] width 151 height 18
click at [263, 376] on input "potensial" at bounding box center [301, 373] width 151 height 18
type input "potential"
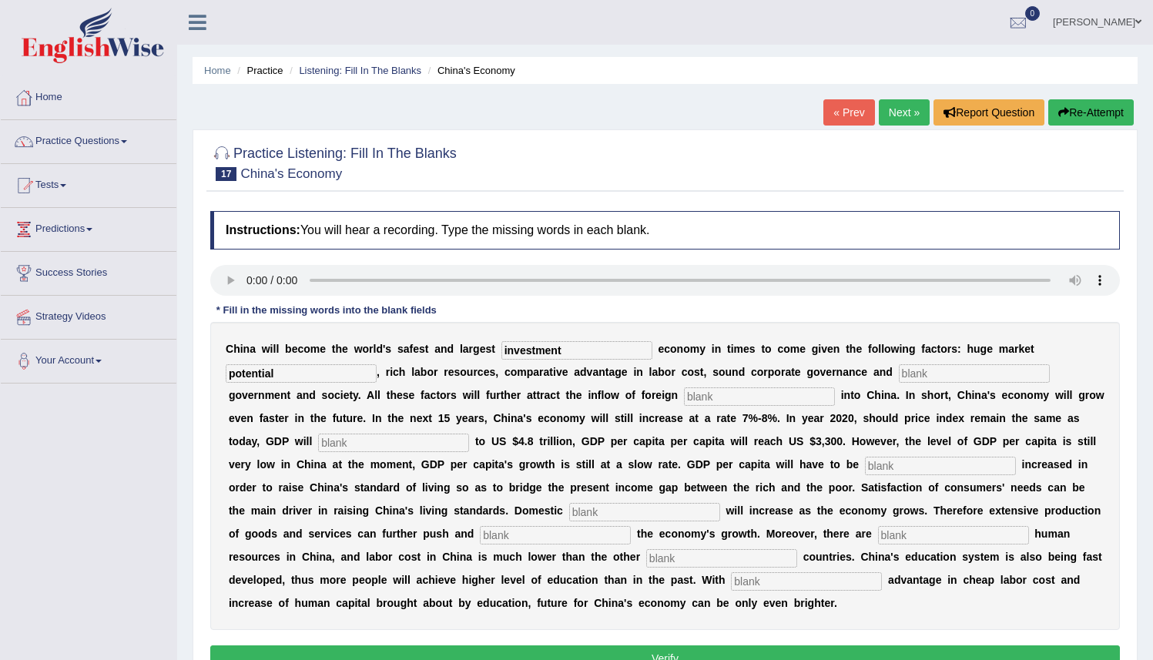
click at [907, 377] on input "text" at bounding box center [974, 373] width 151 height 18
type input "stable"
click at [684, 396] on input "text" at bounding box center [759, 396] width 151 height 18
type input "capital"
click at [318, 439] on input "text" at bounding box center [393, 443] width 151 height 18
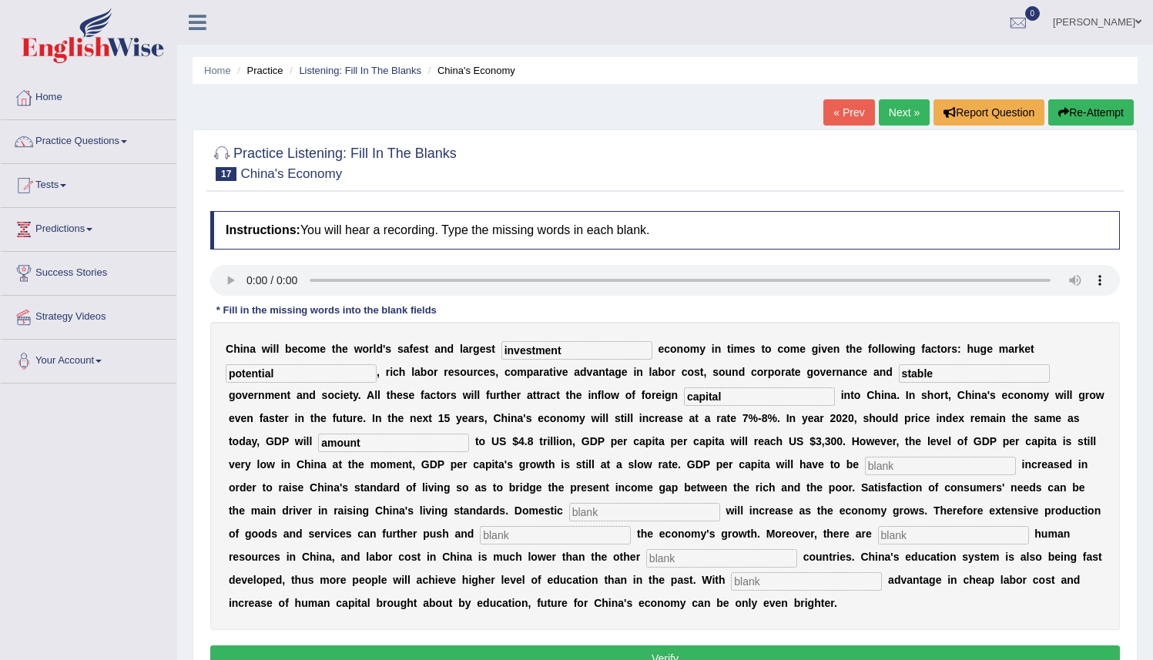
type input "amount"
click at [865, 461] on input "text" at bounding box center [940, 466] width 151 height 18
type input "further"
click at [569, 513] on input "text" at bounding box center [644, 512] width 151 height 18
type input "demand"
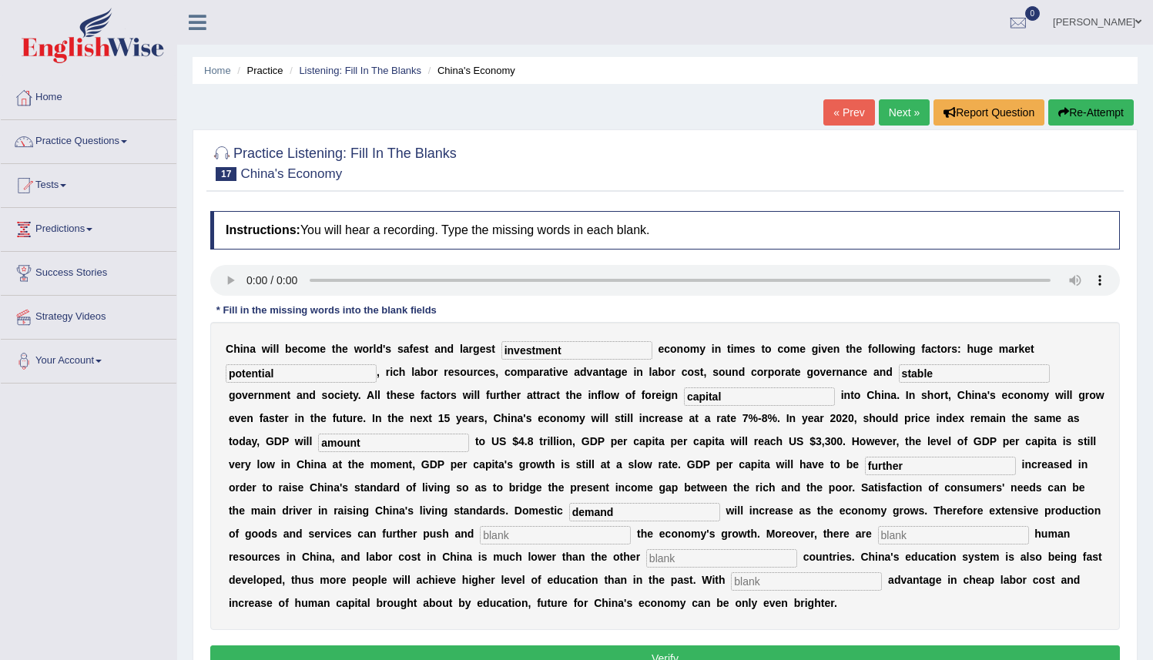
click at [480, 532] on input "text" at bounding box center [555, 535] width 151 height 18
type input "sustain"
click at [878, 543] on input "text" at bounding box center [953, 535] width 151 height 18
type input "abundant"
click at [646, 565] on input "text" at bounding box center [721, 558] width 151 height 18
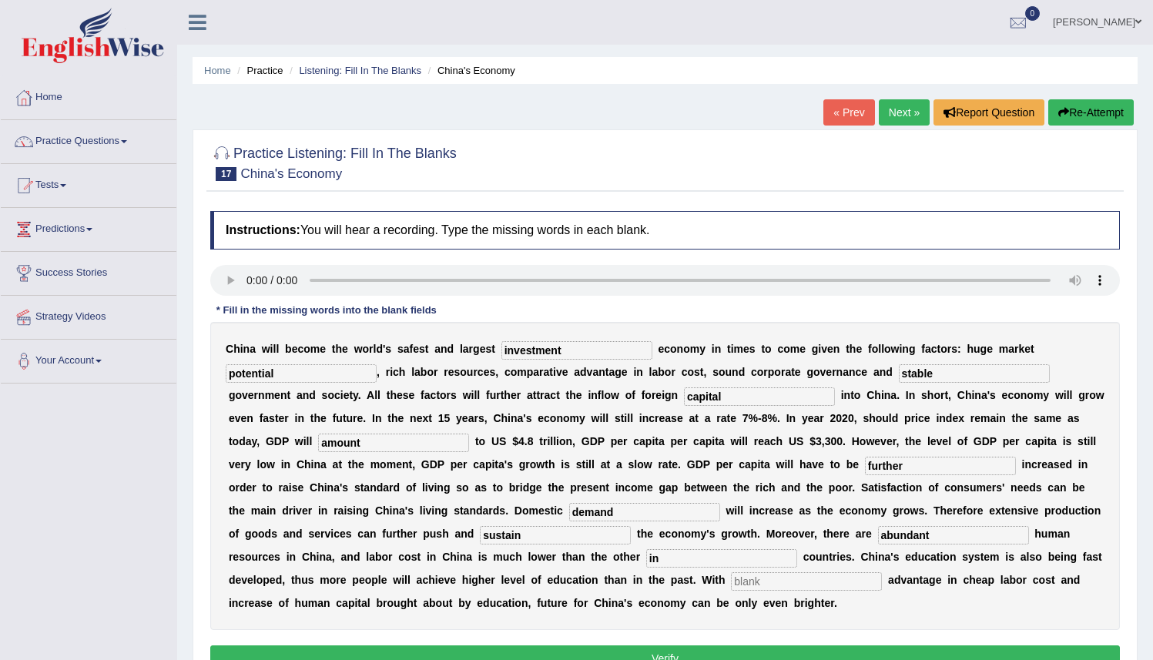
type input "in"
click at [731, 585] on input "text" at bounding box center [806, 581] width 151 height 18
type input "comparative"
click at [480, 548] on div "C h i n a w i l l b e c o m e t h e w o r l d ' s s a f e s t a n d l a r g e s…" at bounding box center [665, 476] width 910 height 308
click at [646, 553] on input "in" at bounding box center [721, 558] width 151 height 18
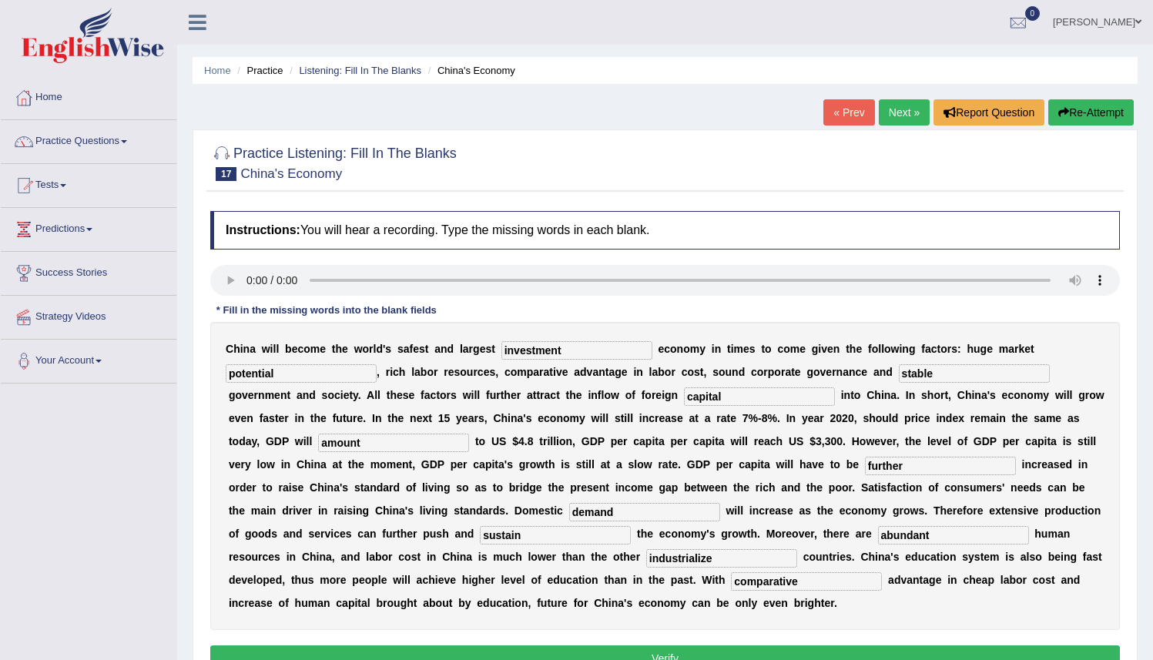
type input "industrialize"
click at [766, 651] on button "Verify" at bounding box center [665, 658] width 910 height 26
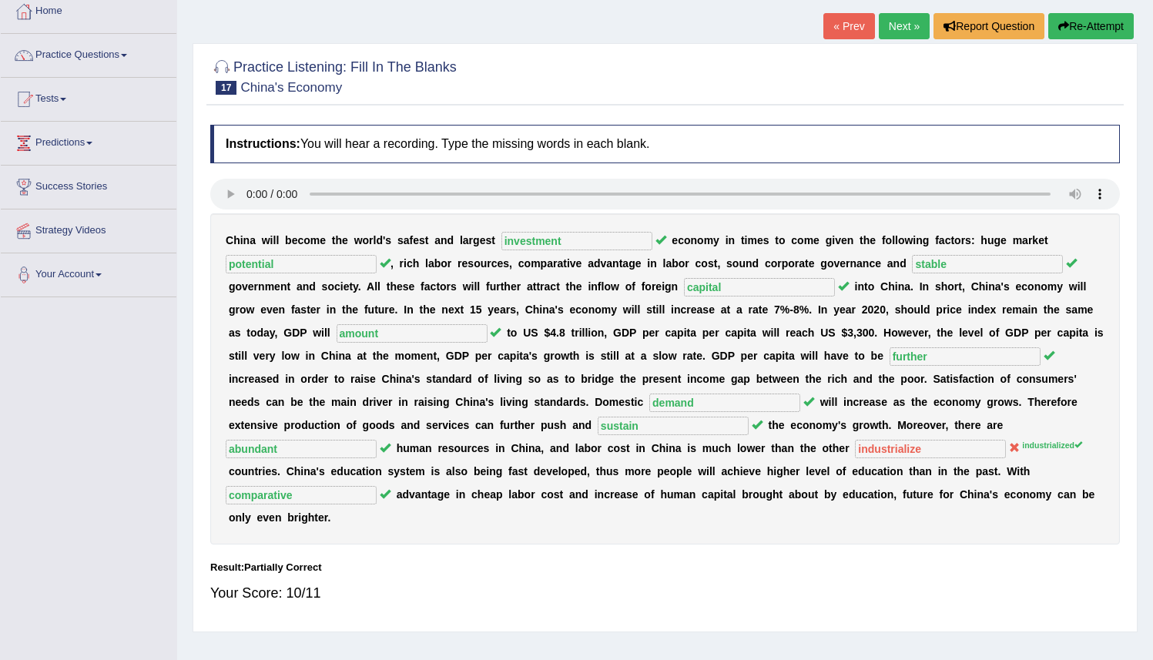
scroll to position [149, 0]
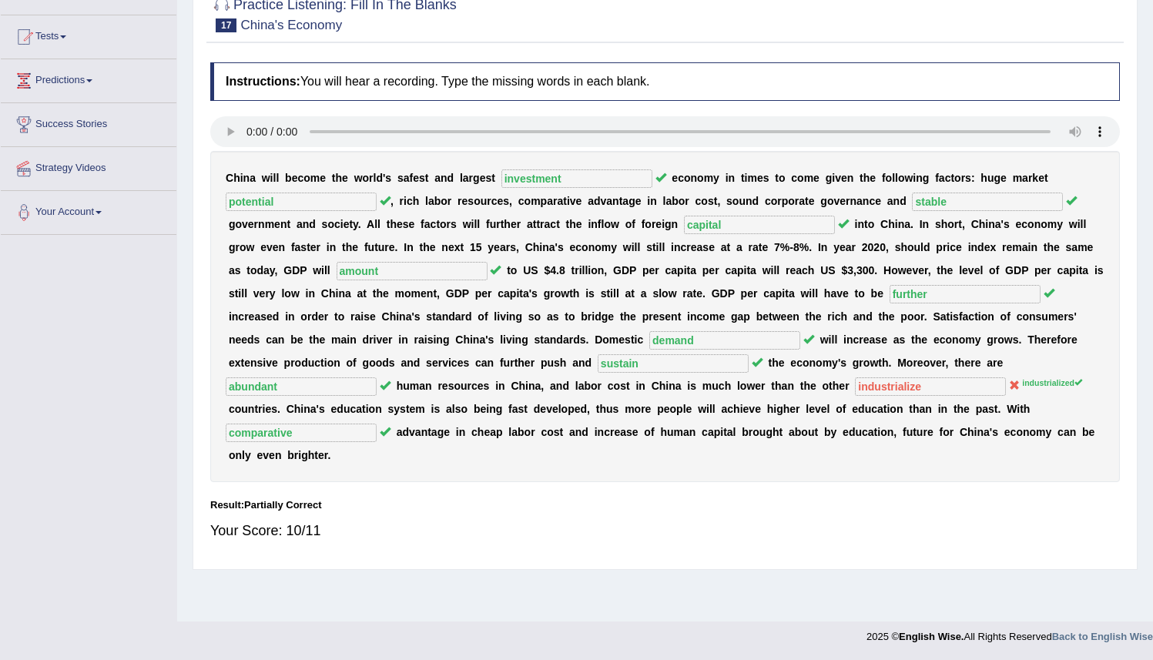
drag, startPoint x: 1144, startPoint y: 299, endPoint x: 1158, endPoint y: 222, distance: 78.3
click at [1153, 196] on html "Toggle navigation Home Practice Questions Speaking Practice Read Aloud Repeat S…" at bounding box center [576, 181] width 1153 height 660
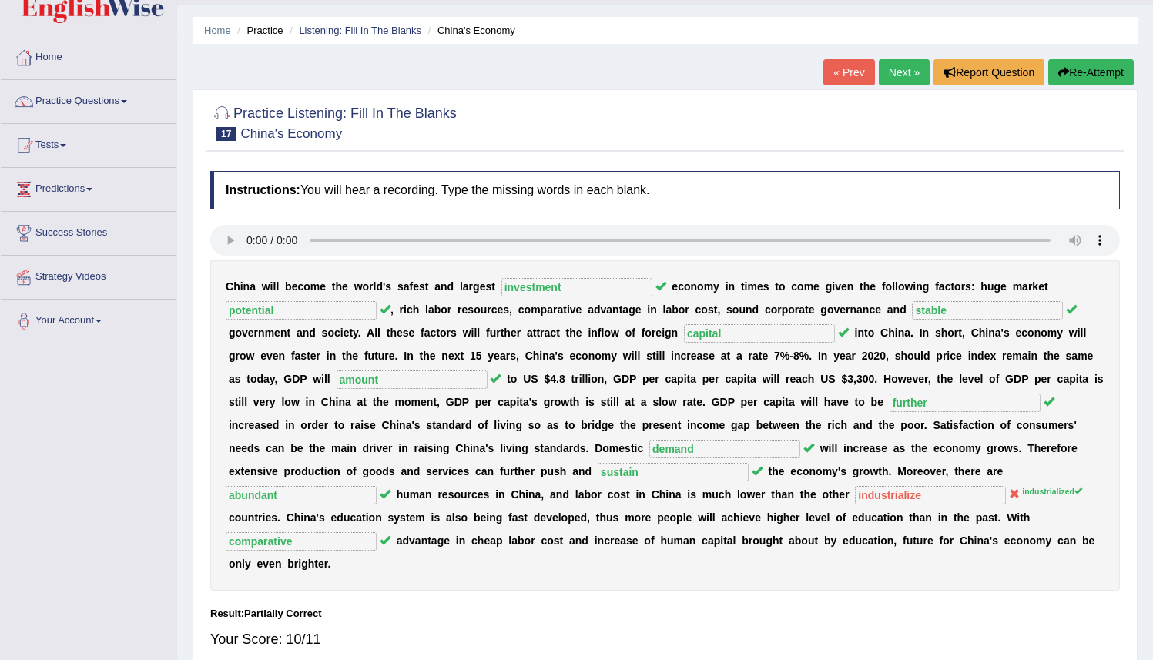
scroll to position [44, 0]
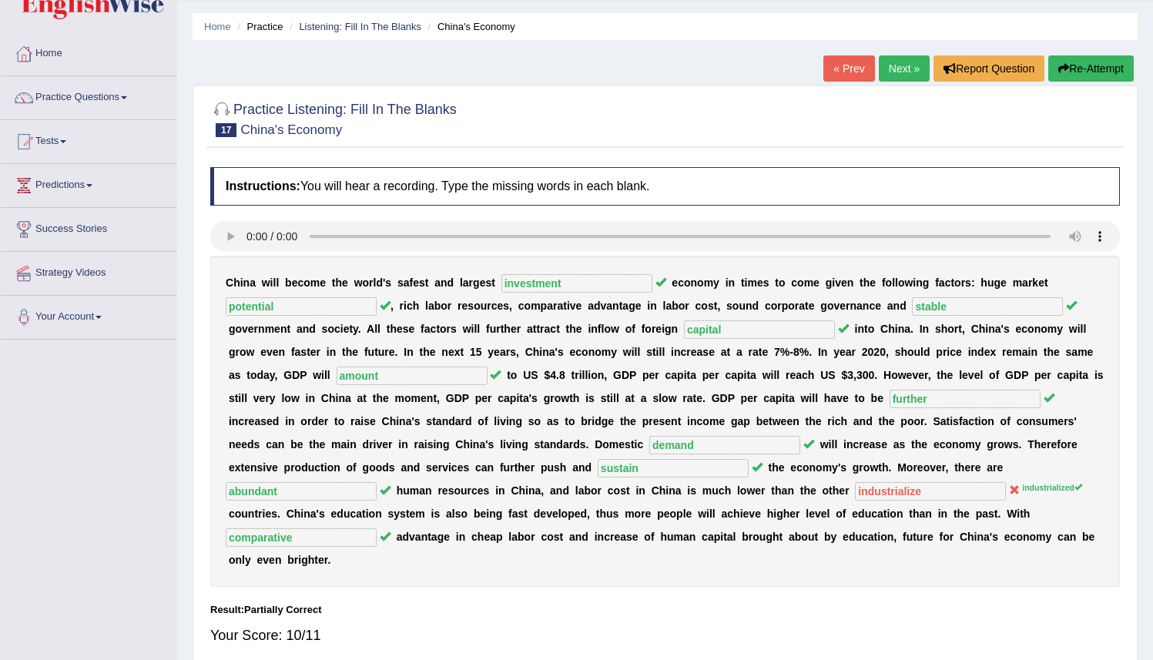
drag, startPoint x: 1164, startPoint y: 273, endPoint x: 1158, endPoint y: 188, distance: 85.7
click at [1153, 188] on html "Toggle navigation Home Practice Questions Speaking Practice Read Aloud Repeat S…" at bounding box center [576, 286] width 1153 height 660
